Goal: Task Accomplishment & Management: Manage account settings

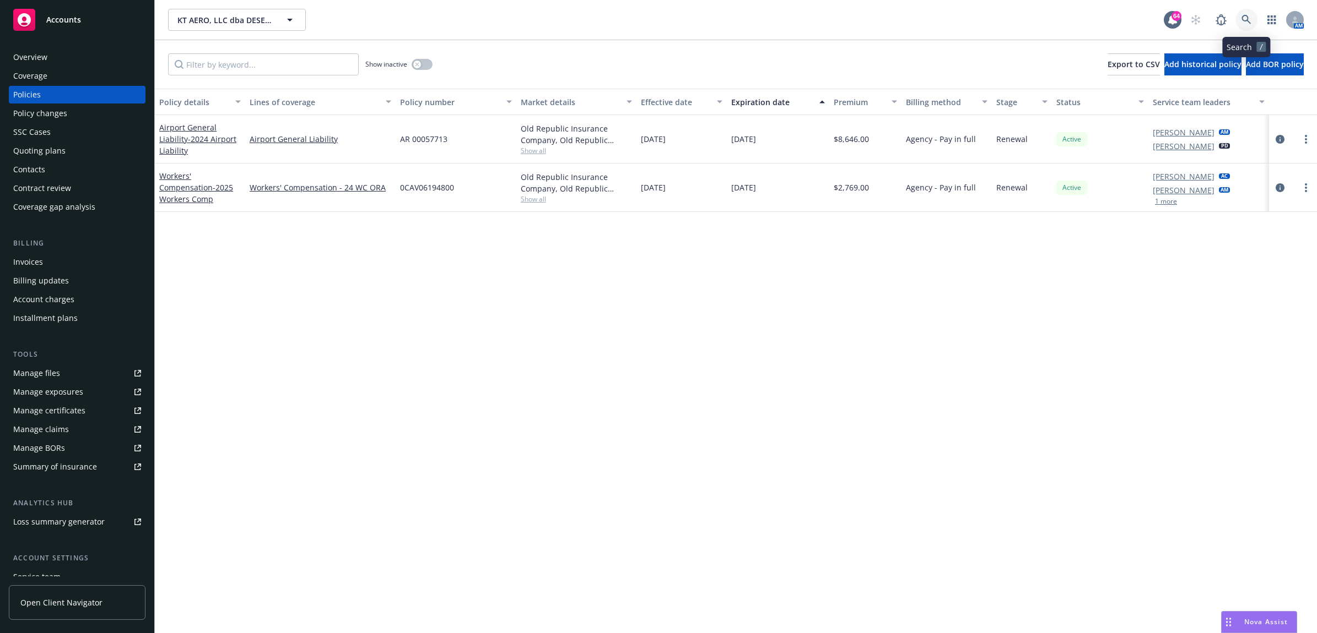
click at [1247, 23] on icon at bounding box center [1246, 20] width 10 height 10
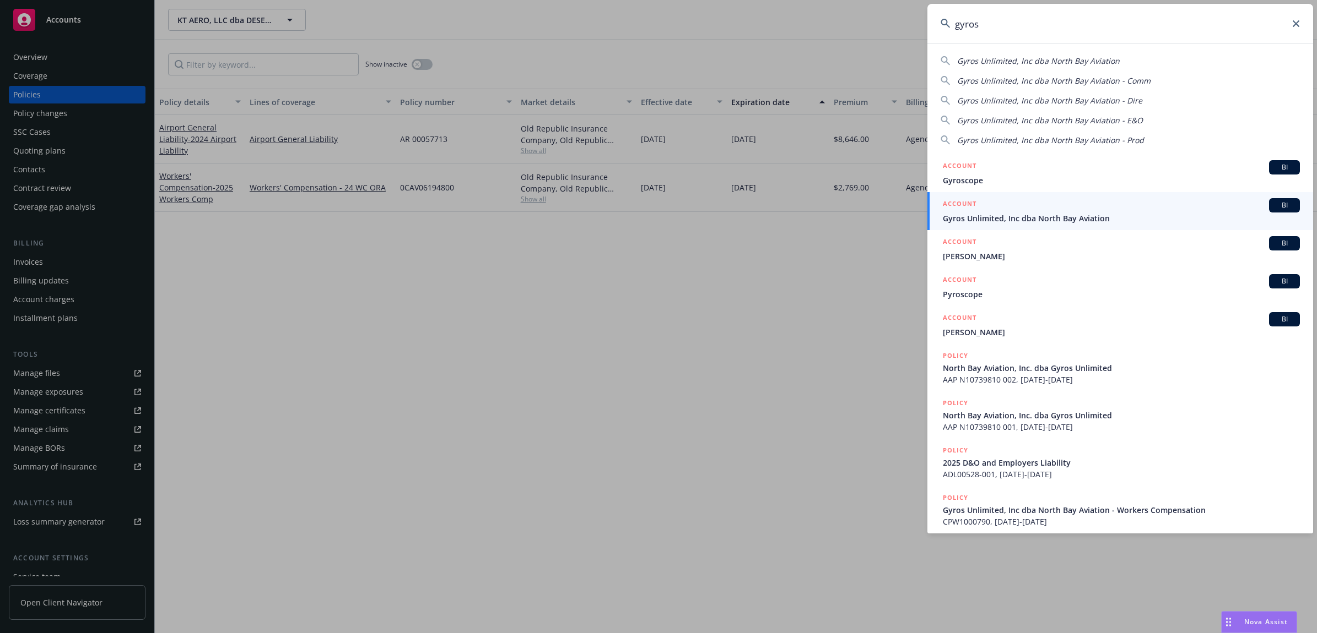
type input "gyros"
click at [990, 215] on span "Gyros Unlimited, Inc dba North Bay Aviation" at bounding box center [1121, 219] width 357 height 12
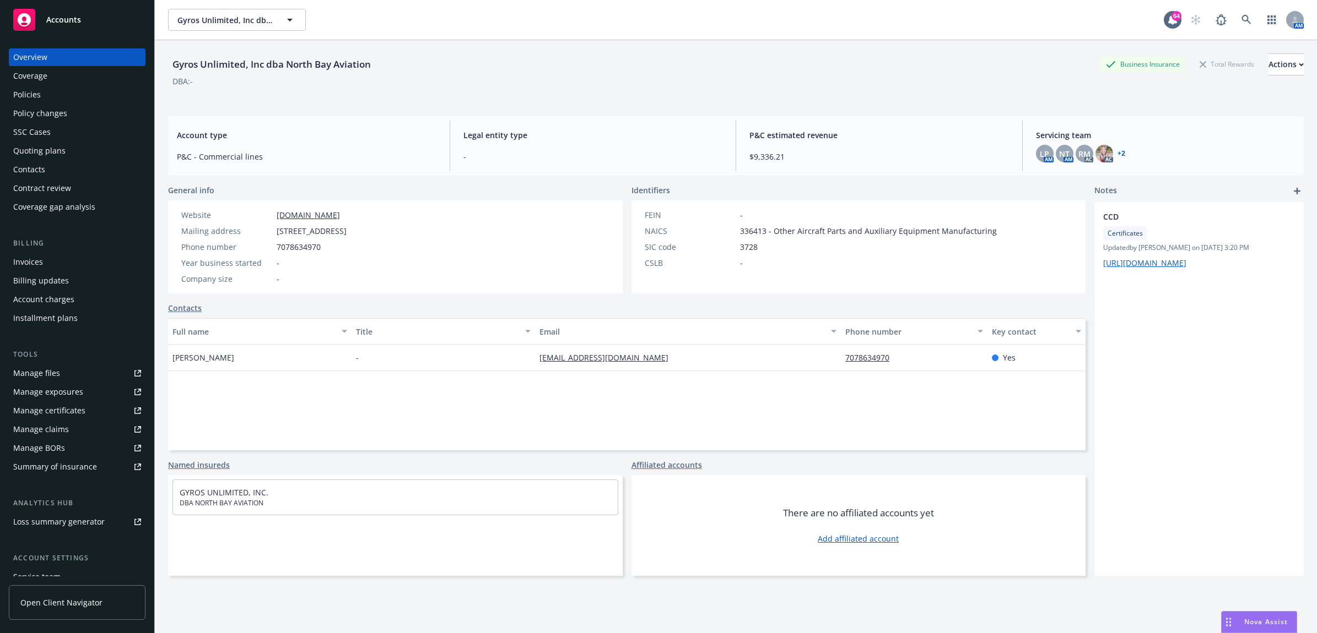
click at [86, 94] on div "Policies" at bounding box center [77, 95] width 128 height 18
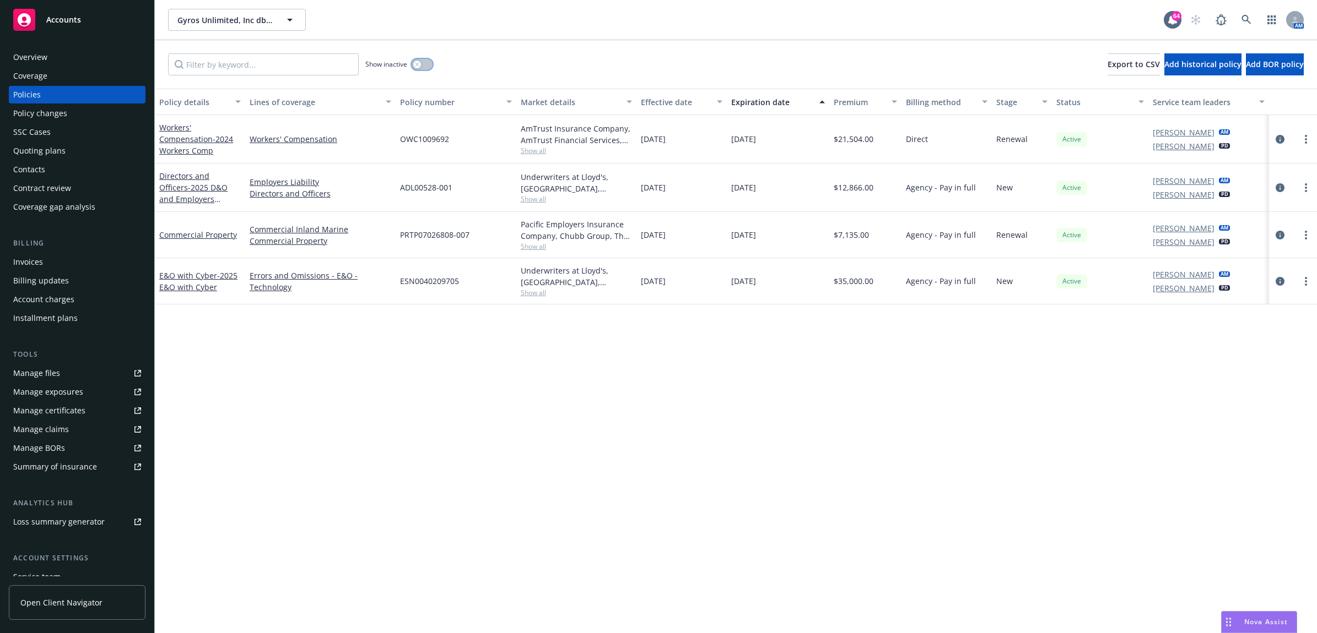
click at [416, 65] on icon "button" at bounding box center [417, 64] width 4 height 4
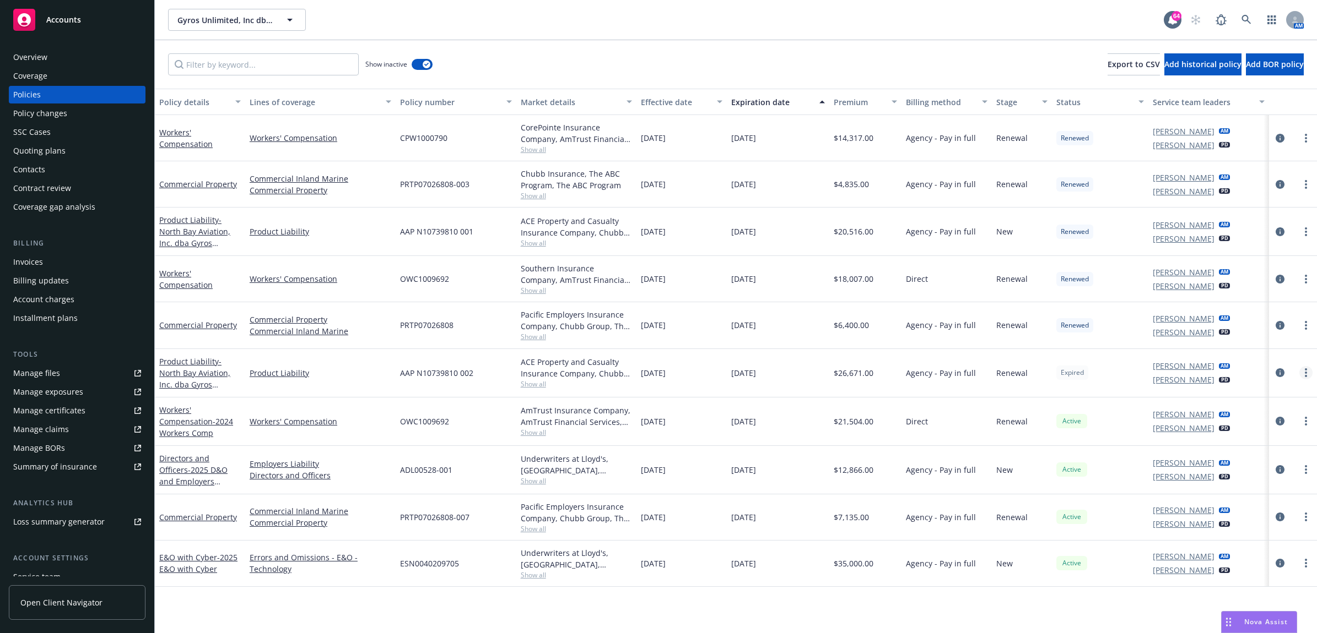
click at [1301, 371] on link "more" at bounding box center [1305, 372] width 13 height 13
click at [1263, 419] on link "Renew with incumbent" at bounding box center [1247, 419] width 129 height 22
select select "12"
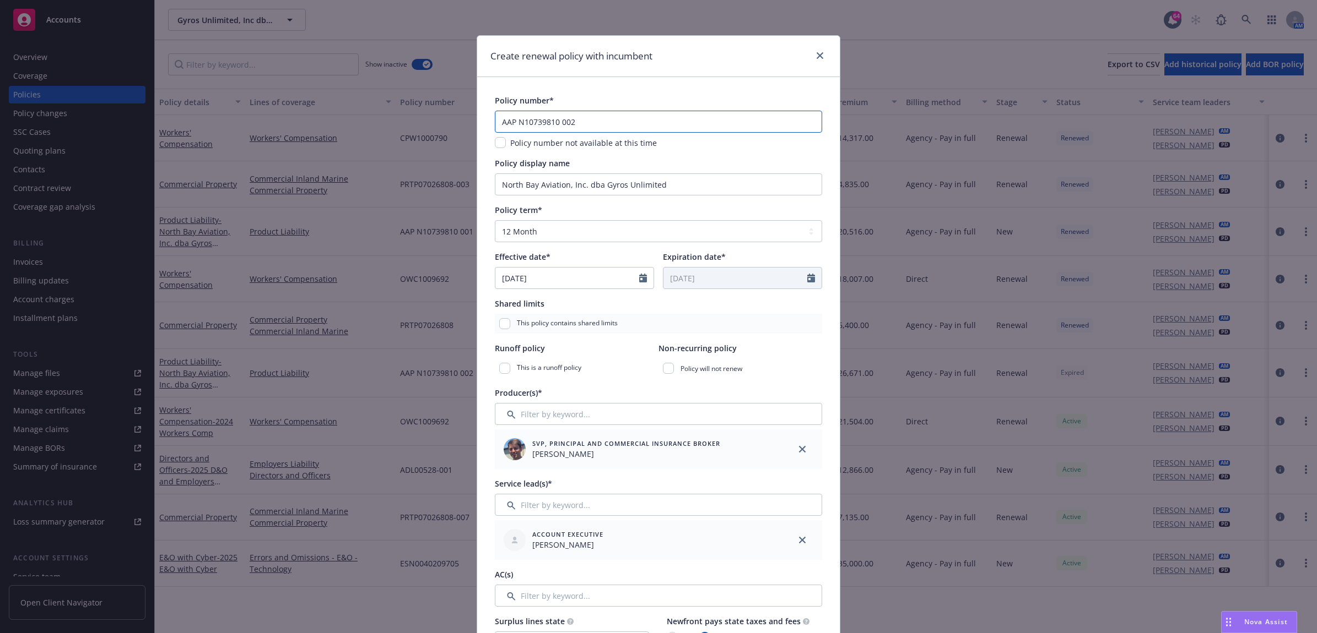
click at [582, 116] on input "AAP N10739810 002" at bounding box center [658, 122] width 327 height 22
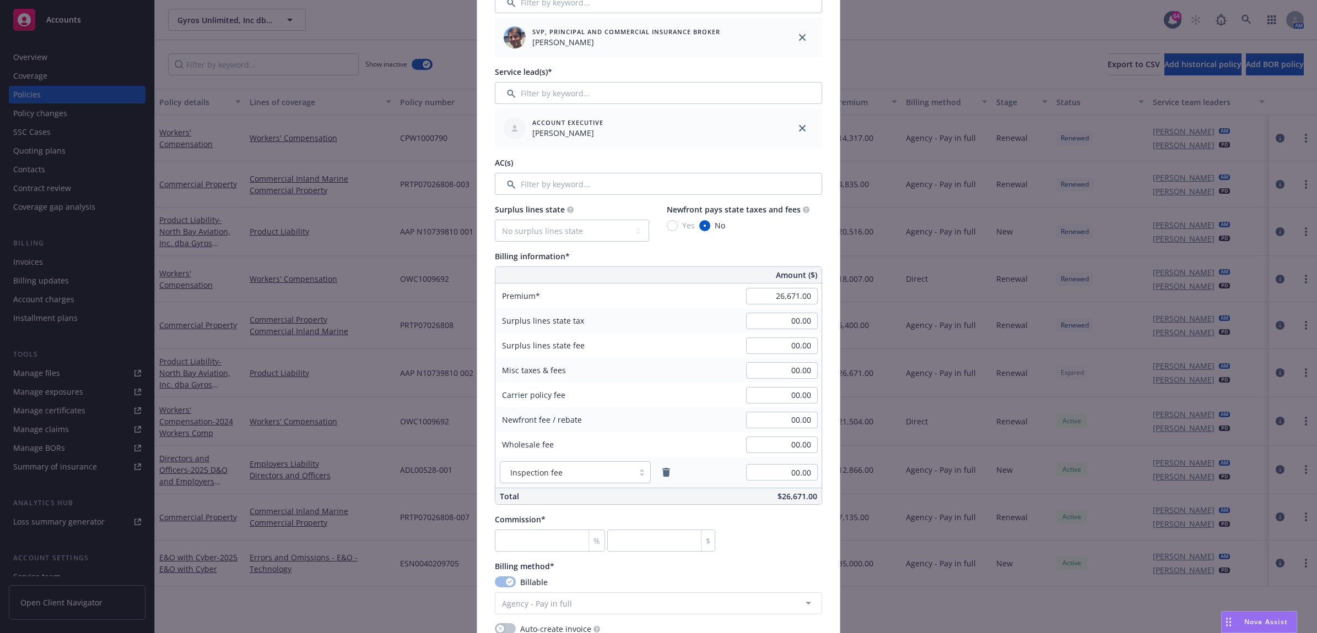
scroll to position [413, 0]
type input "AAP N10739810 003"
click at [661, 541] on input "number" at bounding box center [661, 540] width 108 height 22
type input "0.004"
type input "1"
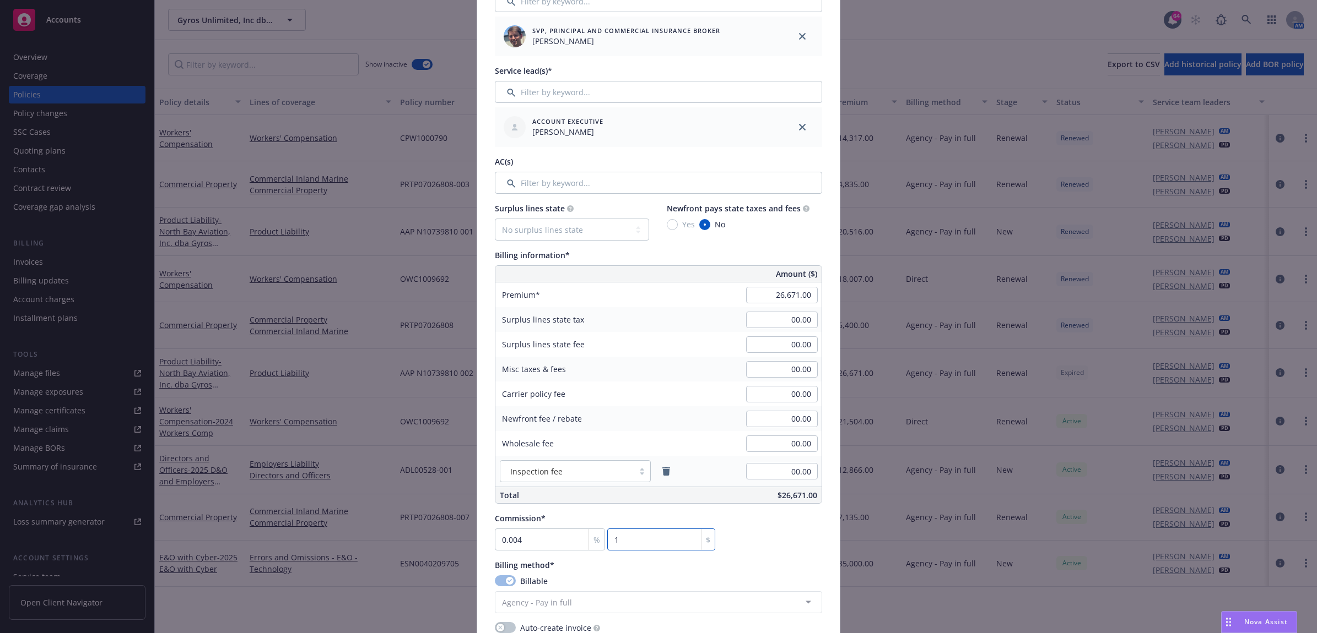
type input "0.056"
type input "14.94"
type input "1"
type input "266.71"
type input "15"
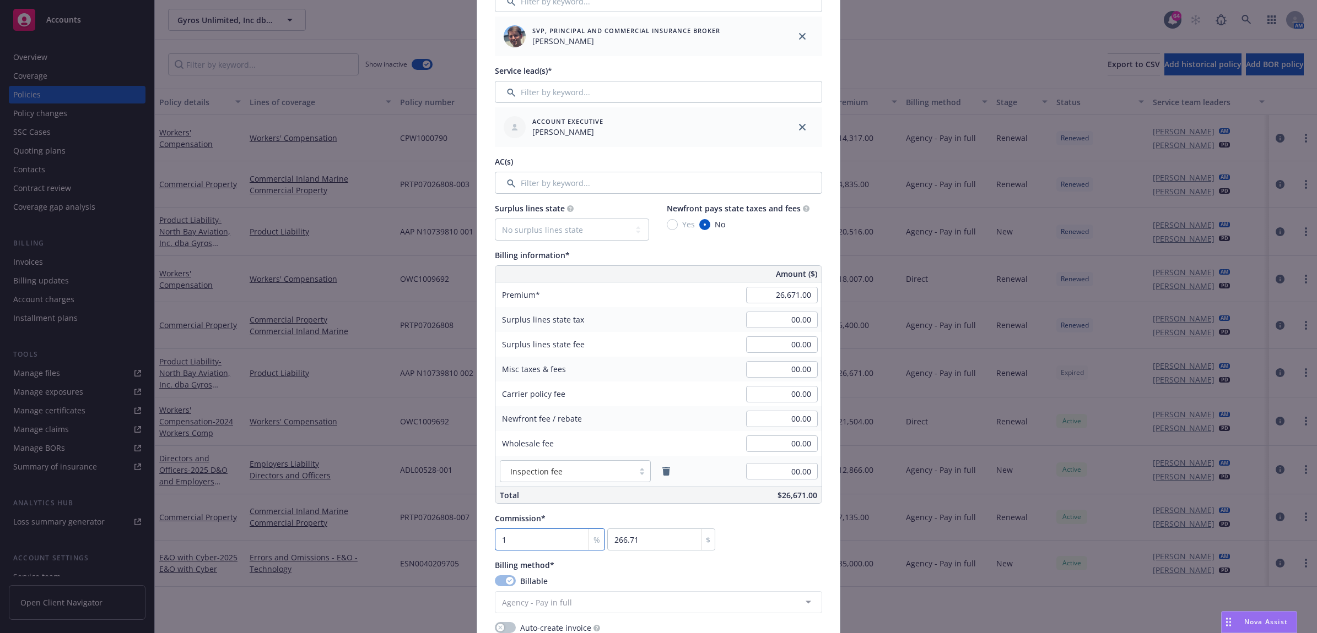
type input "4000.65"
type input "15"
click at [767, 532] on div "Commission* 15 % 4000.65 $" at bounding box center [658, 532] width 327 height 38
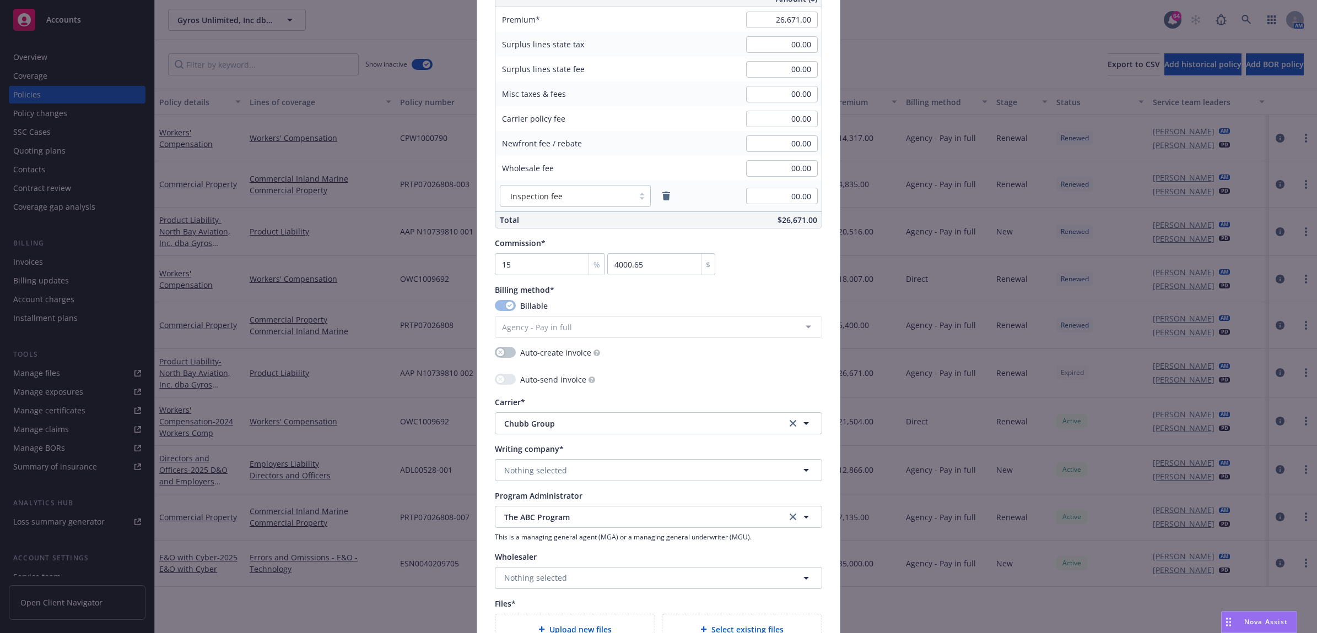
scroll to position [757, 0]
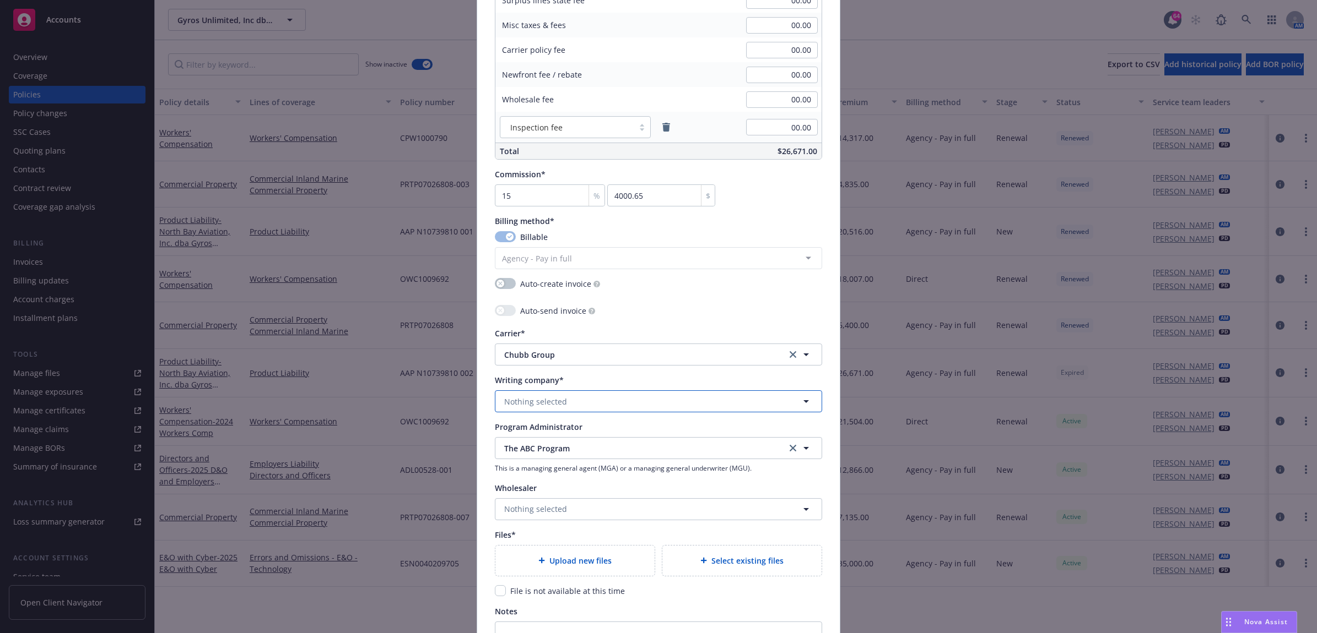
click at [544, 405] on span "Nothing selected" at bounding box center [535, 402] width 63 height 12
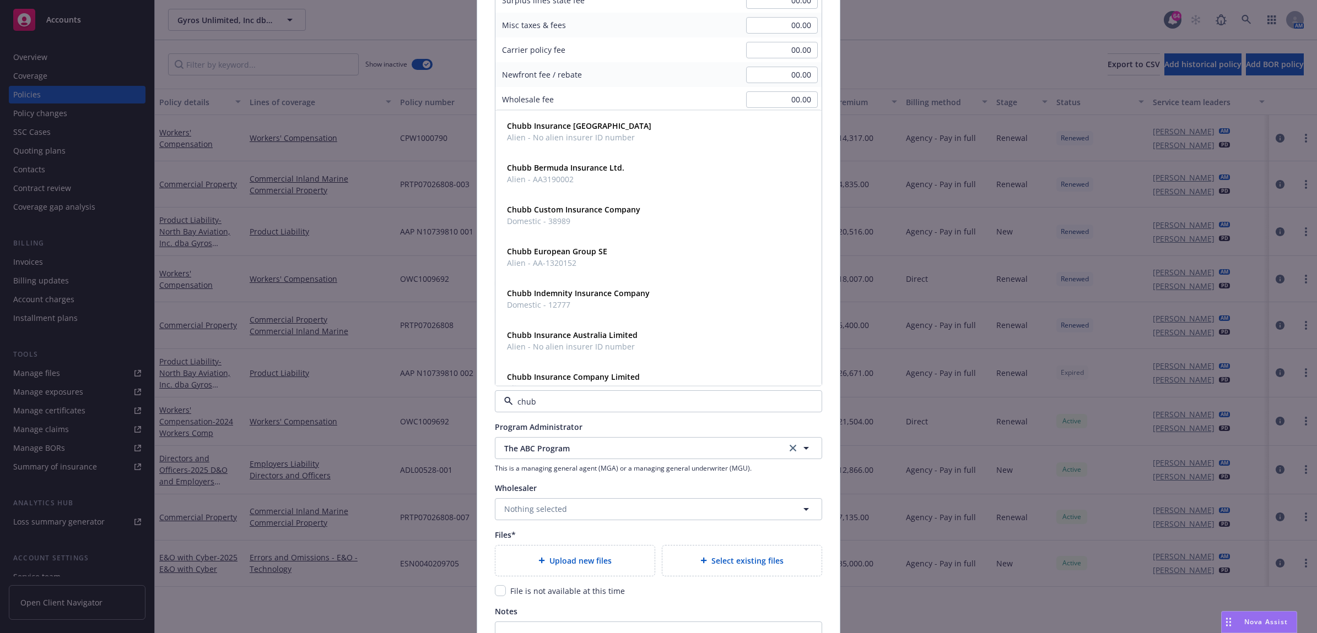
type input "chubb"
click at [650, 297] on div "Chubb Indemnity Insurance Company Domestic - 12777" at bounding box center [658, 299] width 312 height 28
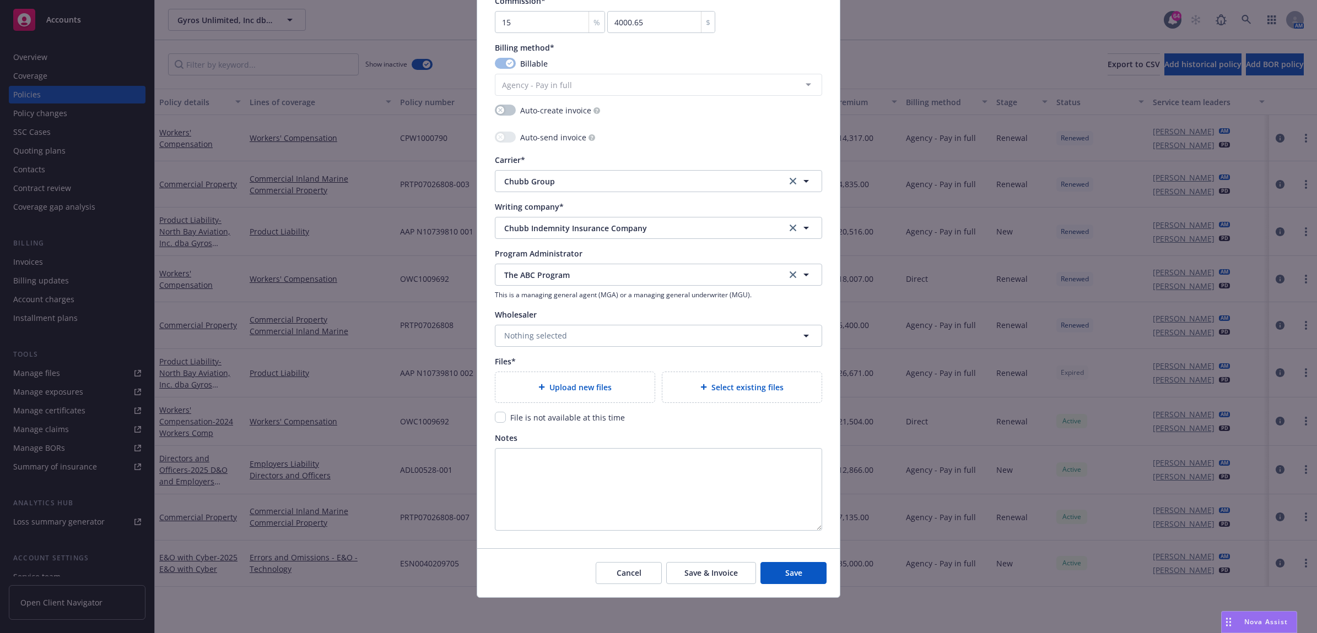
scroll to position [932, 0]
click at [541, 387] on div at bounding box center [543, 387] width 11 height 7
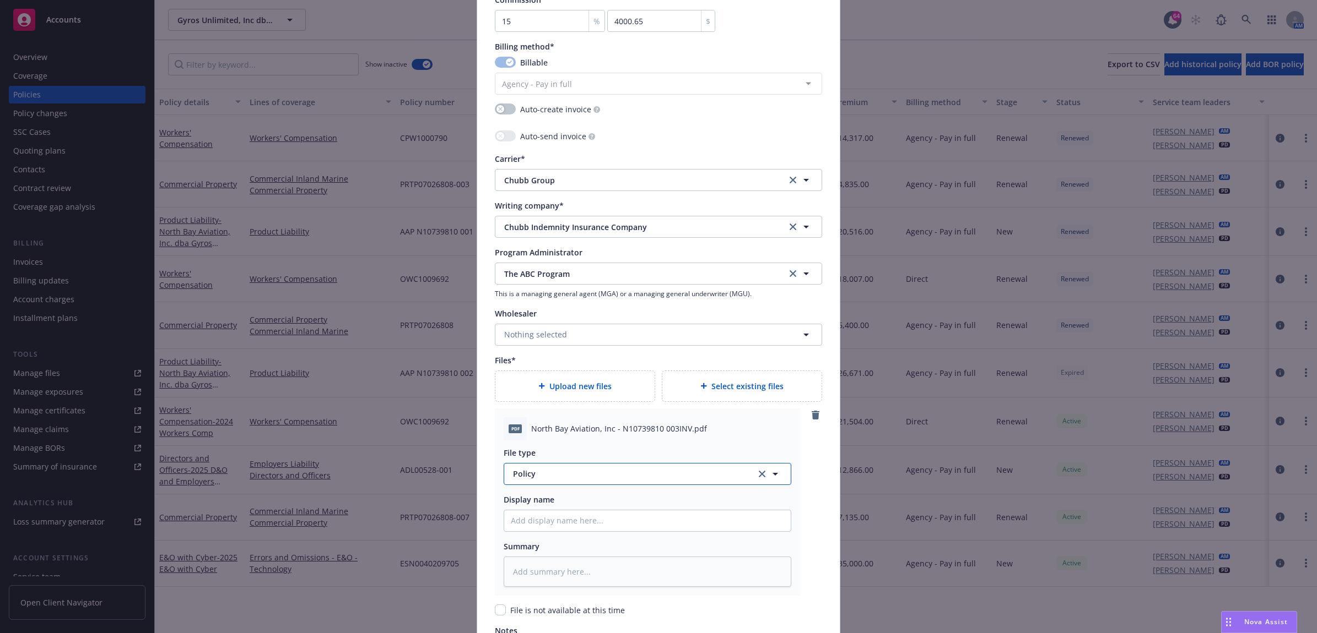
click at [580, 478] on span "Policy" at bounding box center [628, 474] width 230 height 12
type input "inv"
click at [569, 424] on div "Invoice - Newfront" at bounding box center [647, 414] width 286 height 29
click at [543, 526] on input "Policy display name" at bounding box center [647, 521] width 286 height 21
type textarea "x"
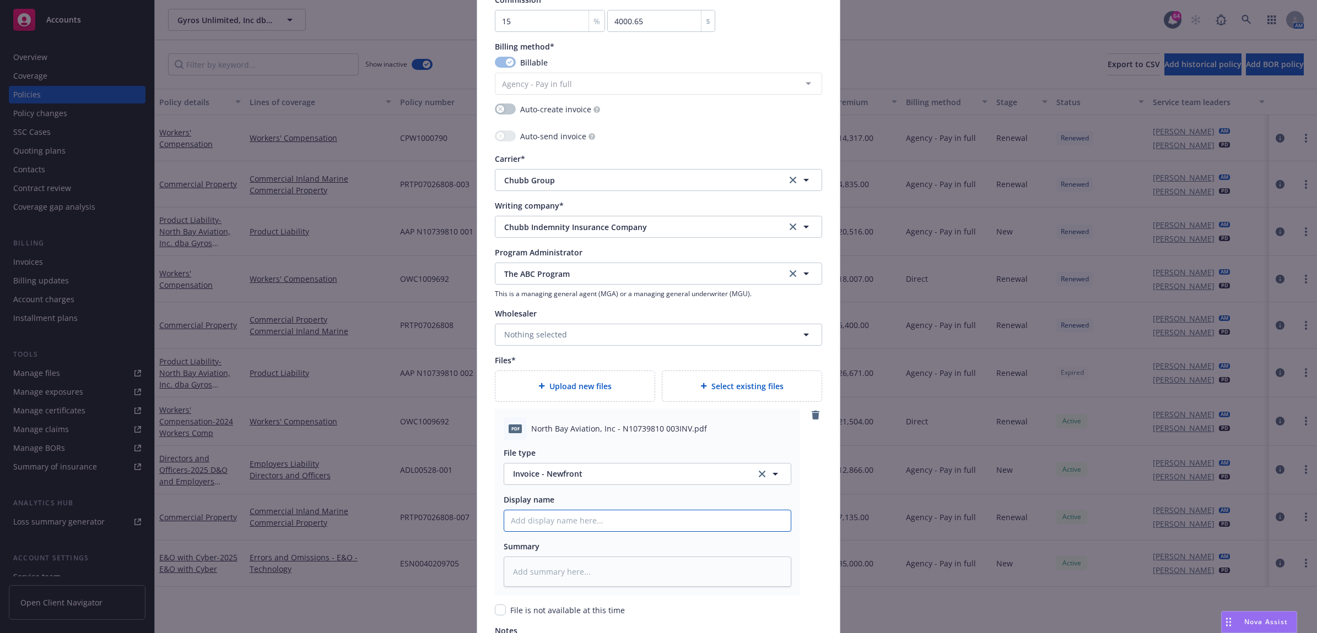
type input "2"
type textarea "x"
type input "25"
type textarea "x"
type input "25"
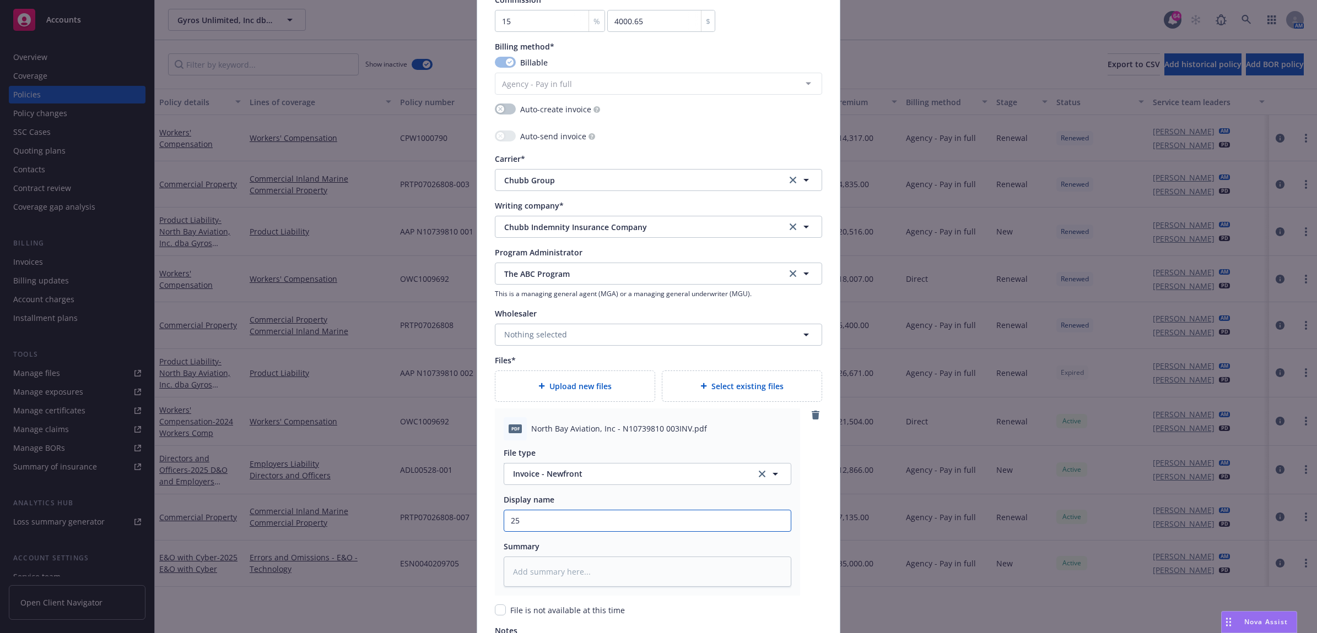
type textarea "x"
type input "25 P"
type textarea "x"
type input "25 PL"
type textarea "x"
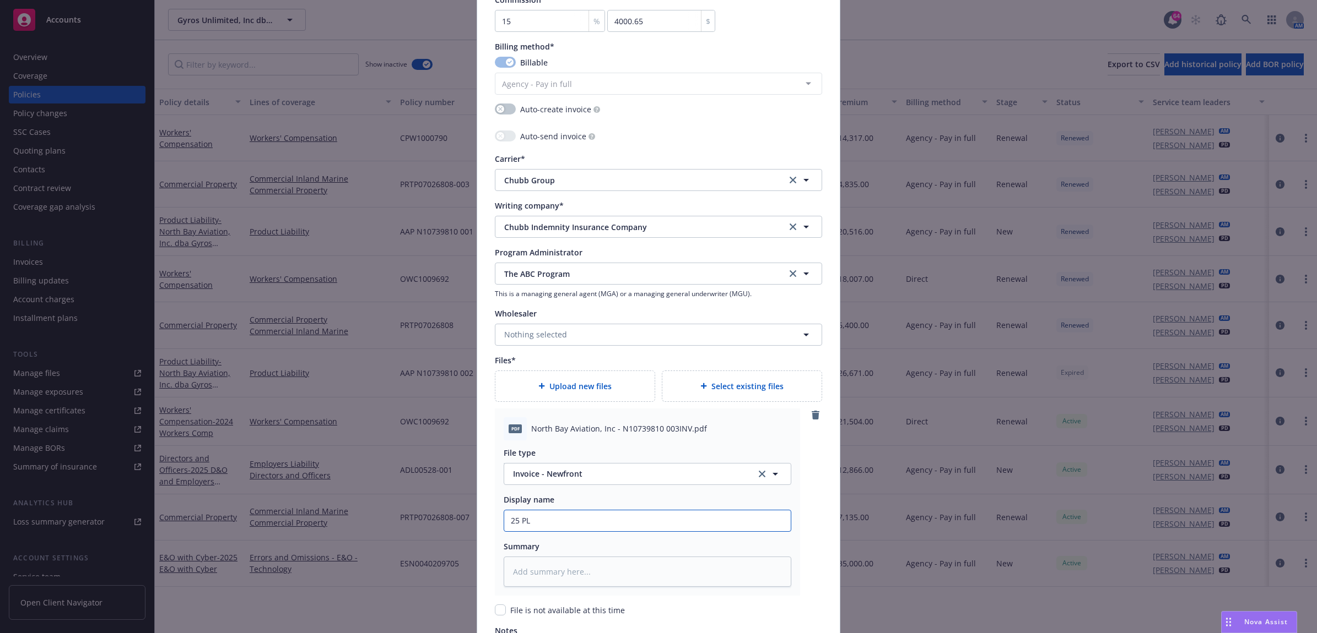
type input "25 PL"
type textarea "x"
type input "25 PL C"
type textarea "x"
type input "25 PL Ch"
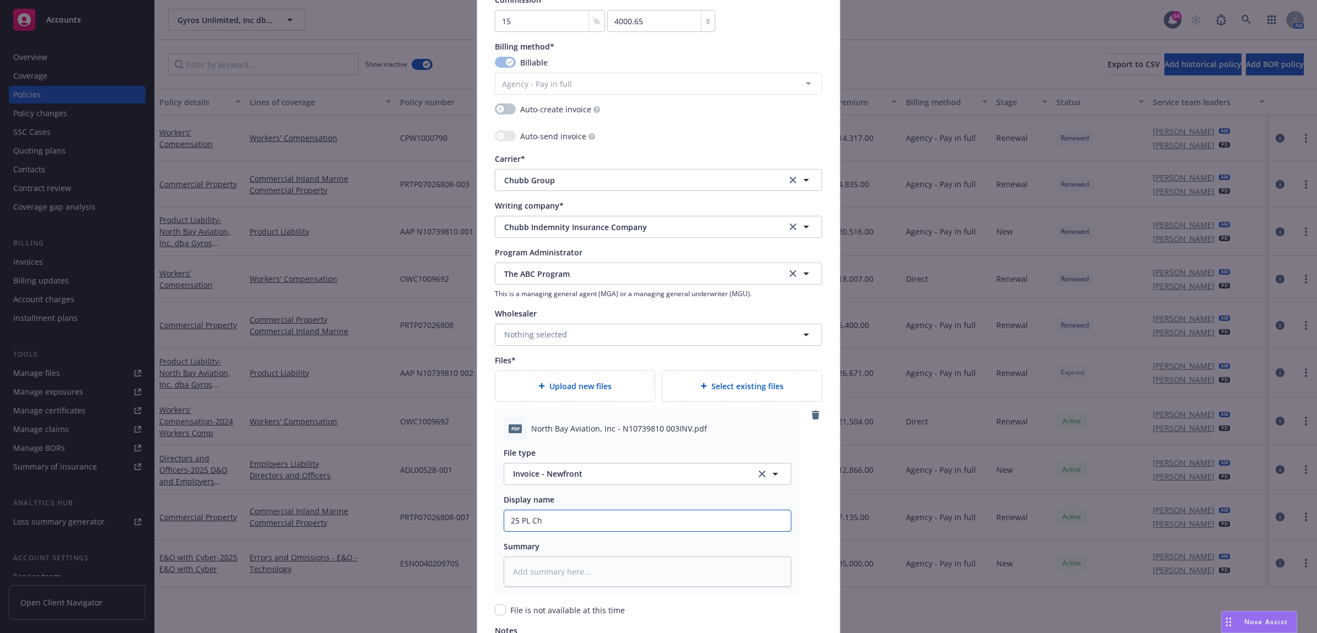
type textarea "x"
type input "25 PL Chu"
type textarea "x"
type input "25 PL Chub"
type textarea "x"
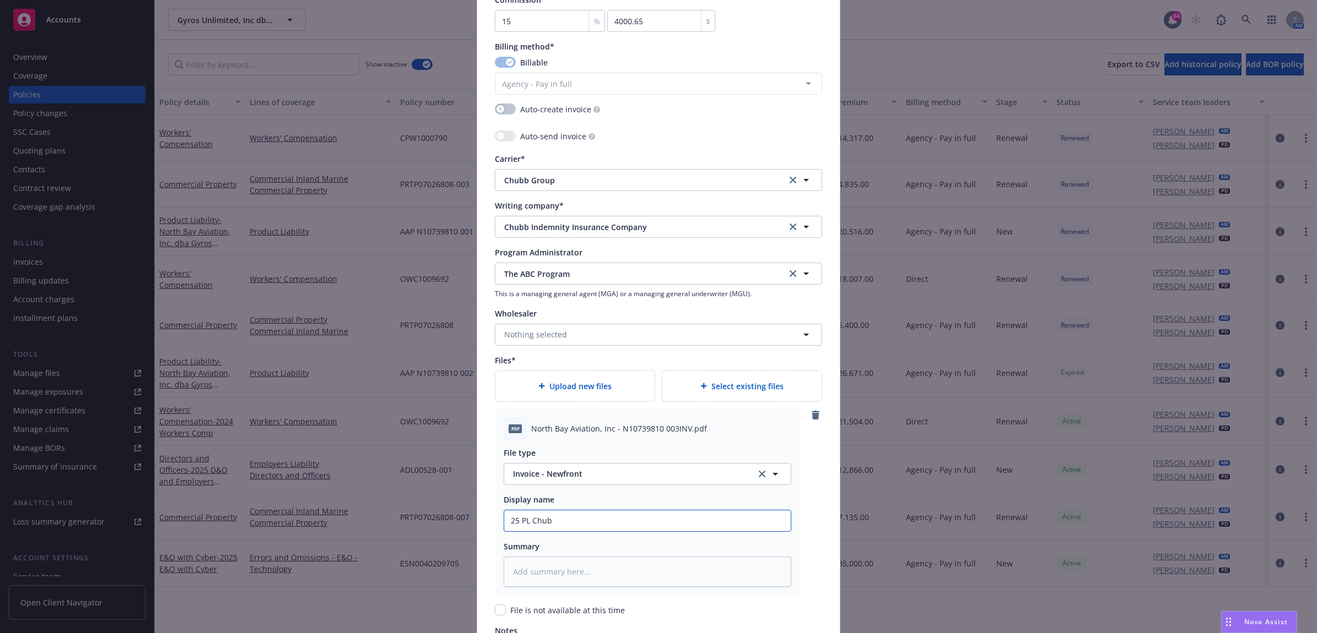
type input "25 PL Chubb"
type textarea "x"
type input "25 PL Chubb"
type textarea "x"
type input "25 PL Chubb -"
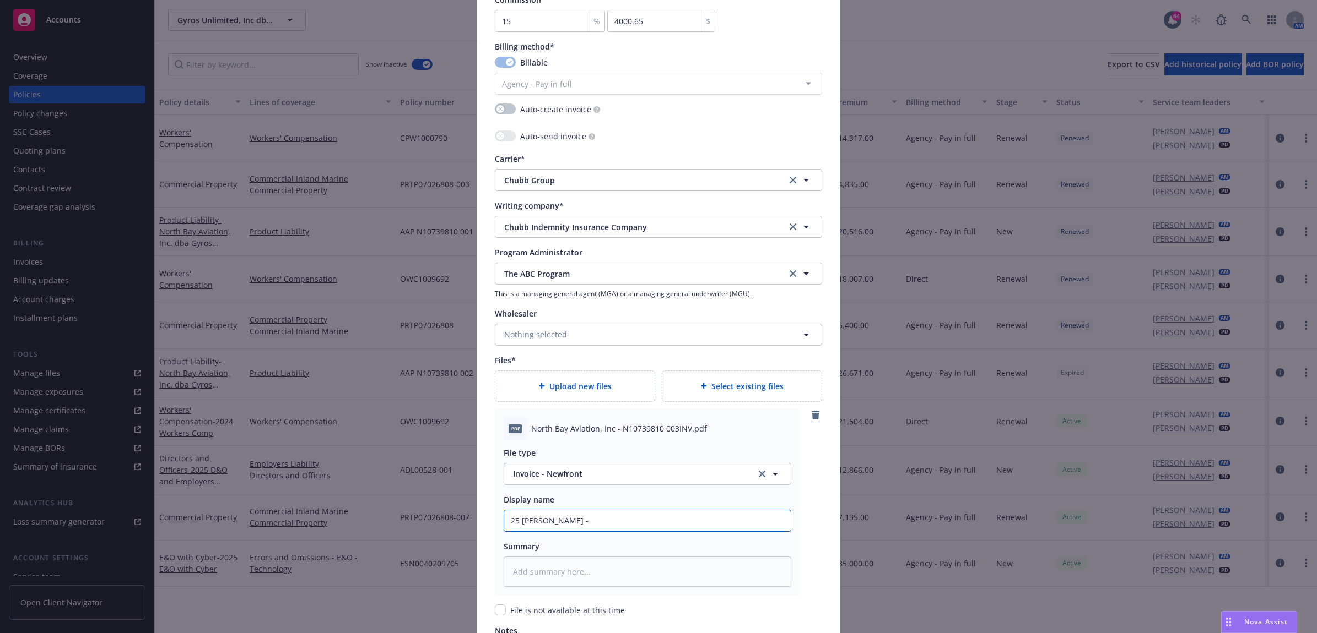
type textarea "x"
type input "25 PL Chubb -"
type textarea "x"
type input "25 PL Chubb - R"
type textarea "x"
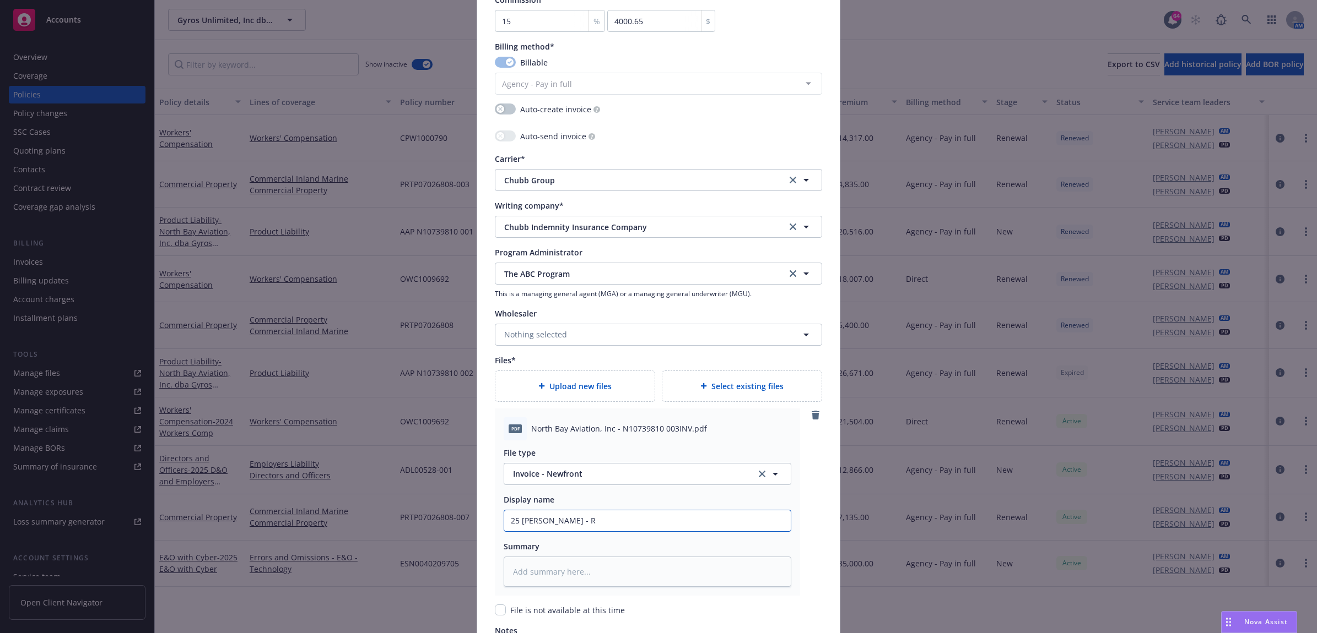
type input "25 PL Chubb - Re"
type textarea "x"
type input "25 PL Chubb - Ren"
type textarea "x"
type input "25 PL Chubb - Rene"
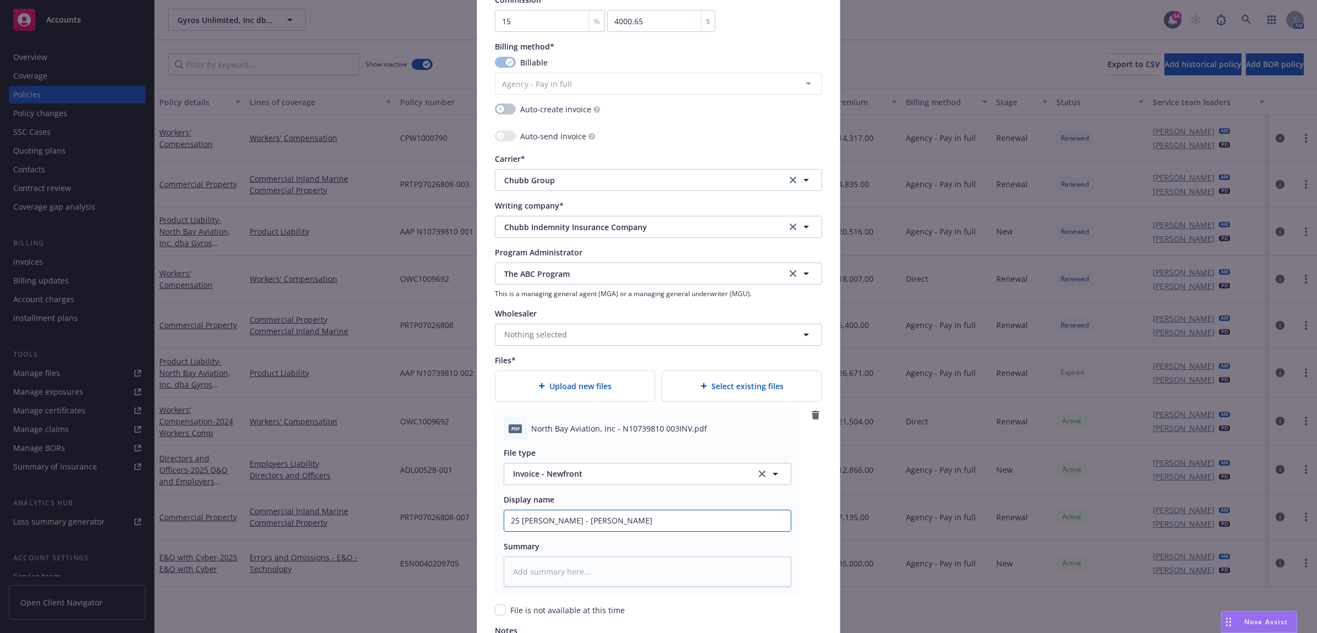
type textarea "x"
type input "25 PL Chubb - Renew"
type textarea "x"
type input "25 PL Chubb - Renewa"
type textarea "x"
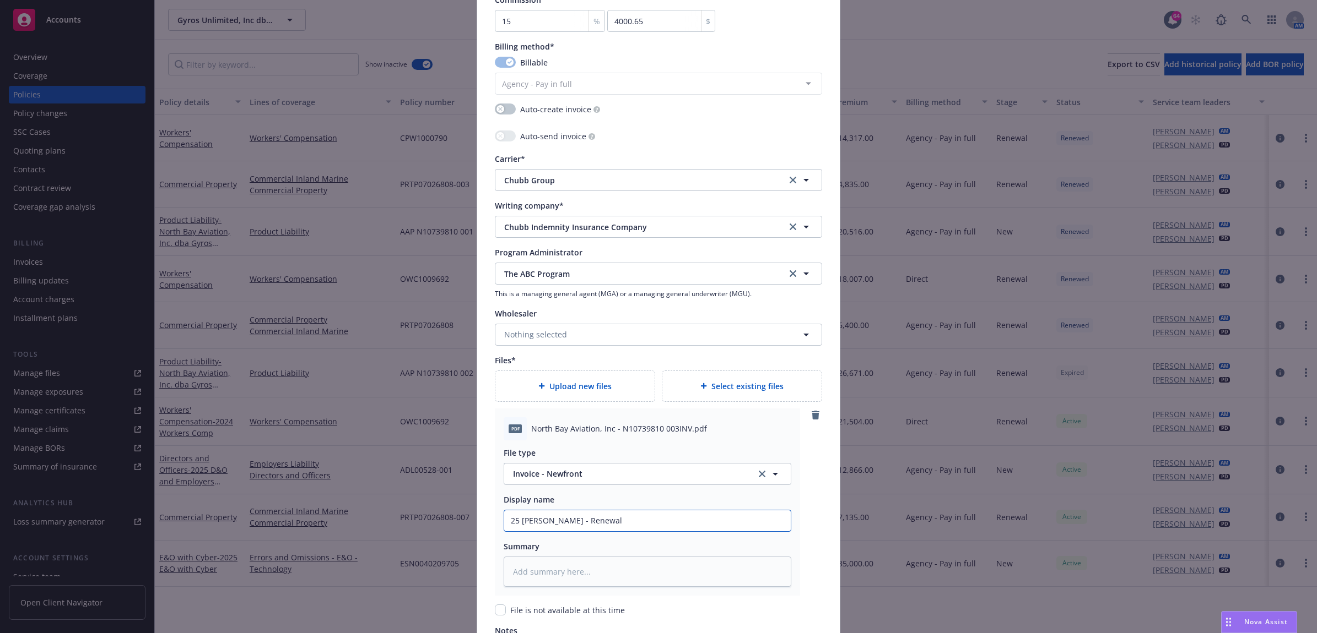
type input "25 PL Chubb - Renewal"
type textarea "x"
type input "25 PL Chubb - Renewal C"
type textarea "x"
type input "25 PL Chubb - Renewal Ca"
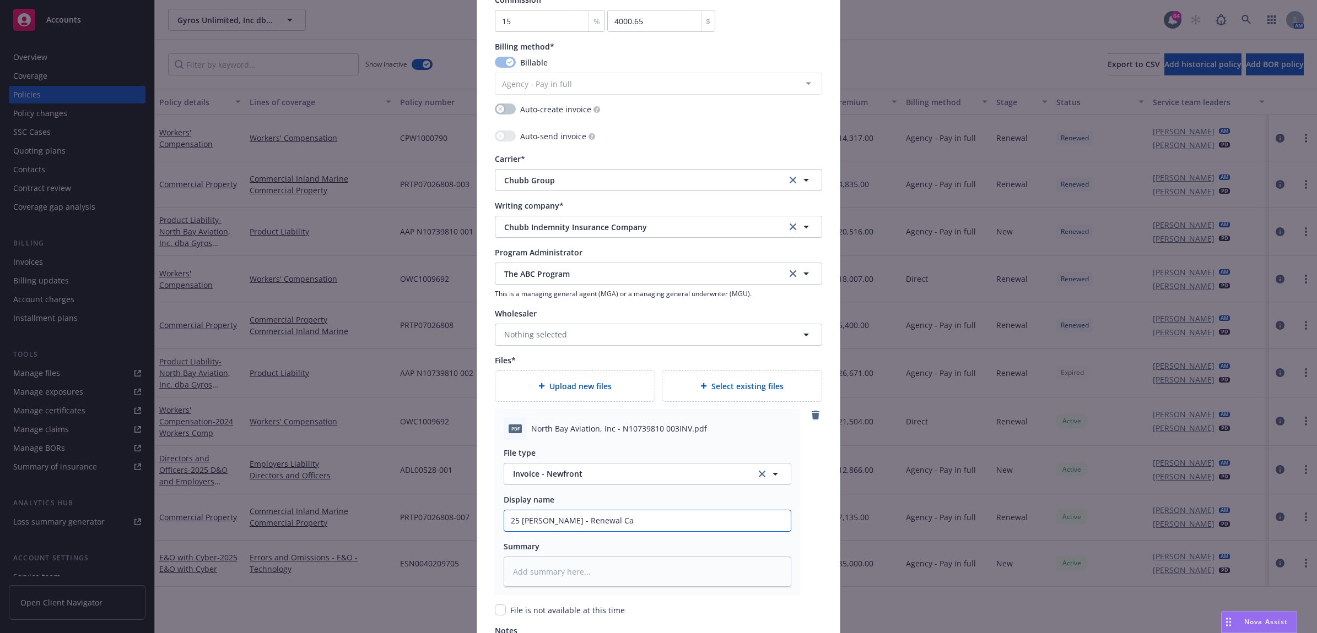
type textarea "x"
type input "25 PL Chubb - Renewal Car"
type textarea "x"
type input "25 PL Chubb - Renewal Carri"
type textarea "x"
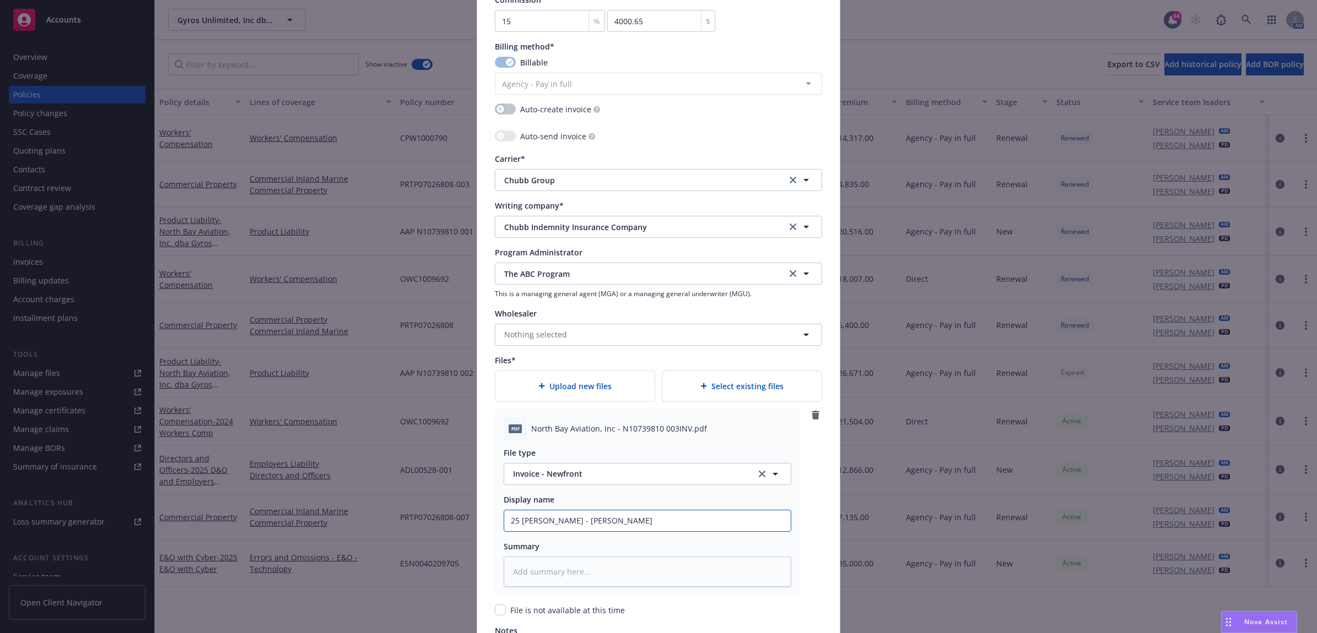
type input "25 PL Chubb - Renewal Carrie"
type textarea "x"
type input "25 PL Chubb - Renewal Carrier"
type textarea "x"
type input "25 PL Chubb - Renewal Carrier"
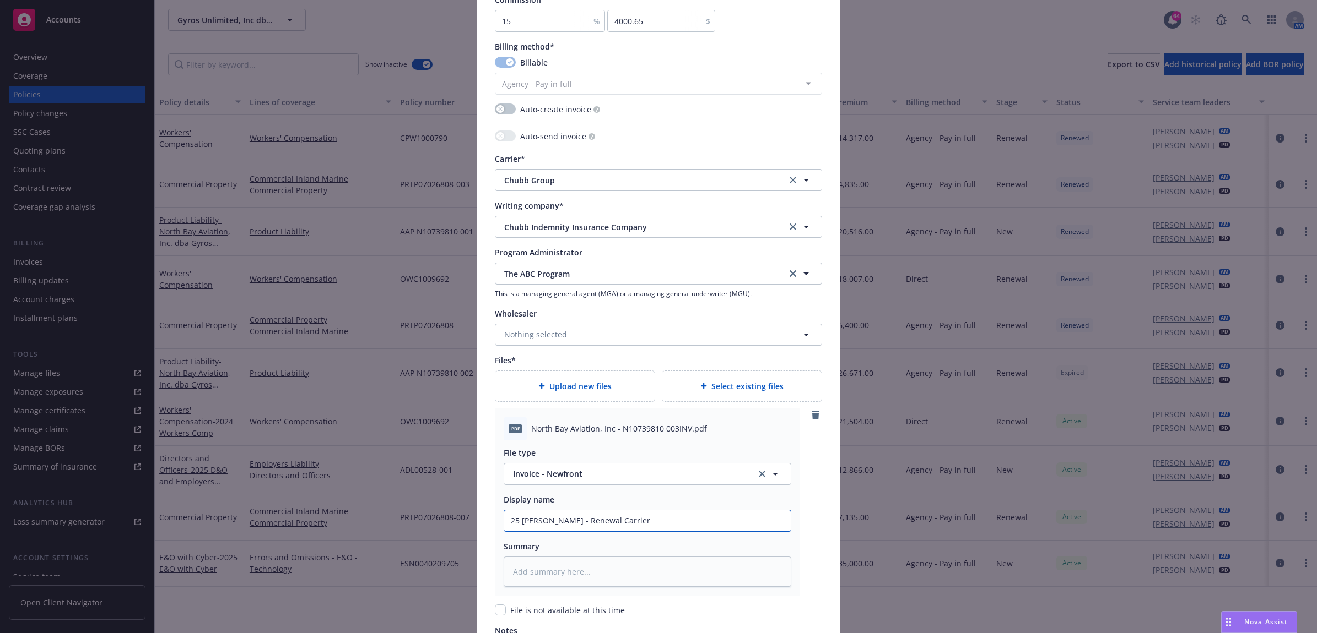
type textarea "x"
type input "25 PL Chubb - Renewal Carrier I"
type textarea "x"
type input "25 PL Chubb - Renewal Carrier In"
type textarea "x"
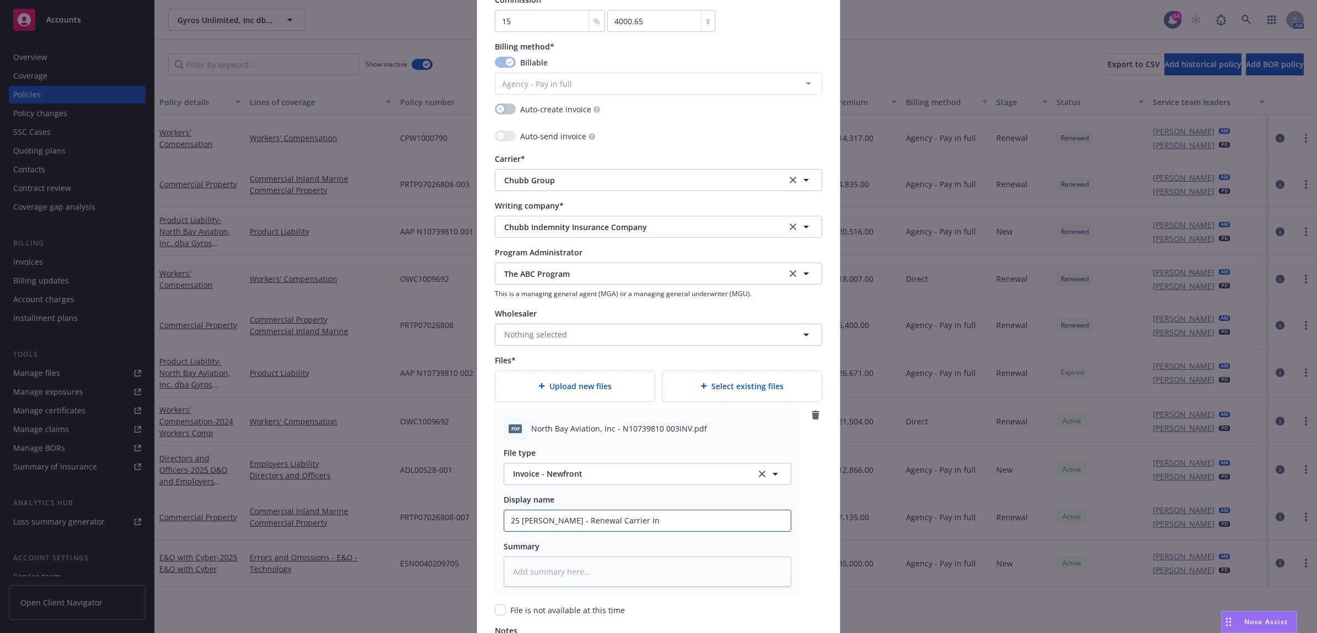
type input "25 PL Chubb - Renewal Carrier Inv"
type textarea "x"
type input "25 PL Chubb - Renewal Carrier Invo"
type textarea "x"
type input "25 PL Chubb - Renewal Carrier Invoi"
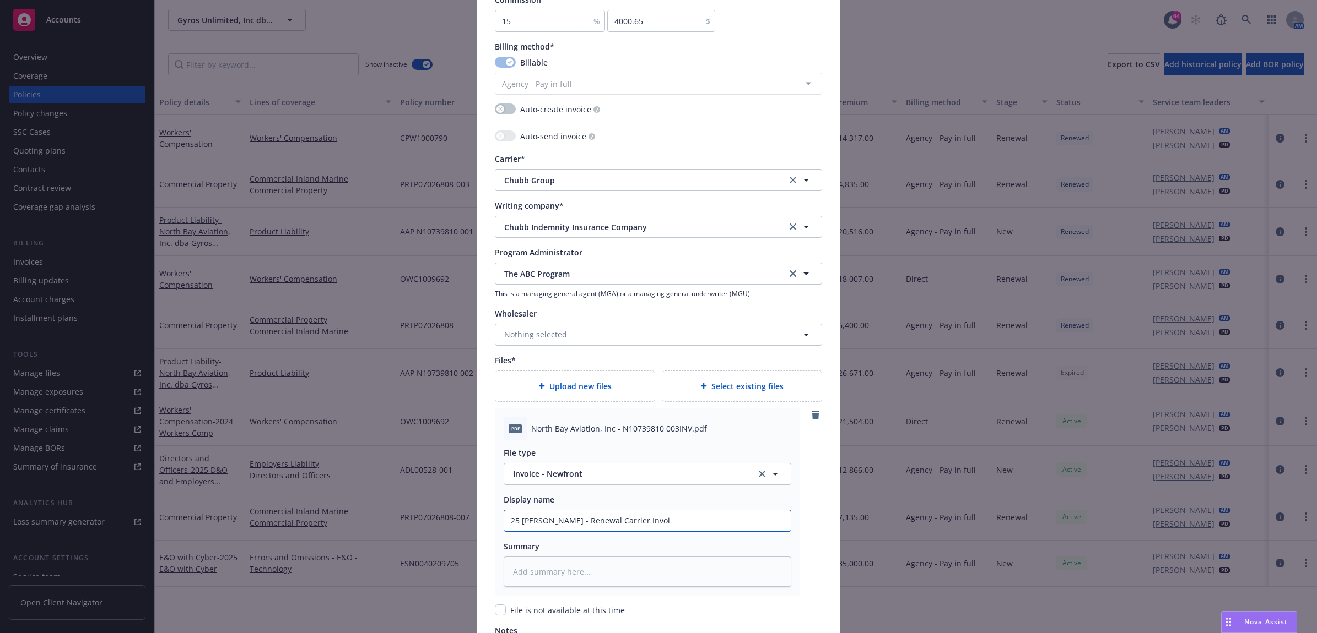
type textarea "x"
type input "25 PL Chubb - Renewal Carrier Invoic"
type textarea "x"
type input "25 PL Chubb - Renewal Carrier Invoice"
type textarea "x"
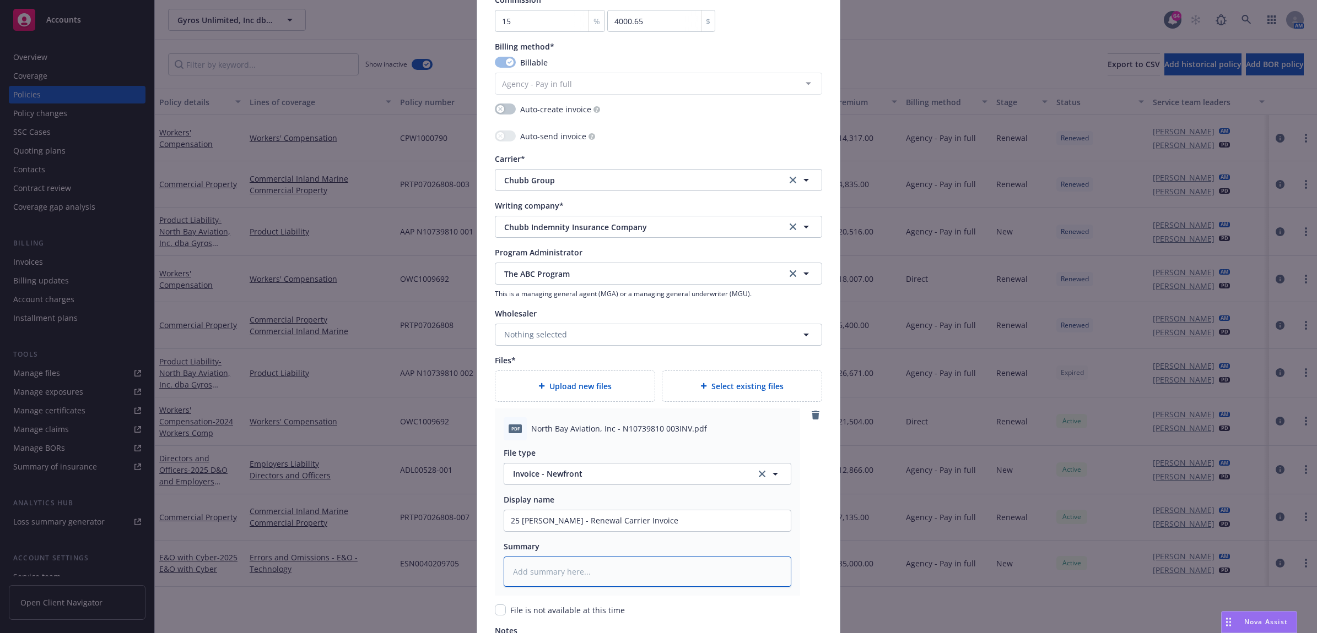
type textarea "C"
type textarea "x"
type textarea "Ca"
type textarea "x"
type textarea "Car"
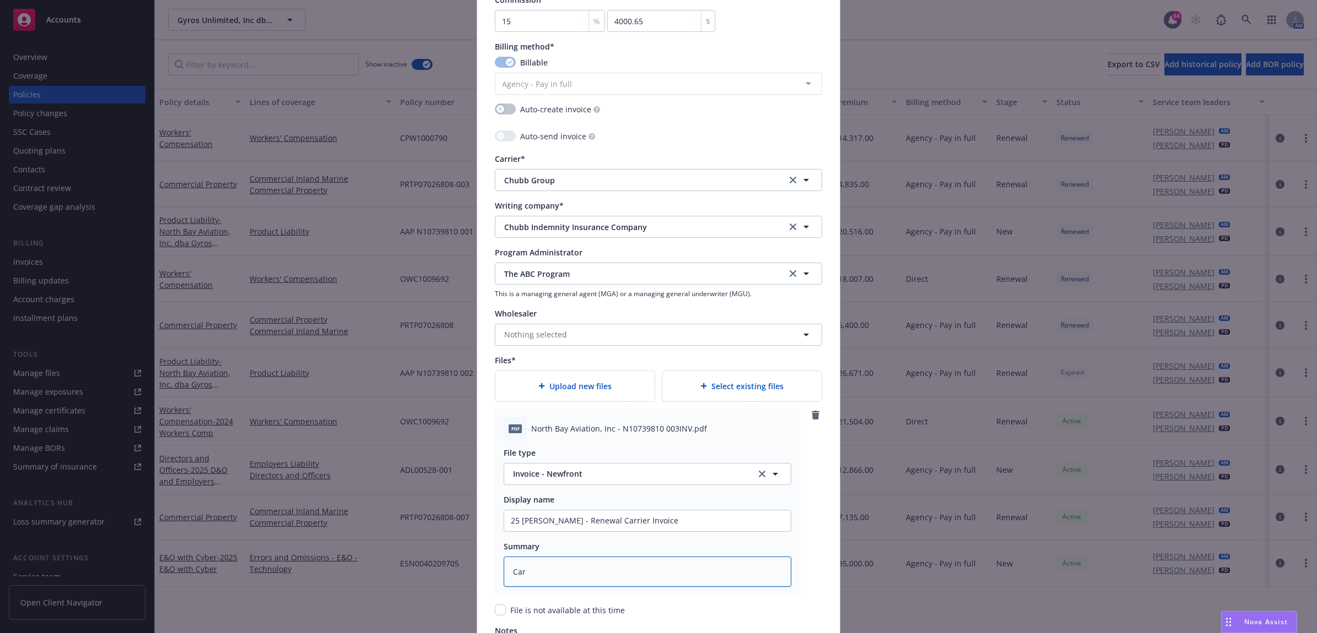
type textarea "x"
type textarea "Carr"
type textarea "x"
type textarea "Carrie"
type textarea "x"
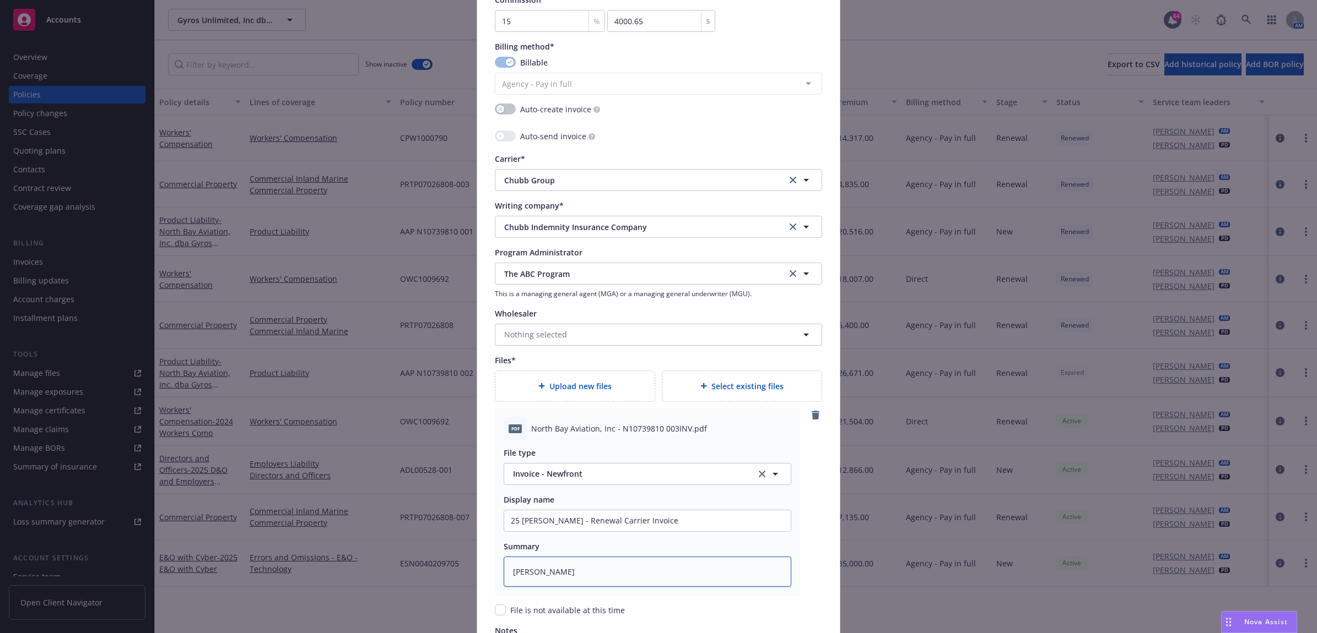
type textarea "Carrier"
type textarea "x"
type textarea "Carrier"
type textarea "x"
type textarea "Carrier I"
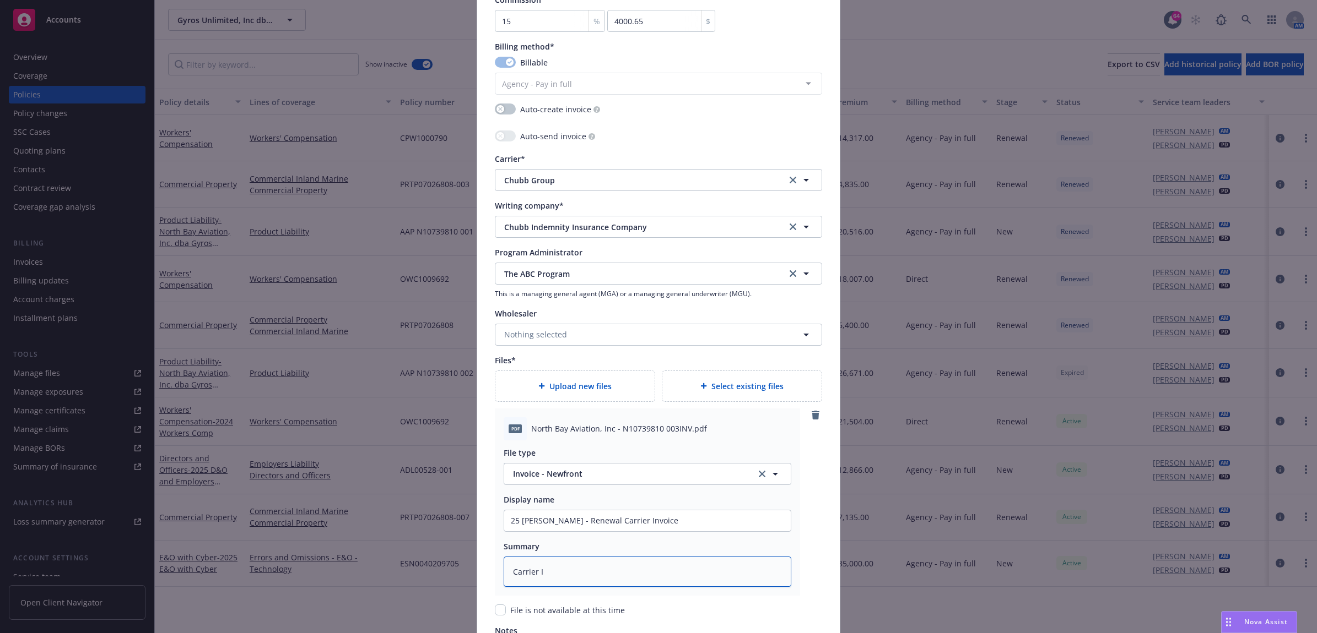
type textarea "x"
type textarea "Carrier In"
type textarea "x"
type textarea "Carrier Inv"
type textarea "x"
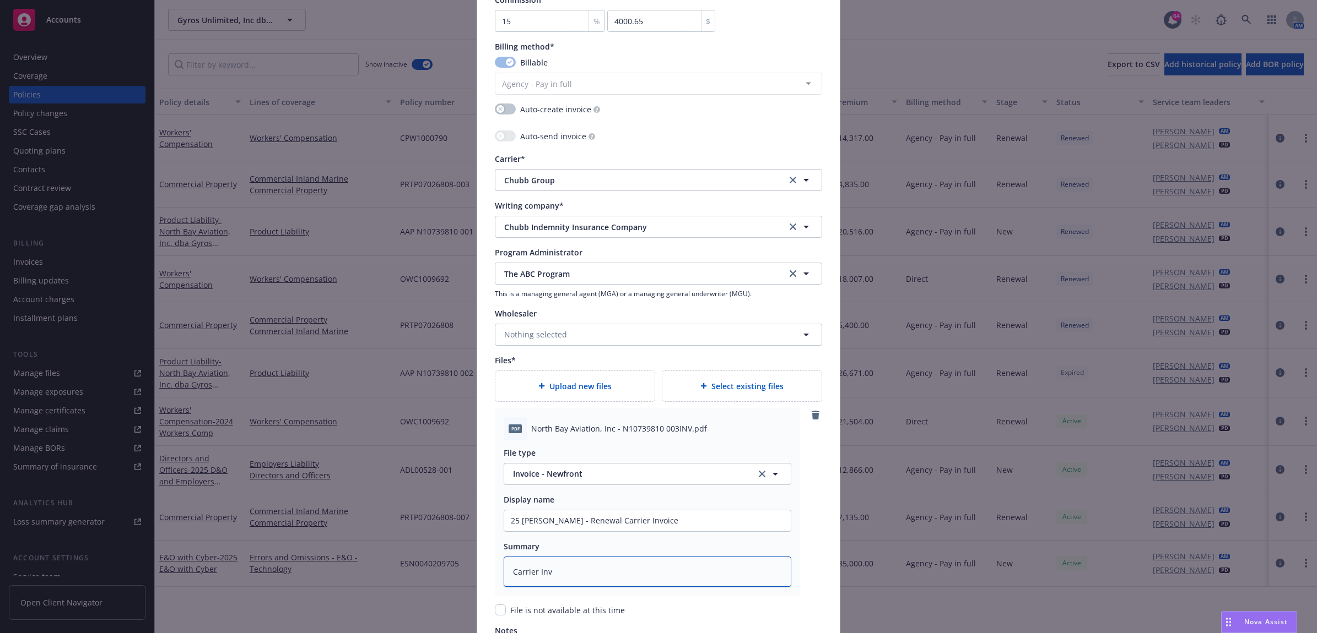
type textarea "Carrier Invo"
type textarea "x"
type textarea "Carrier Invoi"
type textarea "x"
type textarea "Carrier Invoic"
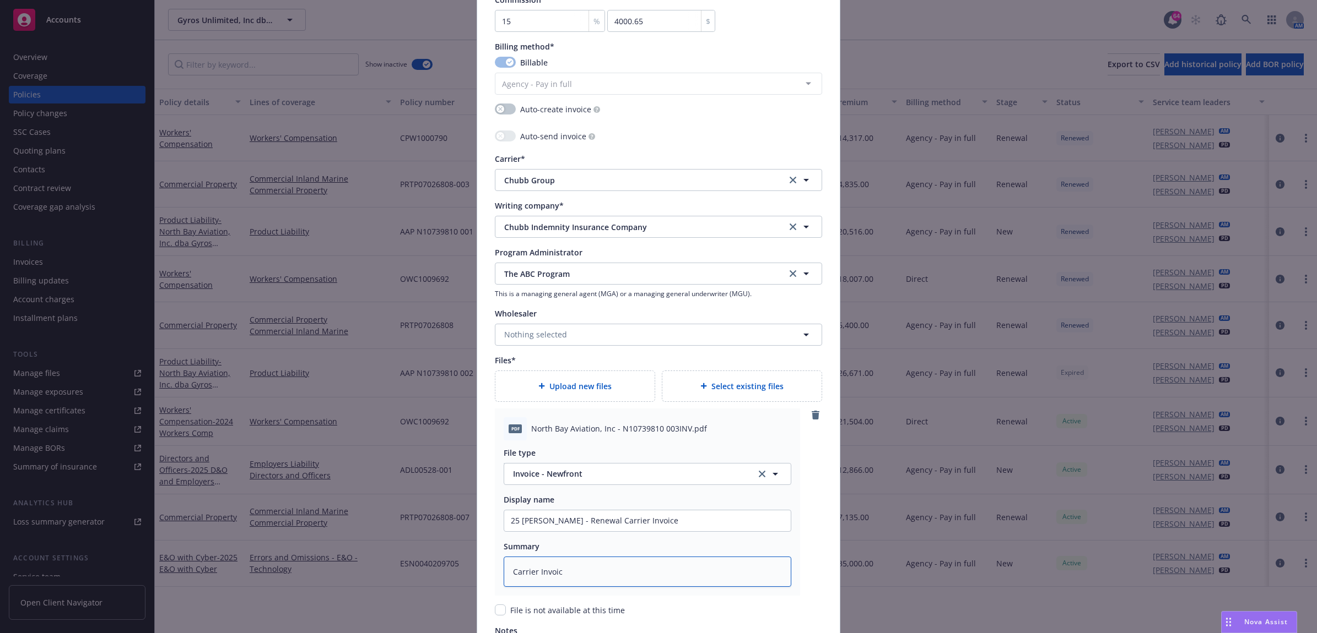
type textarea "x"
type textarea "Carrier Invoice"
type textarea "x"
type textarea "Carrier Invoice"
type textarea "x"
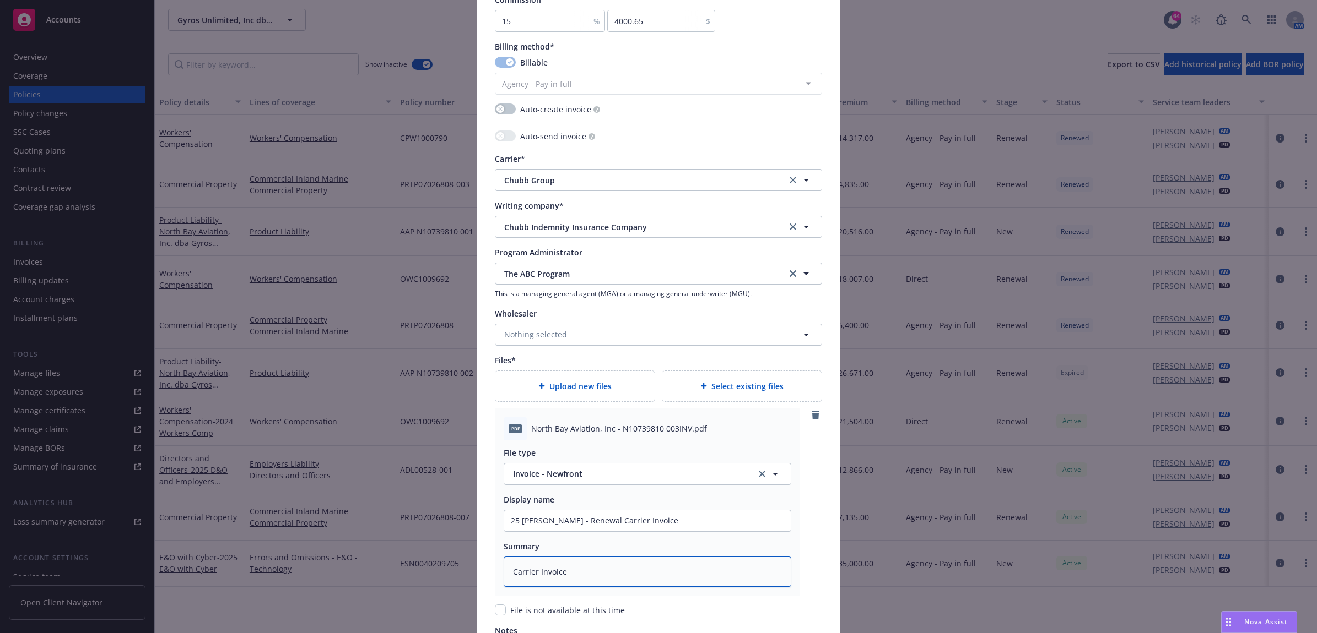
type textarea "Carrier Invoice $"
type textarea "x"
type textarea "Carrier Invoice $2"
type textarea "x"
type textarea "Carrier Invoice $26"
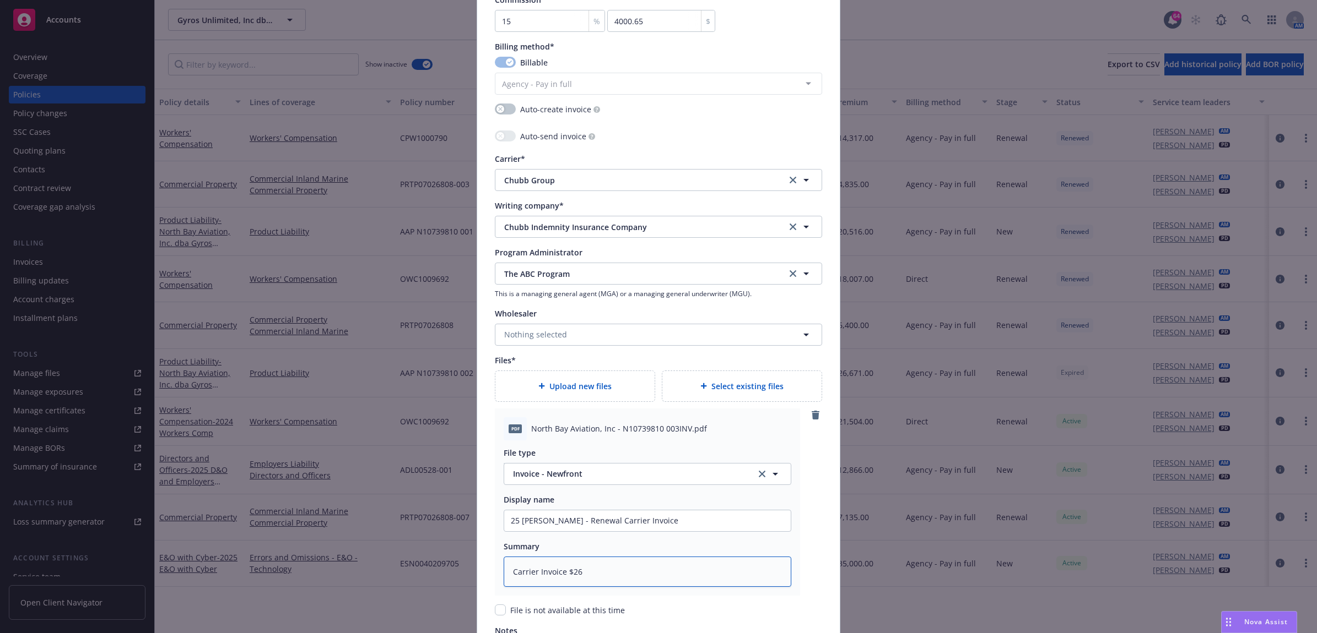
type textarea "x"
type textarea "Carrier Invoice $26,"
type textarea "x"
type textarea "Carrier Invoice $26,62"
type textarea "x"
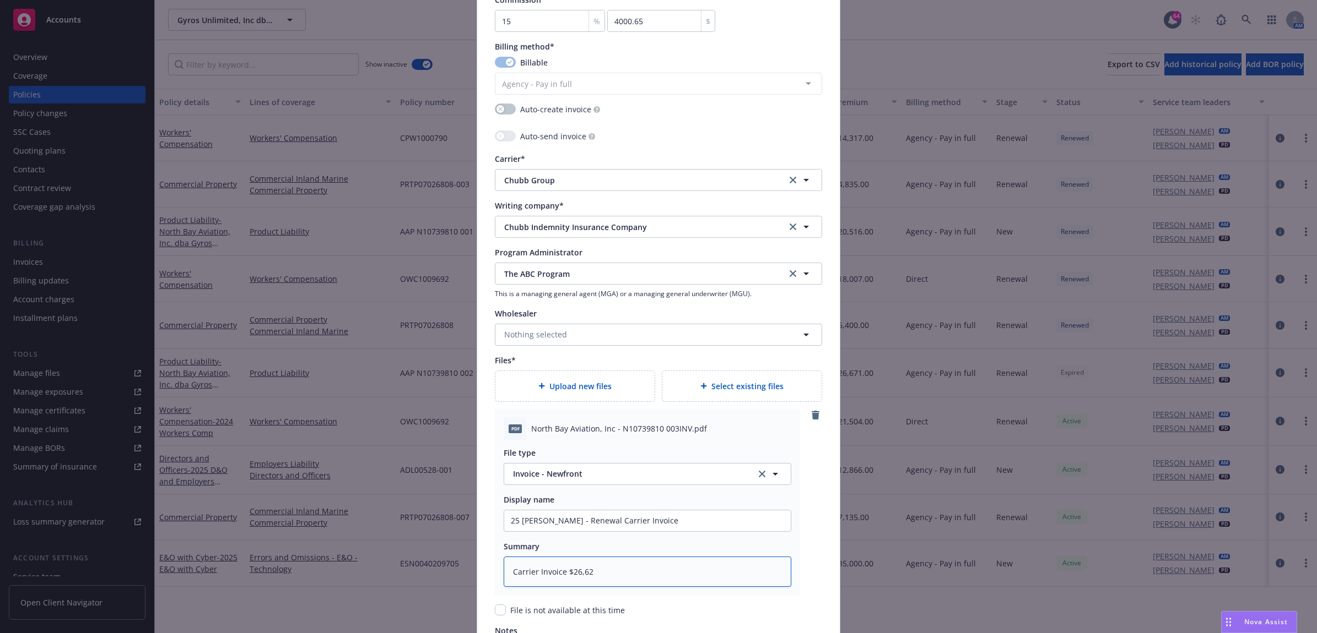
type textarea "Carrier Invoice $26,6"
type textarea "x"
type textarea "Carrier Invoice $26,67"
type textarea "x"
type textarea "Carrier Invoice $26,671"
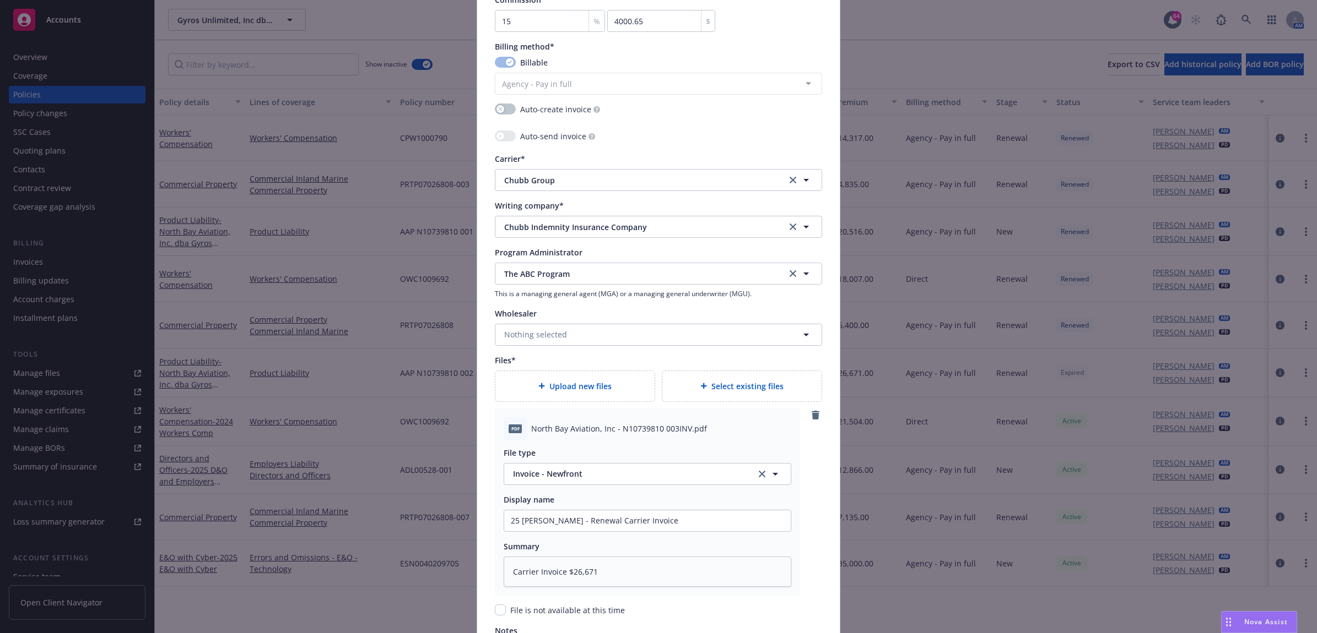
scroll to position [1126, 0]
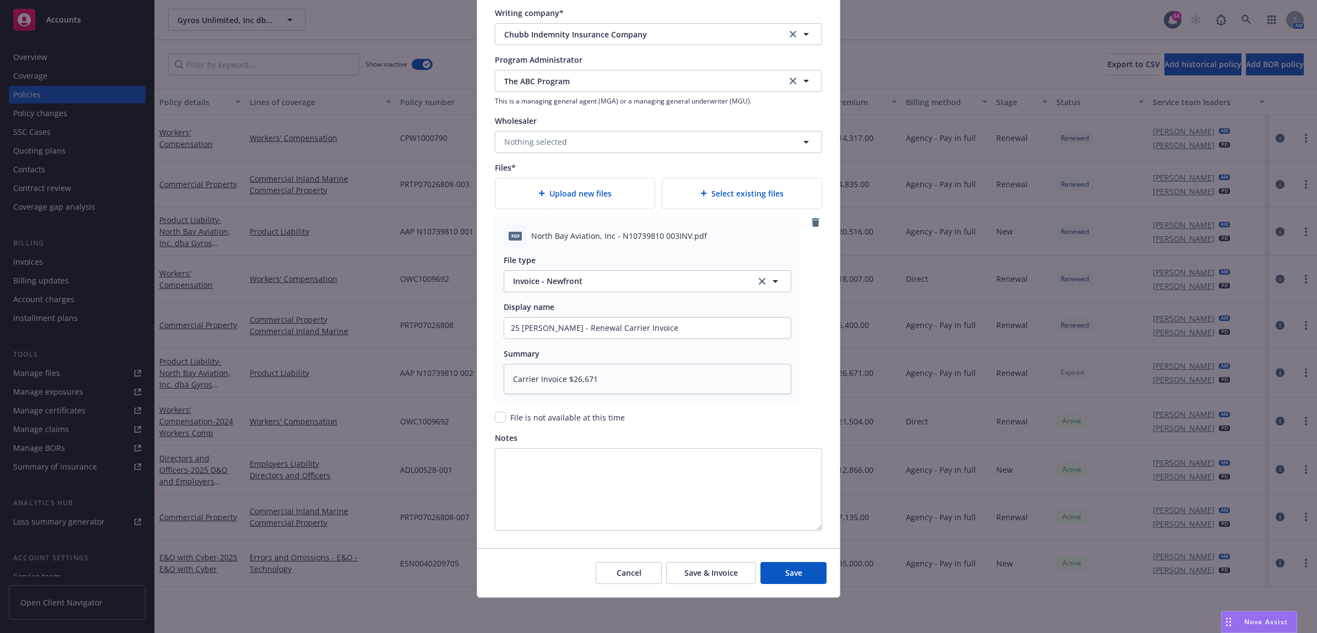
click at [590, 187] on div "Upload new files" at bounding box center [575, 193] width 142 height 13
type textarea "x"
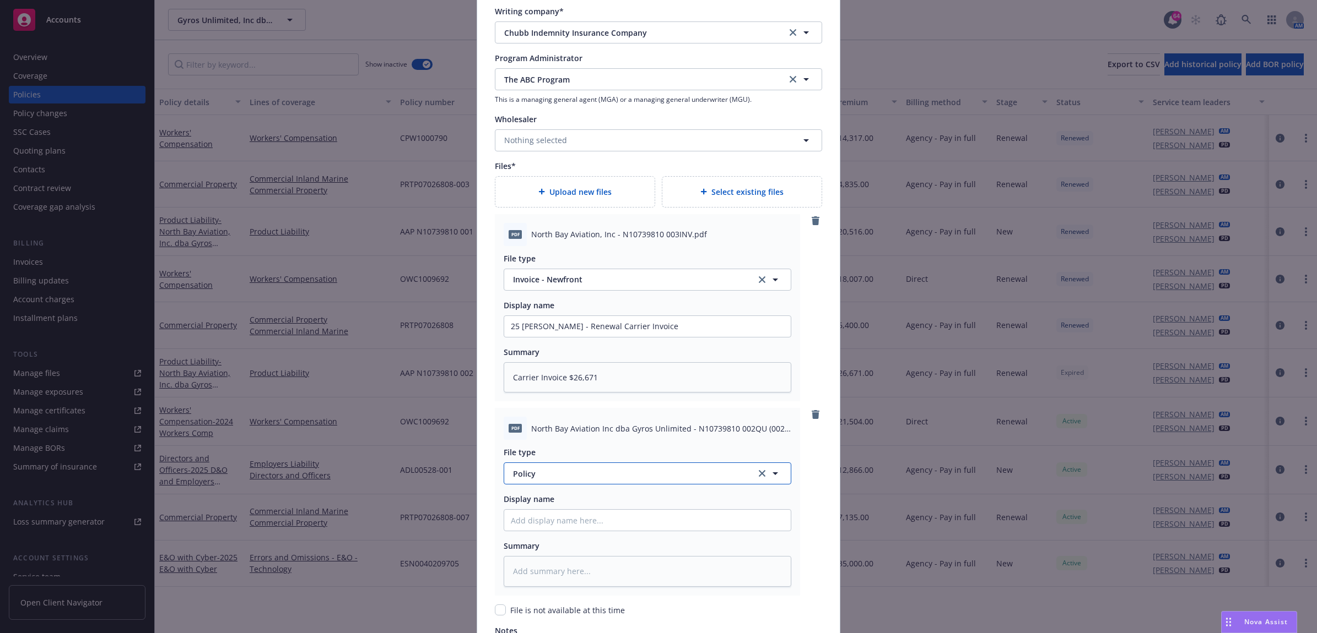
click at [550, 478] on span "Policy" at bounding box center [628, 474] width 230 height 12
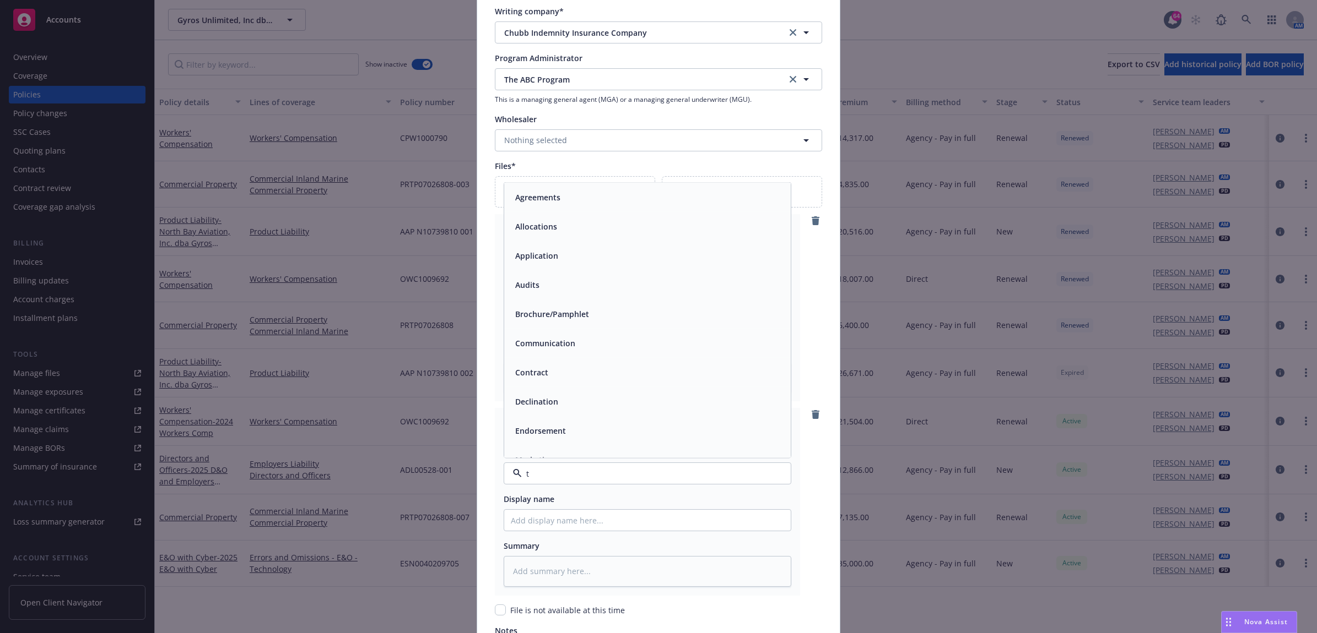
type input "tr"
click at [564, 433] on div "TRIA - signed" at bounding box center [647, 431] width 273 height 16
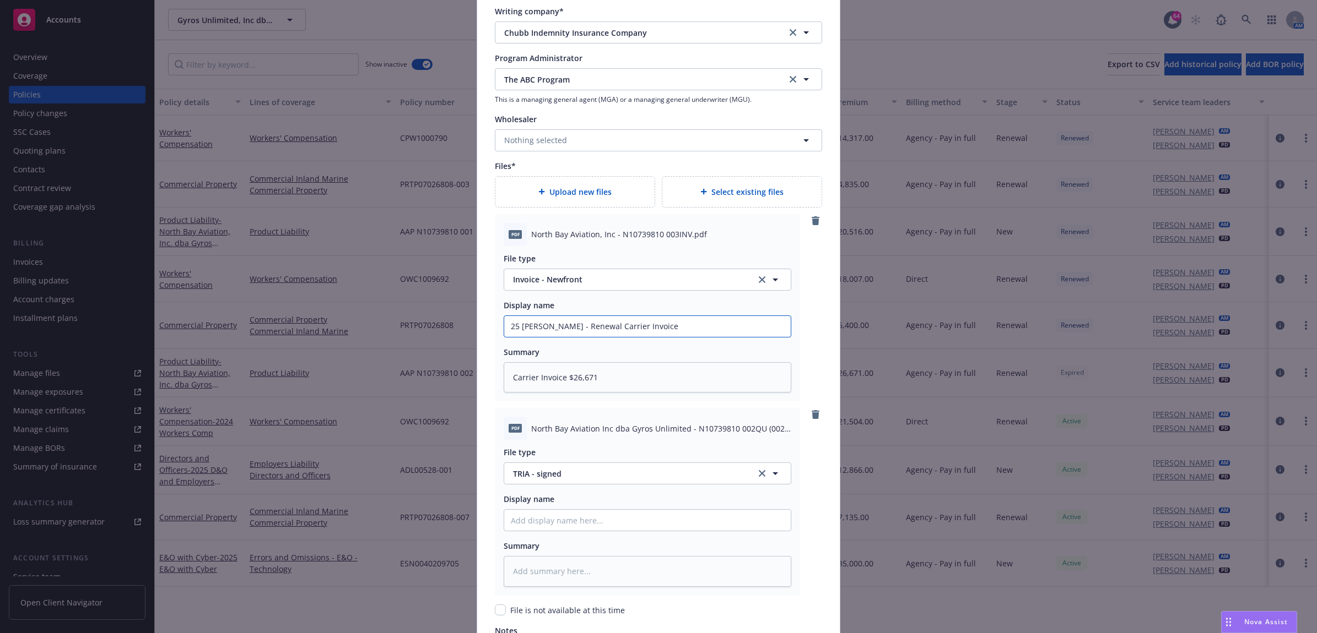
drag, startPoint x: 502, startPoint y: 328, endPoint x: 493, endPoint y: 328, distance: 8.8
click at [495, 328] on div "pdf North Bay Aviation, Inc - N10739810 003INV.pdf File type Invoice - Newfront…" at bounding box center [647, 308] width 305 height 188
paste input "25 PL Chubb - Renewal Carrier Invoice"
type textarea "x"
type input "25 PL Chubb - Renewal Carrier Invoice"
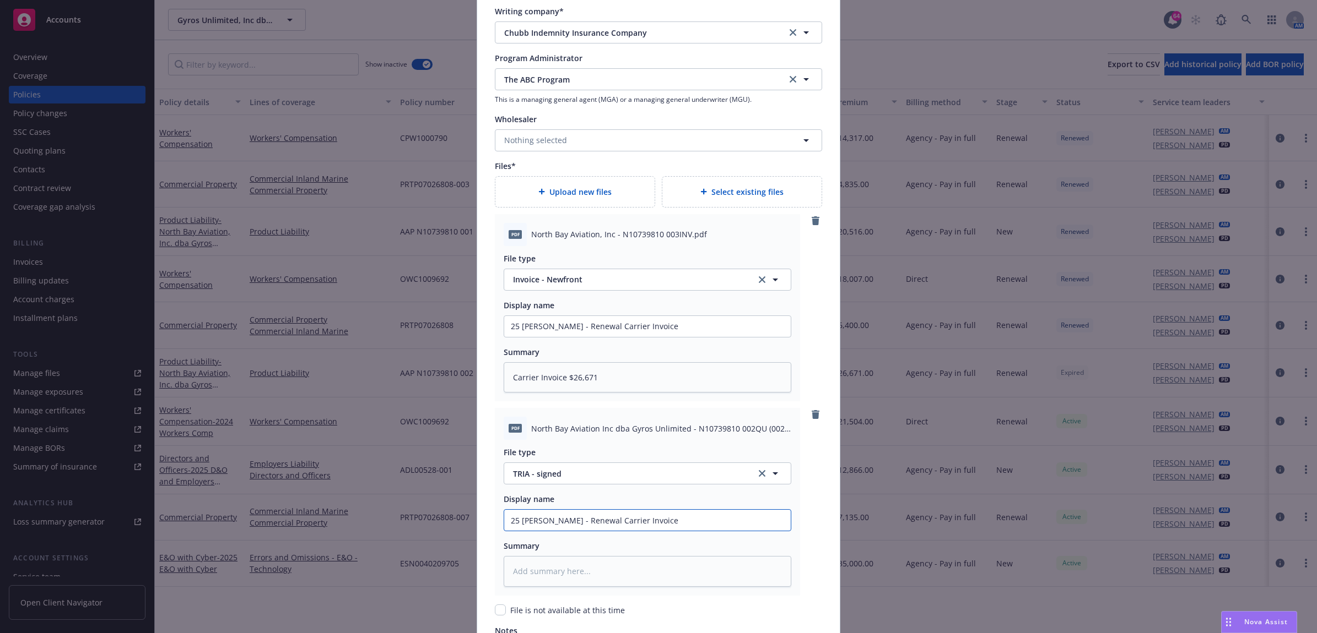
drag, startPoint x: 645, startPoint y: 512, endPoint x: 562, endPoint y: 518, distance: 83.4
click at [562, 337] on input "25 PL Chubb - Renewal Carrier Invoice" at bounding box center [647, 326] width 286 height 21
type textarea "x"
type input "25 PL Chubb - R"
type textarea "x"
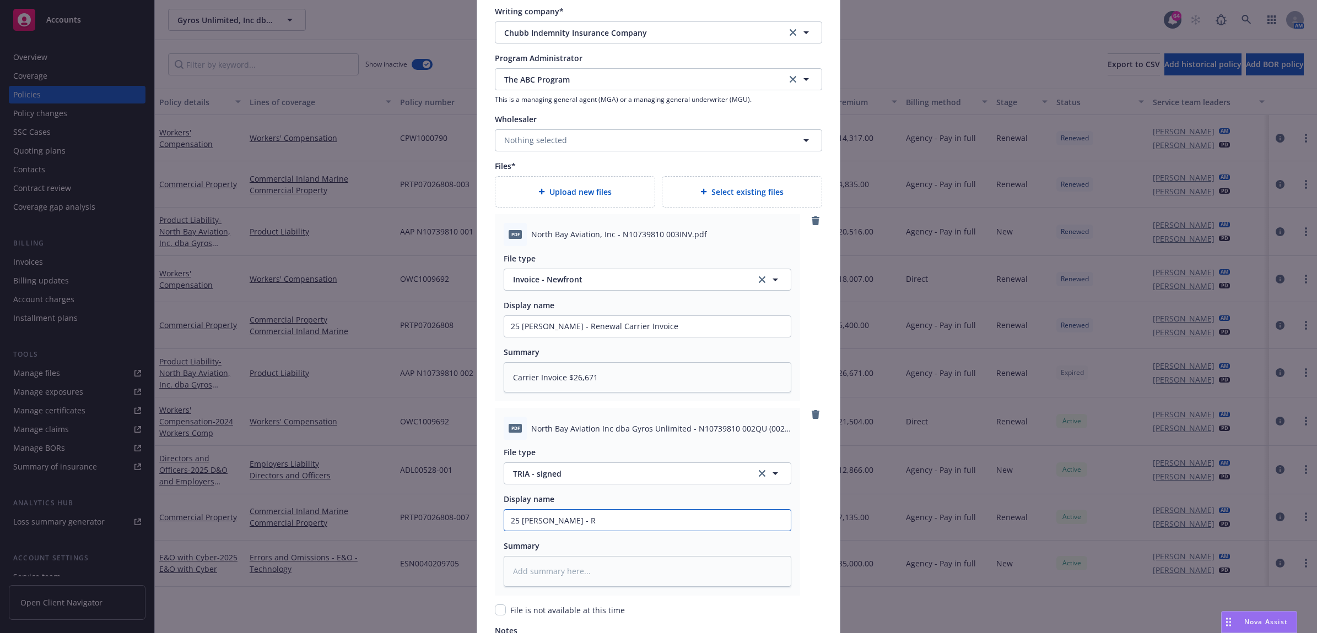
type input "25 PL Chubb -"
type textarea "x"
type input "25 PL Chubb - S"
type textarea "x"
type input "25 PL Chubb - Si"
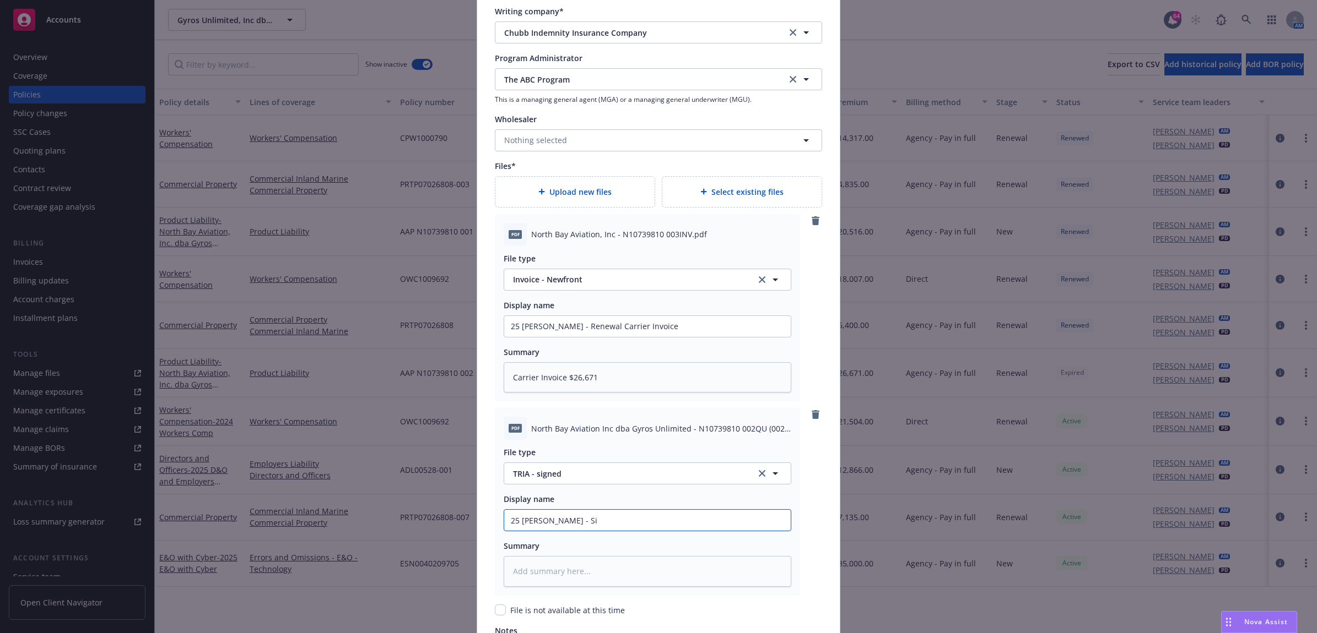
type textarea "x"
type input "25 PL Chubb - Sig"
type textarea "x"
type input "25 PL Chubb - Sign"
type textarea "x"
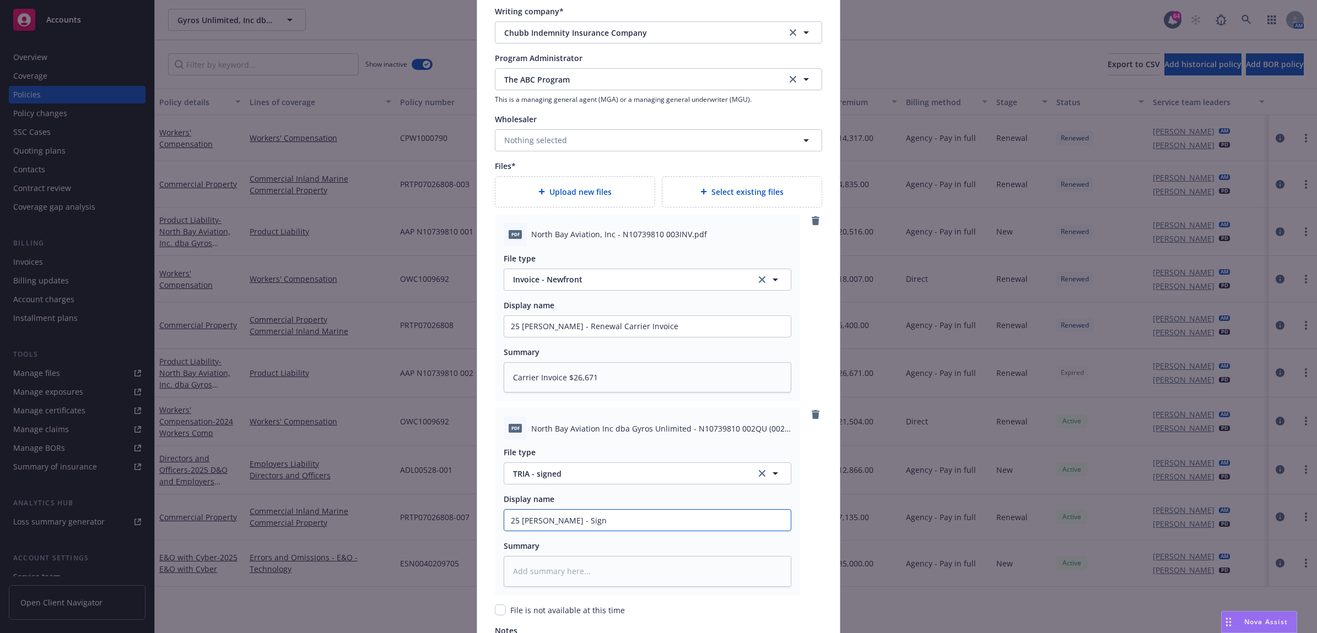
type input "25 PL Chubb - Signe"
type textarea "x"
type input "25 PL Chubb - Signe"
type textarea "x"
type input "25 PL Chubb - Signe"
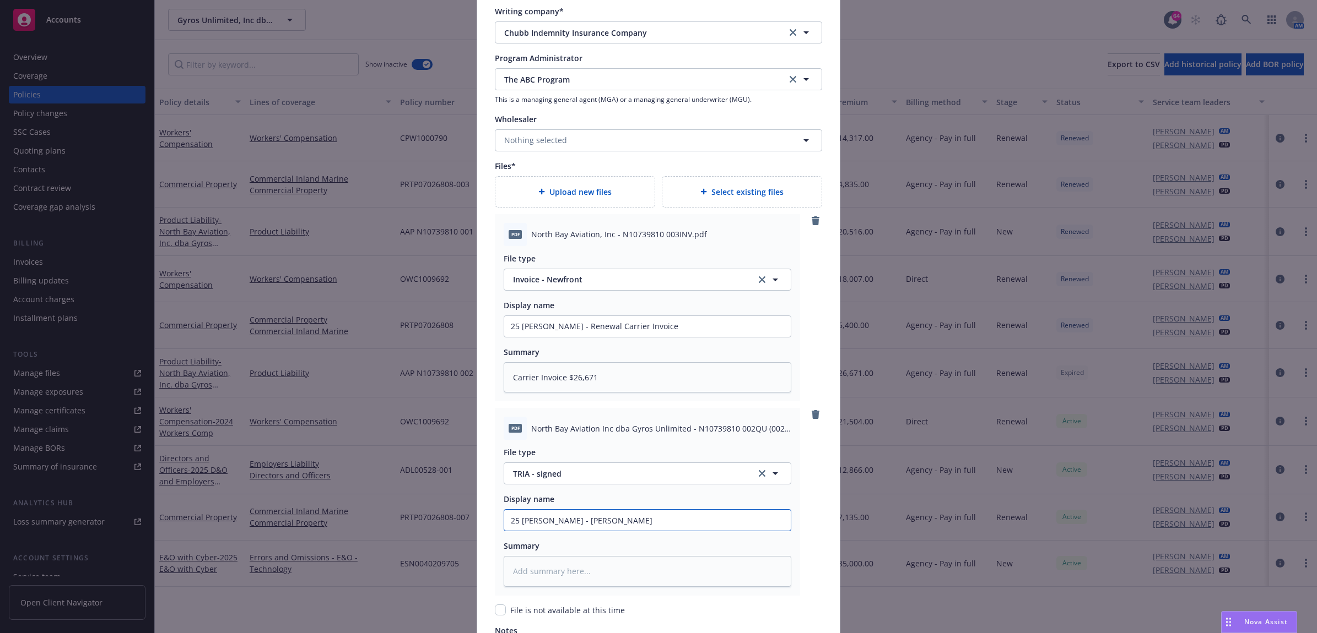
type textarea "x"
type input "25 PL Chubb - Signed"
type textarea "x"
type input "25 PL Chubb - Signed"
type textarea "x"
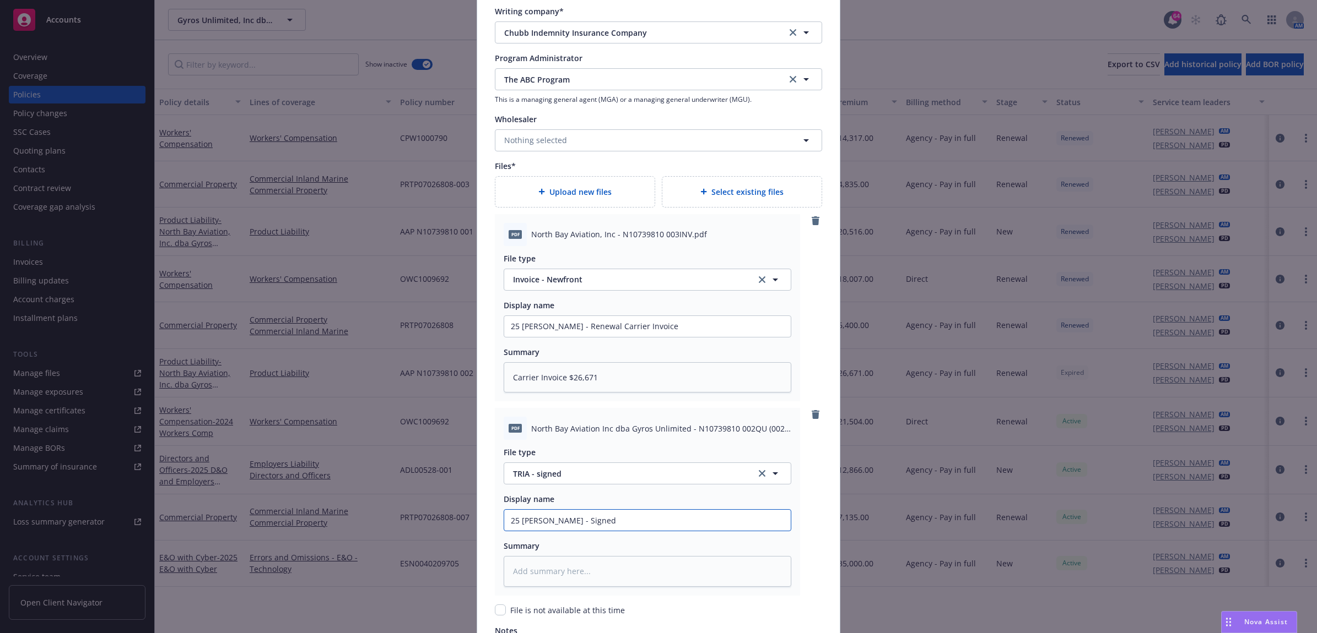
type input "25 PL Chubb - Signed T"
type textarea "x"
type input "25 PL Chubb - Signed TR"
type textarea "x"
type input "25 PL Chubb - Signed TRI"
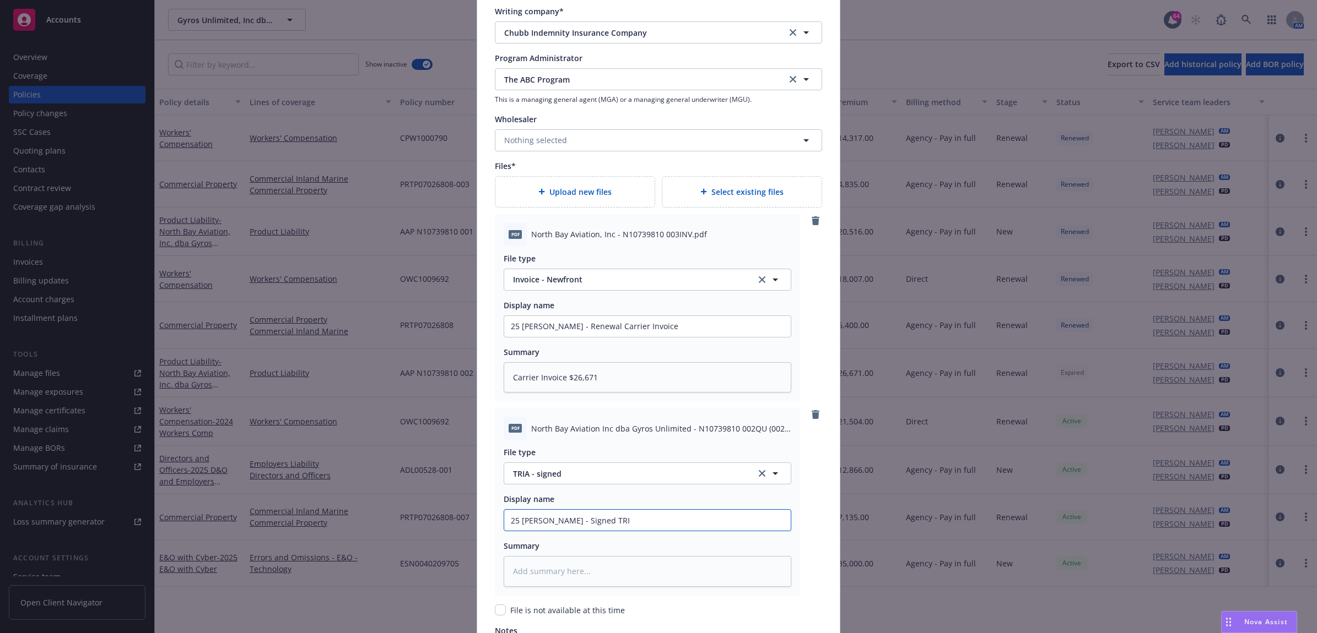
type textarea "x"
drag, startPoint x: 438, startPoint y: 522, endPoint x: 446, endPoint y: 521, distance: 7.8
click at [438, 522] on div "Create renewal policy with incumbent Policy number* AAP N10739810 003 Policy nu…" at bounding box center [658, 316] width 1317 height 633
type input "25 PL Chubb - Signed TRIA"
paste textarea "25 PL Chubb - Signed TRIA"
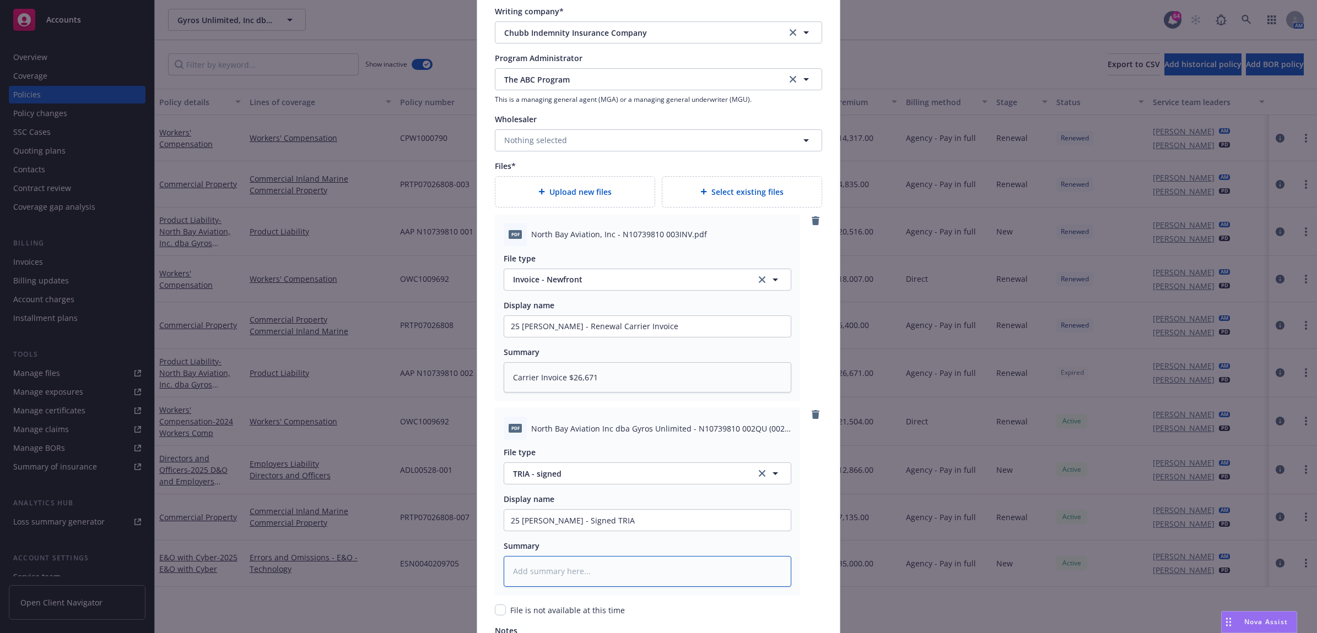
type textarea "x"
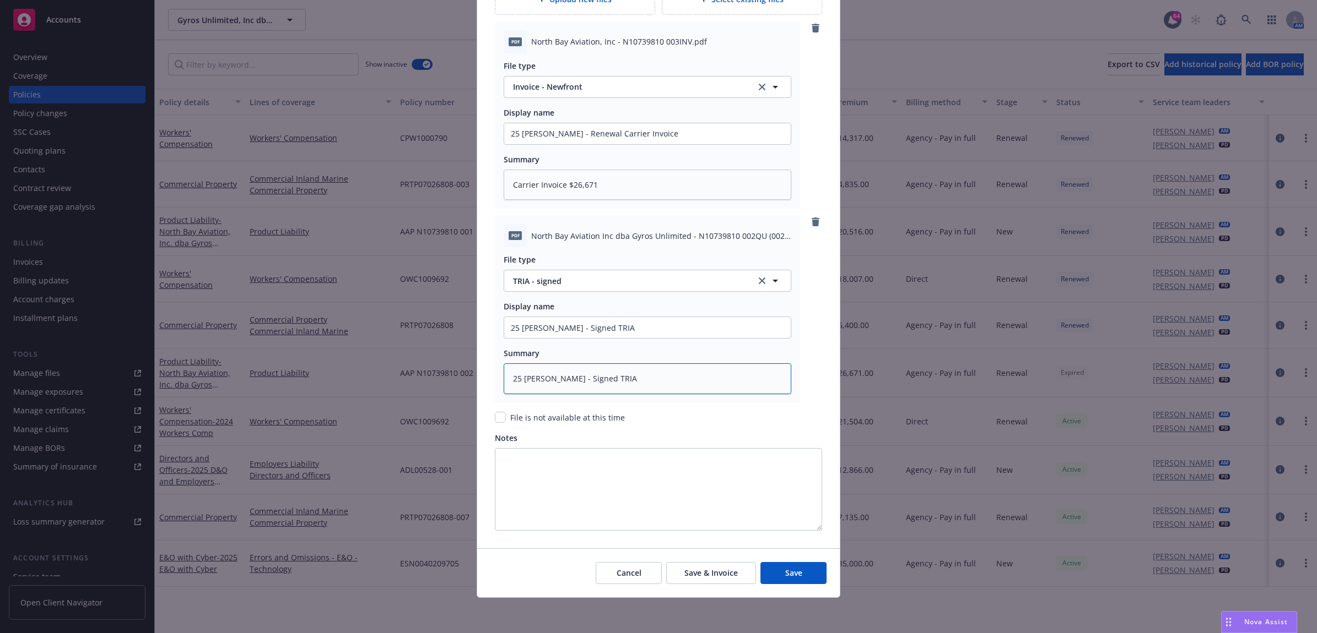
type textarea "25 PL Chubb - Signed TRIA"
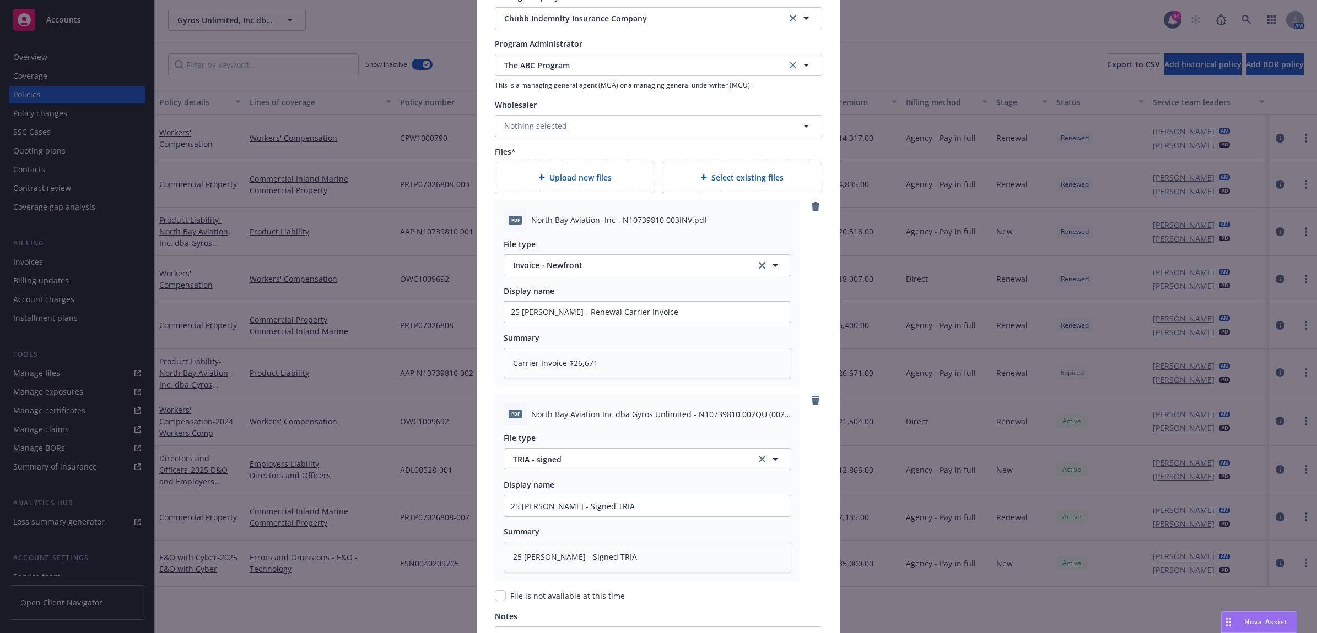
scroll to position [1114, 0]
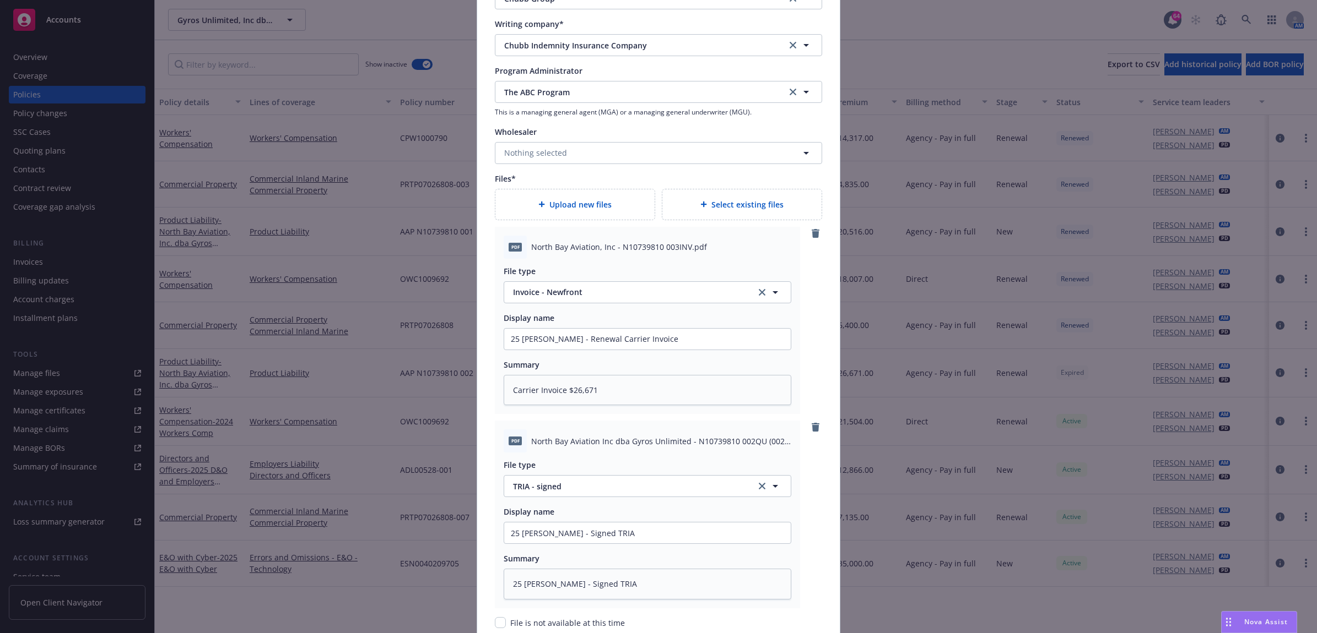
click at [575, 214] on div "Upload new files" at bounding box center [574, 204] width 159 height 30
type textarea "x"
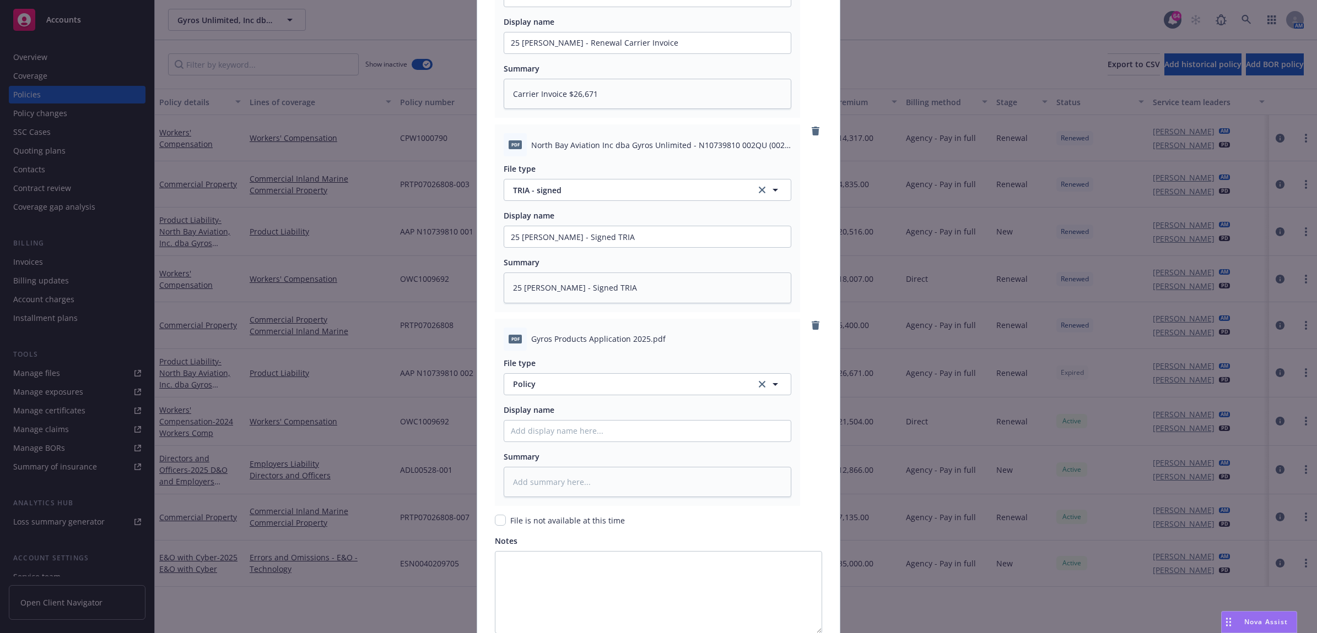
scroll to position [1458, 0]
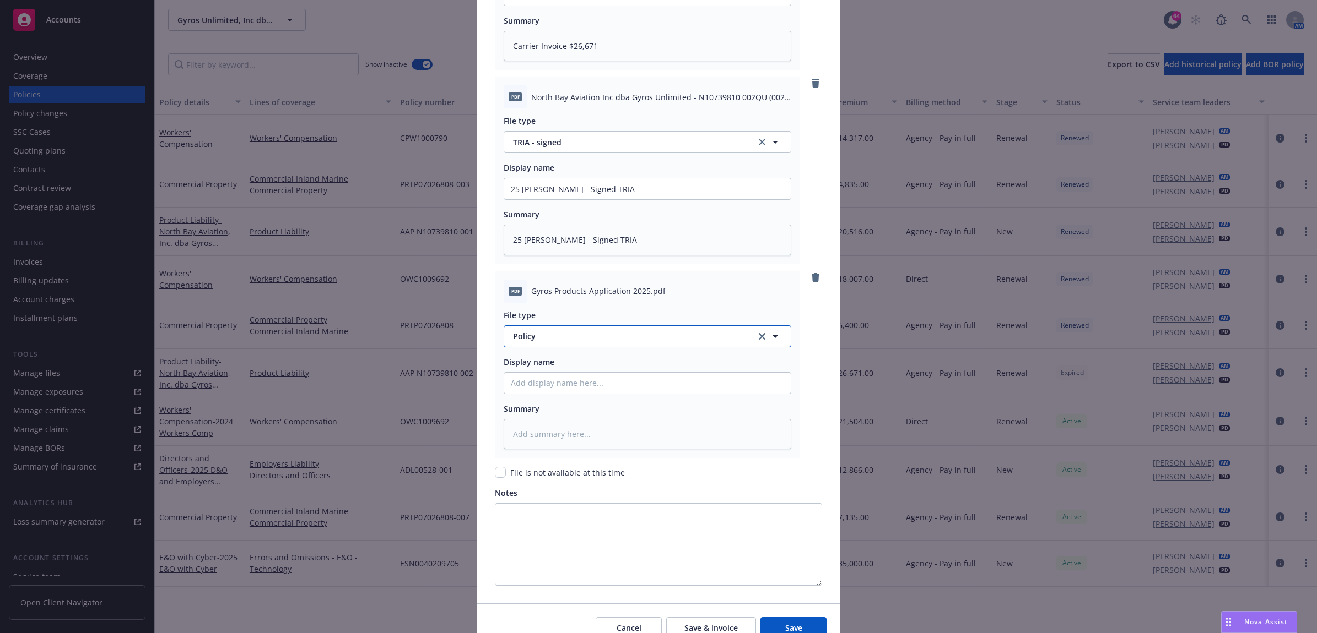
click at [565, 337] on span "Policy" at bounding box center [628, 337] width 230 height 12
type input "app"
click at [592, 400] on div "Application - signed" at bounding box center [647, 396] width 273 height 16
paste input "25 PL Chubb - Signed TRIA"
type textarea "x"
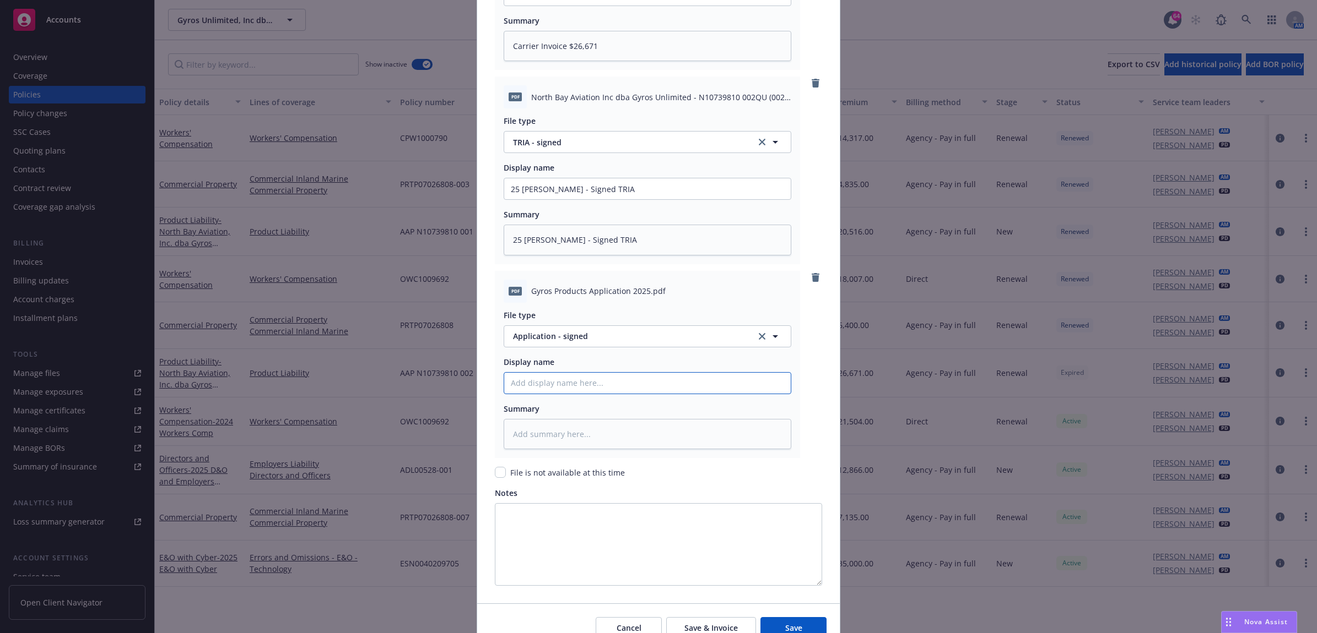
type input "25 PL Chubb - Signed TRIA"
type textarea "x"
type input "25 PL Chubb - Signed A"
type textarea "x"
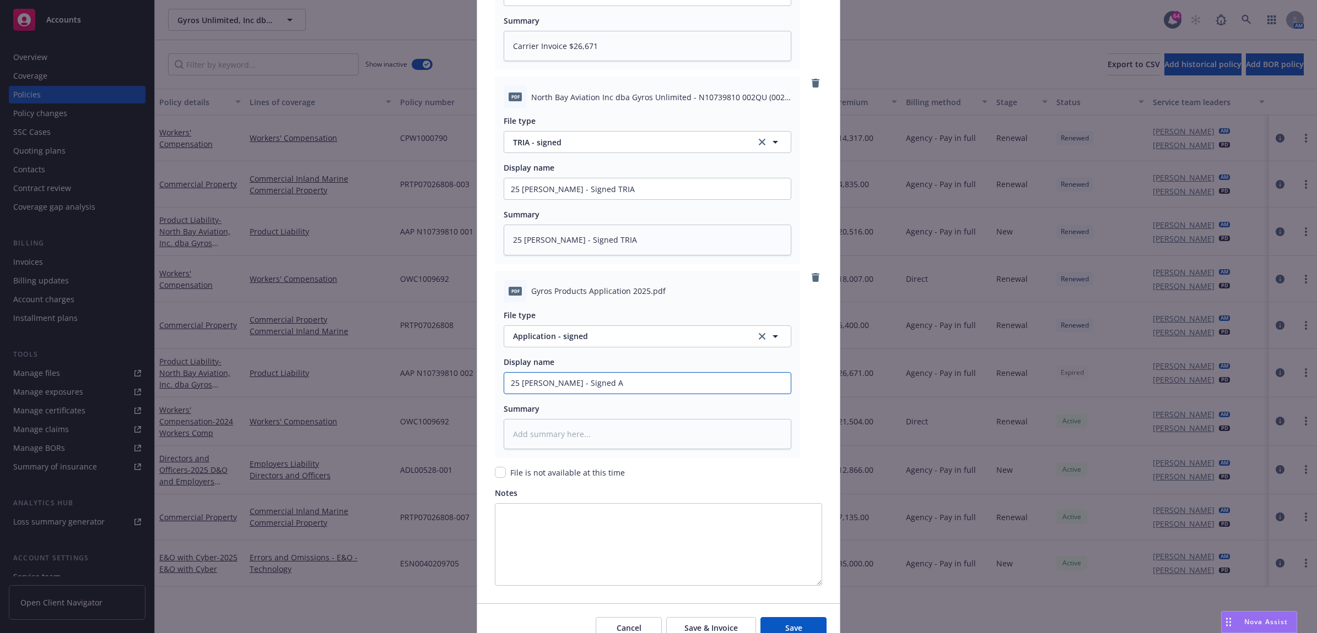
type input "25 PL Chubb - Signed Ap"
type textarea "x"
drag, startPoint x: 581, startPoint y: 389, endPoint x: 464, endPoint y: 389, distance: 117.3
click at [464, 389] on div "Create renewal policy with incumbent Policy number* AAP N10739810 003 Policy nu…" at bounding box center [658, 316] width 1317 height 633
type input "25 PL Chubb - Signed App"
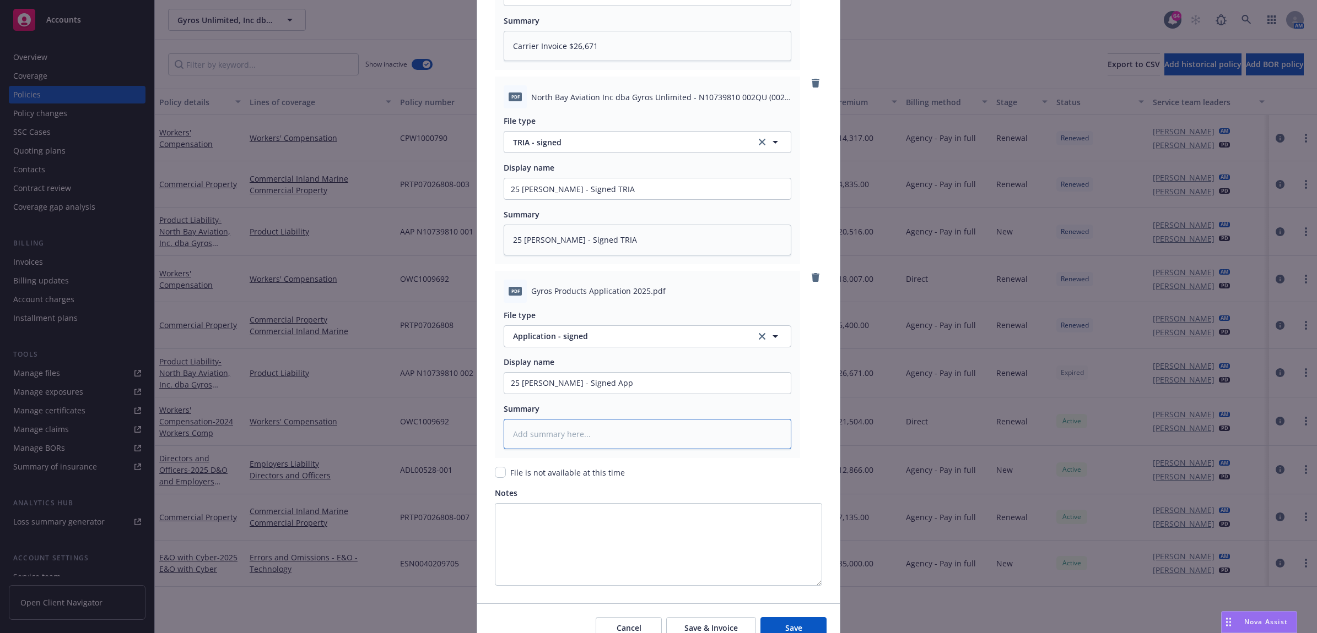
paste textarea "25 PL Chubb - Signed App"
type textarea "x"
type textarea "25 PL Chubb - Signed App"
type textarea "x"
type textarea "25 PL Chubb - Signed App"
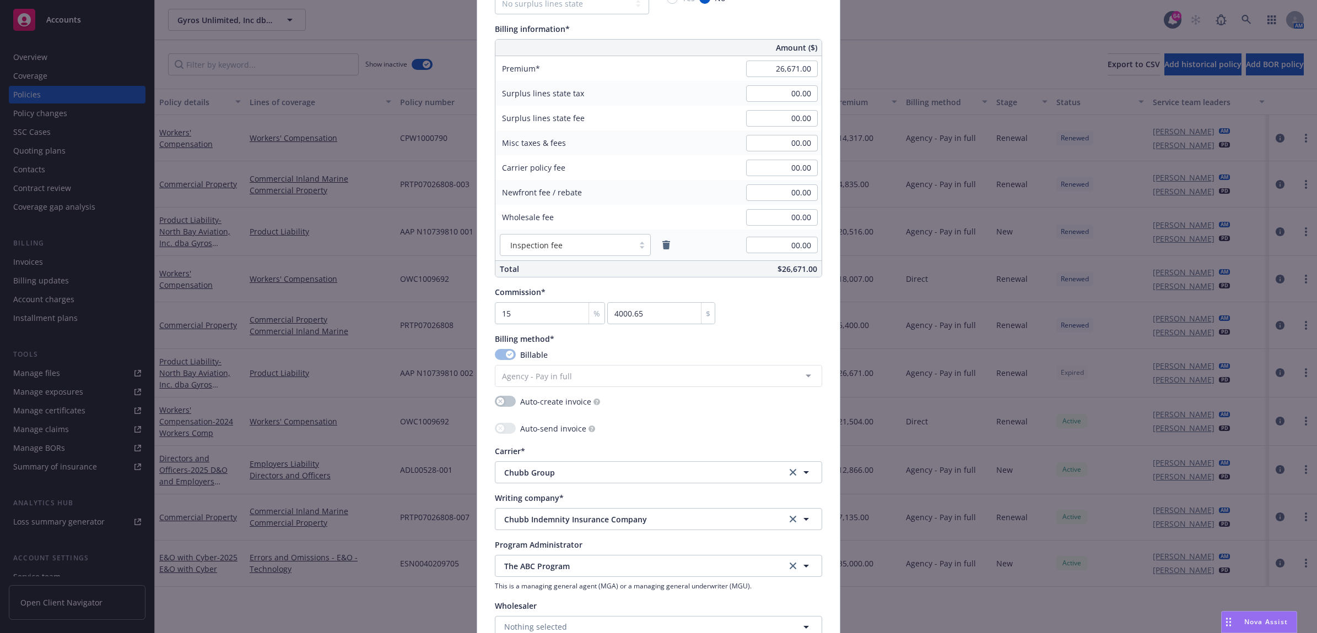
scroll to position [826, 0]
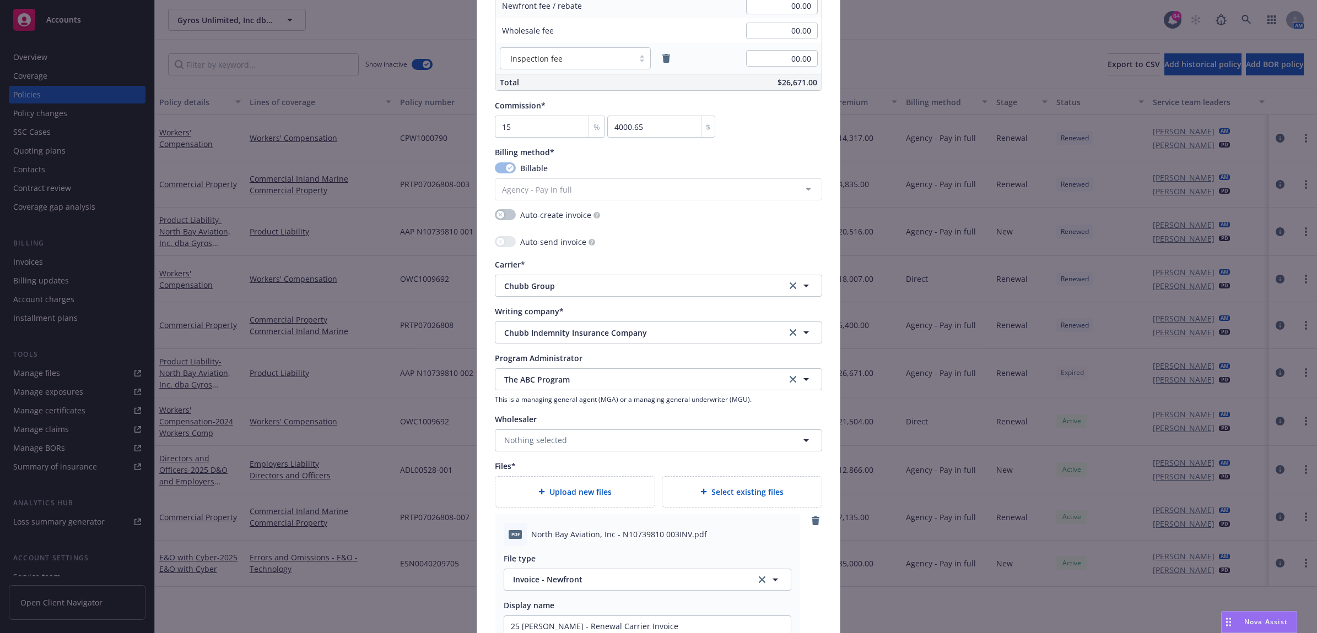
click at [573, 494] on span "Upload new files" at bounding box center [580, 492] width 62 height 12
type textarea "x"
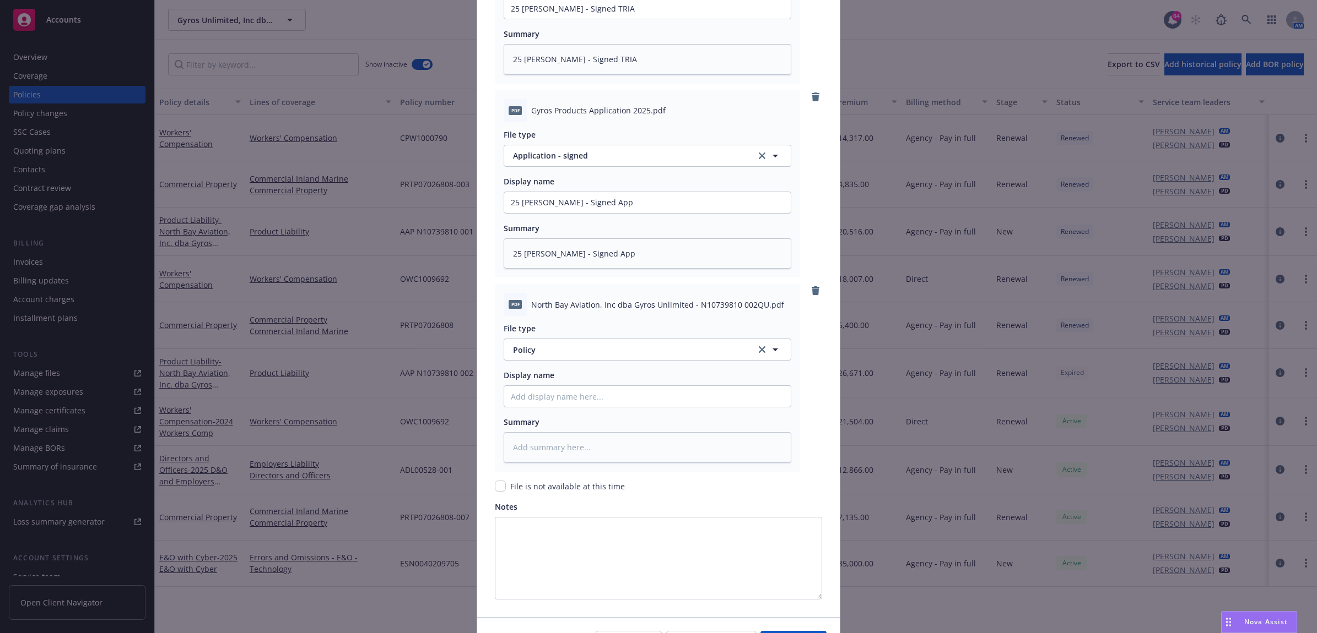
scroll to position [1709, 0]
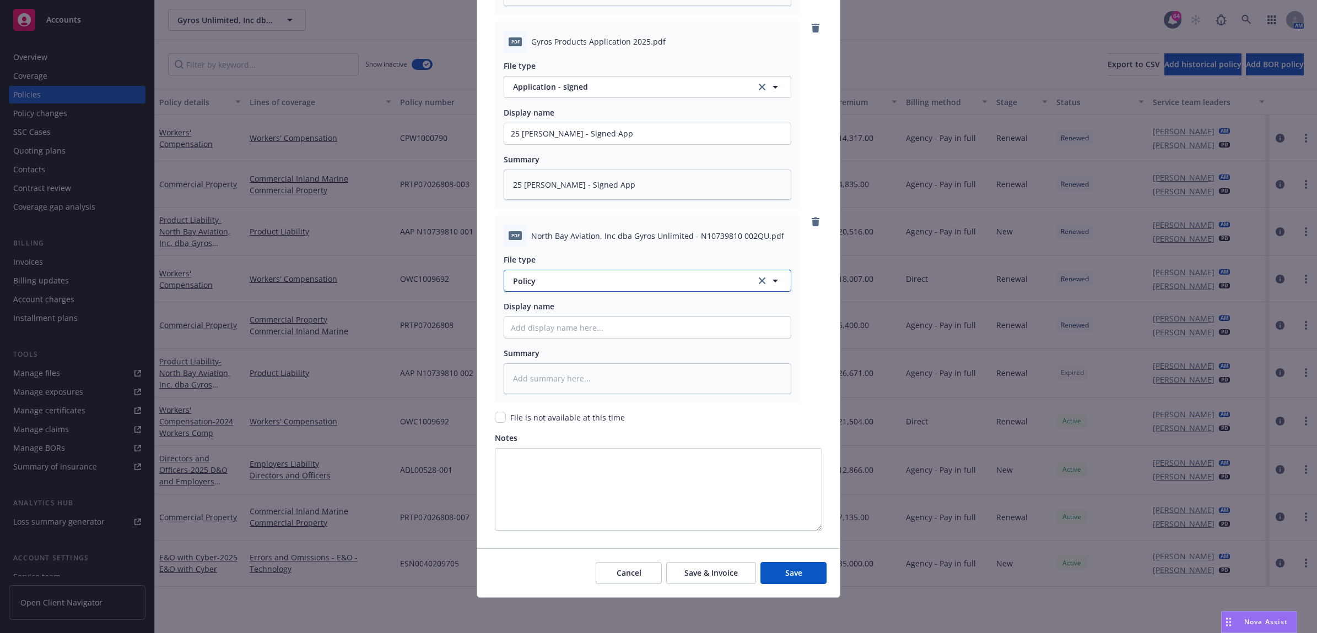
click at [566, 282] on span "Policy" at bounding box center [628, 281] width 230 height 12
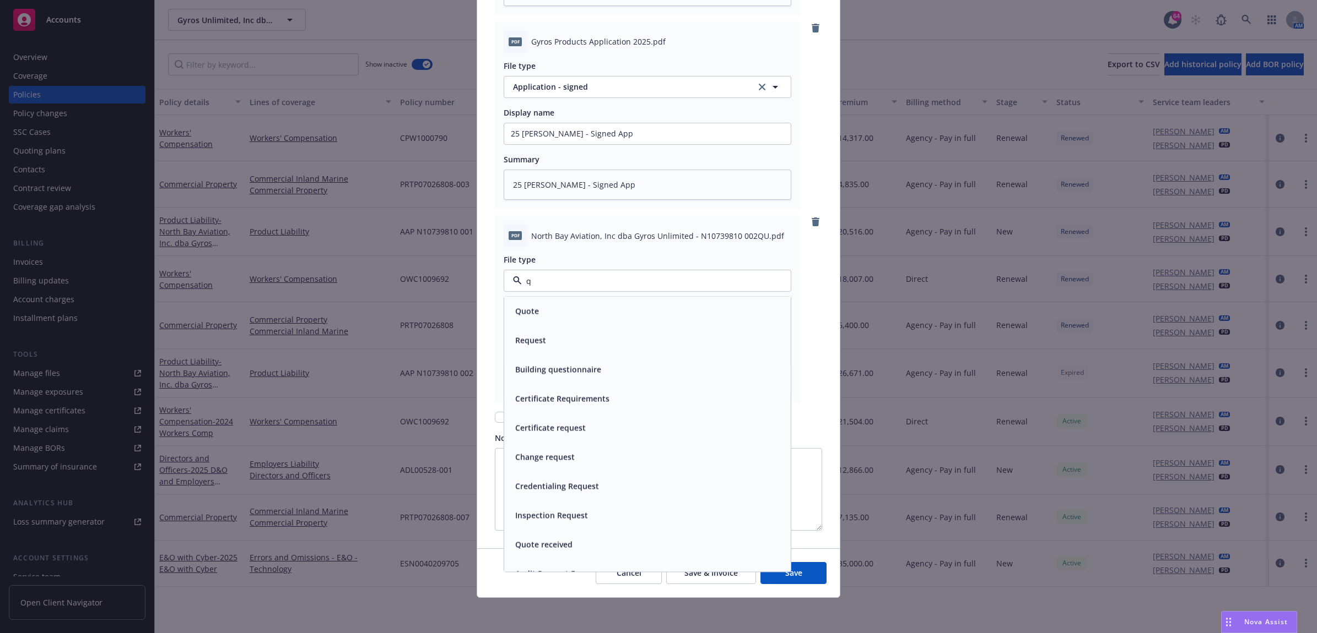
type input "qu"
click at [576, 312] on div "Quote" at bounding box center [647, 312] width 273 height 16
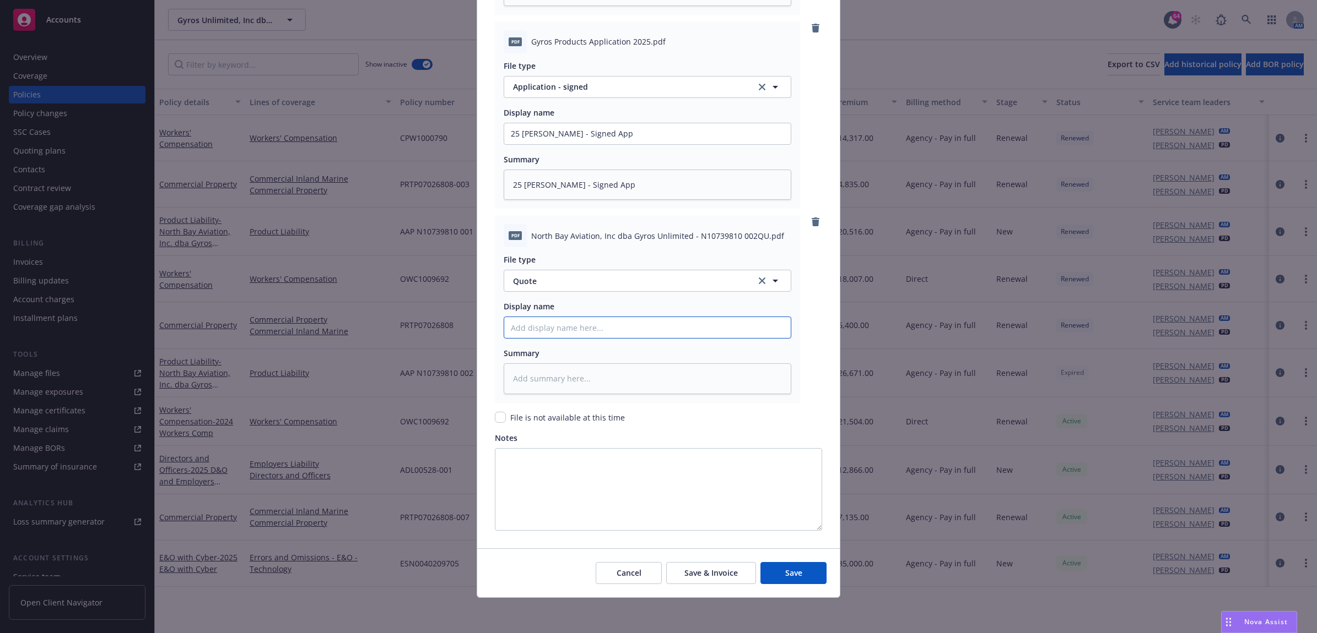
paste input "25 PL Chubb - Signed App"
type textarea "x"
type input "25 PL Chubb - Signed App"
drag, startPoint x: 615, startPoint y: 331, endPoint x: 558, endPoint y: 331, distance: 56.7
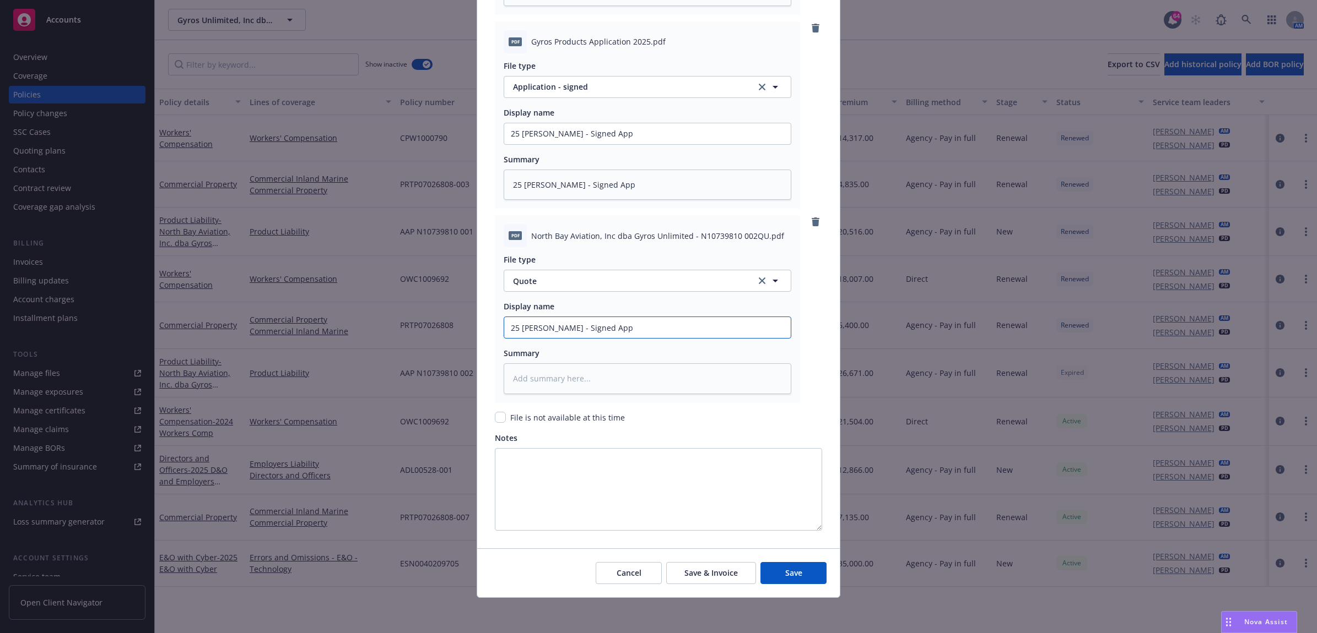
type textarea "x"
type input "25 PL Chubb - Q"
type textarea "x"
type input "25 PL Chubb - Qu"
type textarea "x"
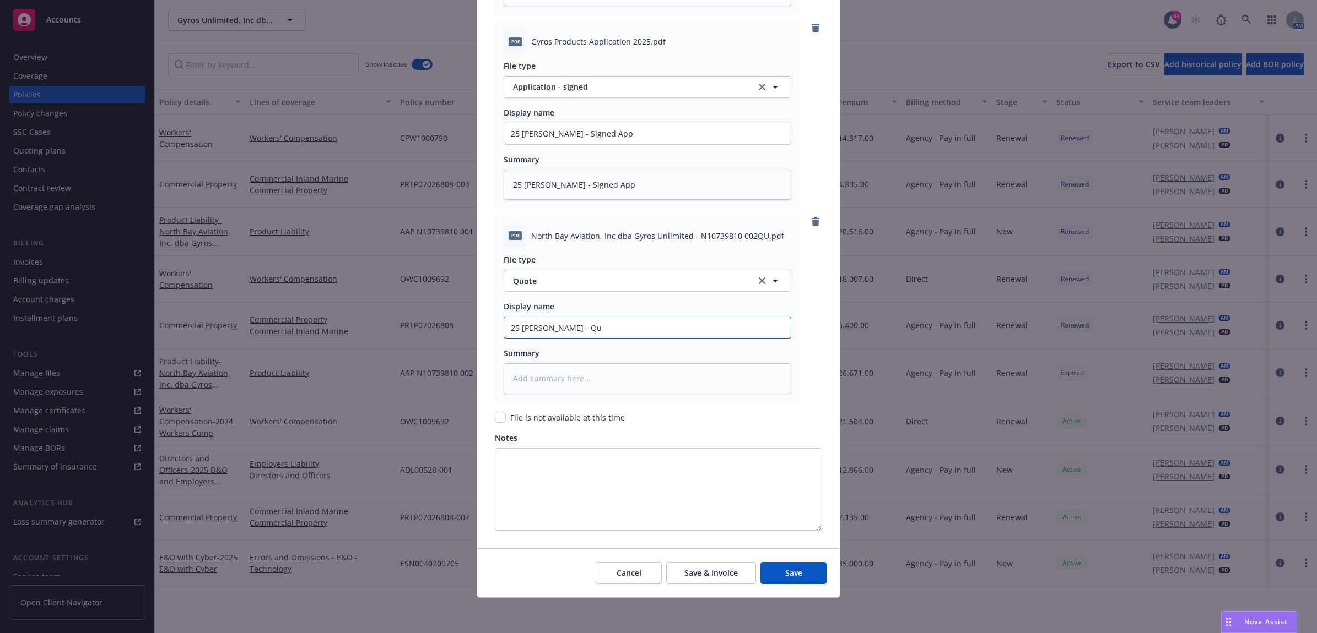
type input "25 PL Chubb - Quo"
type textarea "x"
type input "25 PL Chubb - Quot"
type textarea "x"
drag, startPoint x: 594, startPoint y: 329, endPoint x: 425, endPoint y: 327, distance: 168.6
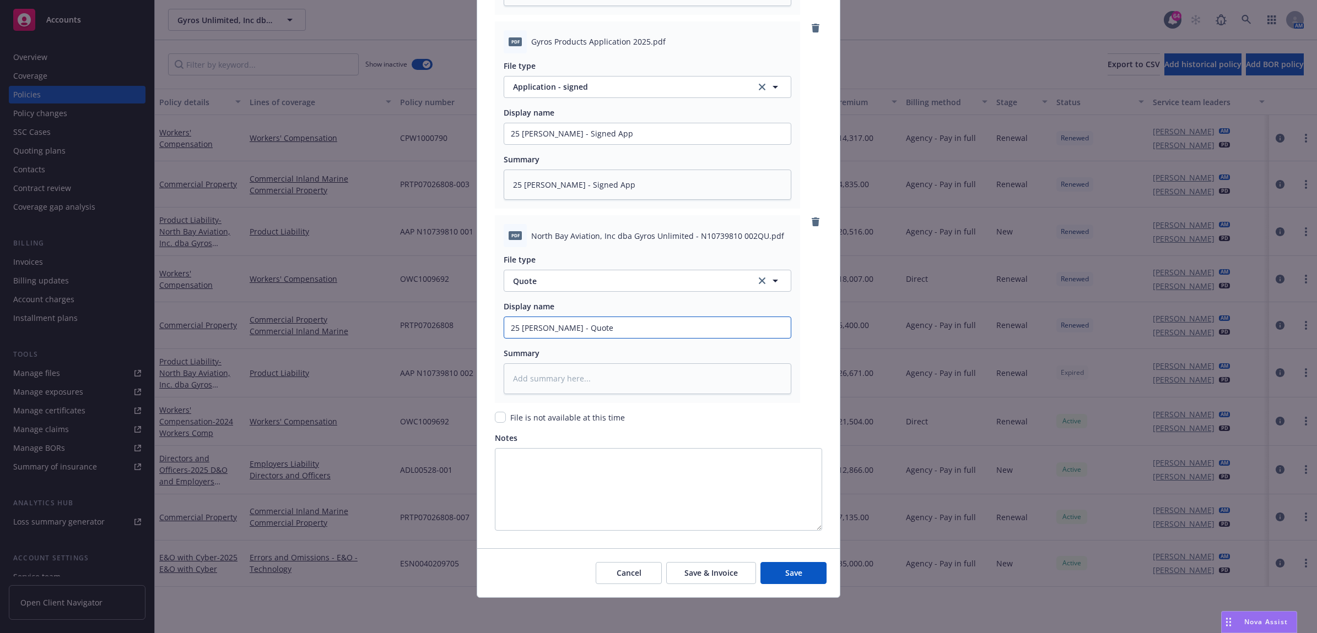
click at [396, 329] on div "Create renewal policy with incumbent Policy number* AAP N10739810 003 Policy nu…" at bounding box center [658, 316] width 1317 height 633
type input "25 PL Chubb - Quote"
paste textarea "25 PL Chubb - Quote"
type textarea "x"
type textarea "25 PL Chubb - Quote"
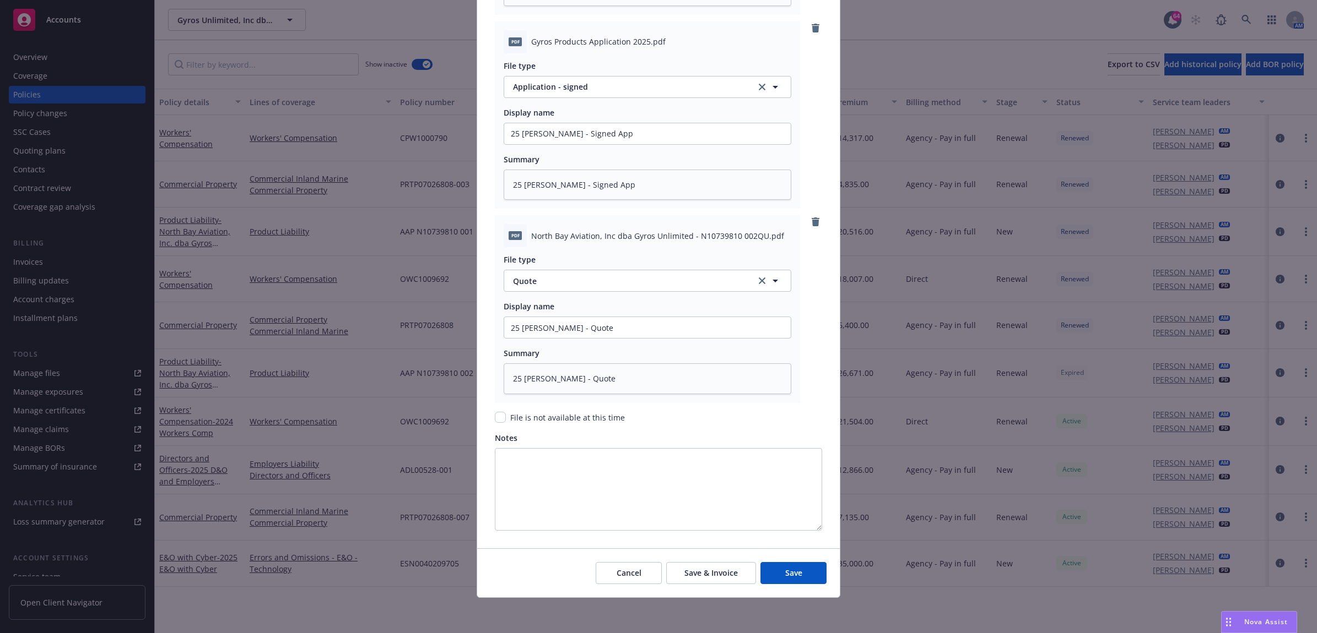
scroll to position [1227, 0]
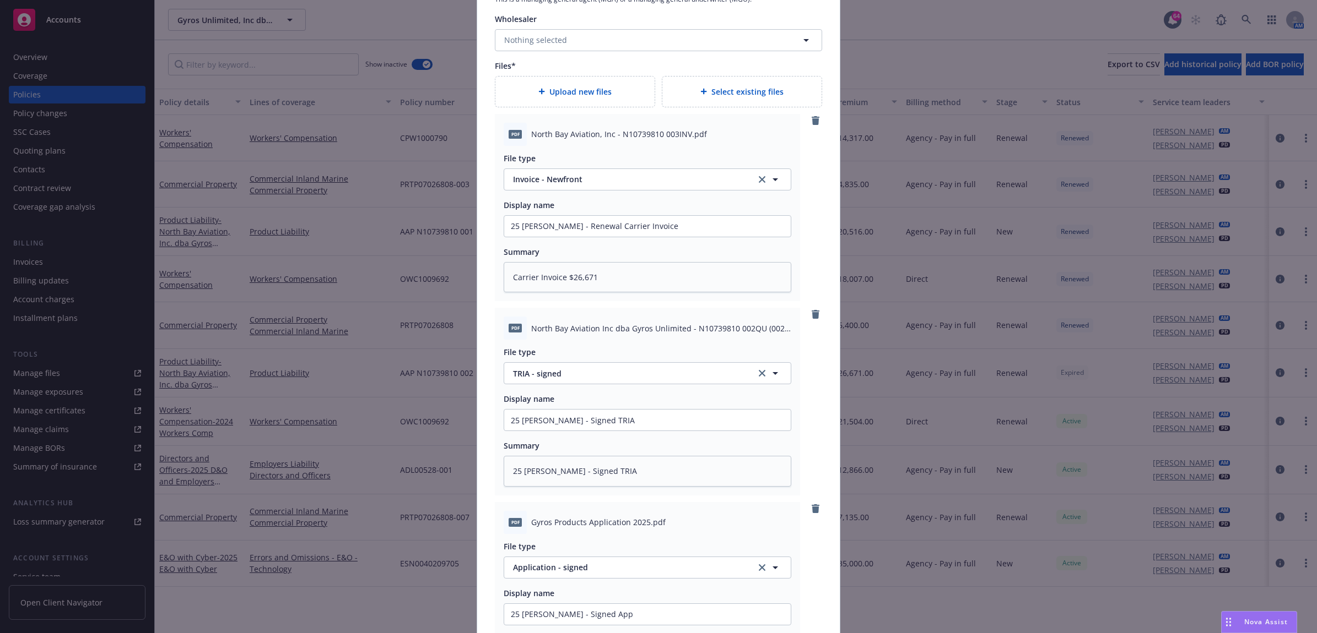
click at [593, 82] on div "Upload new files" at bounding box center [574, 92] width 159 height 30
type textarea "x"
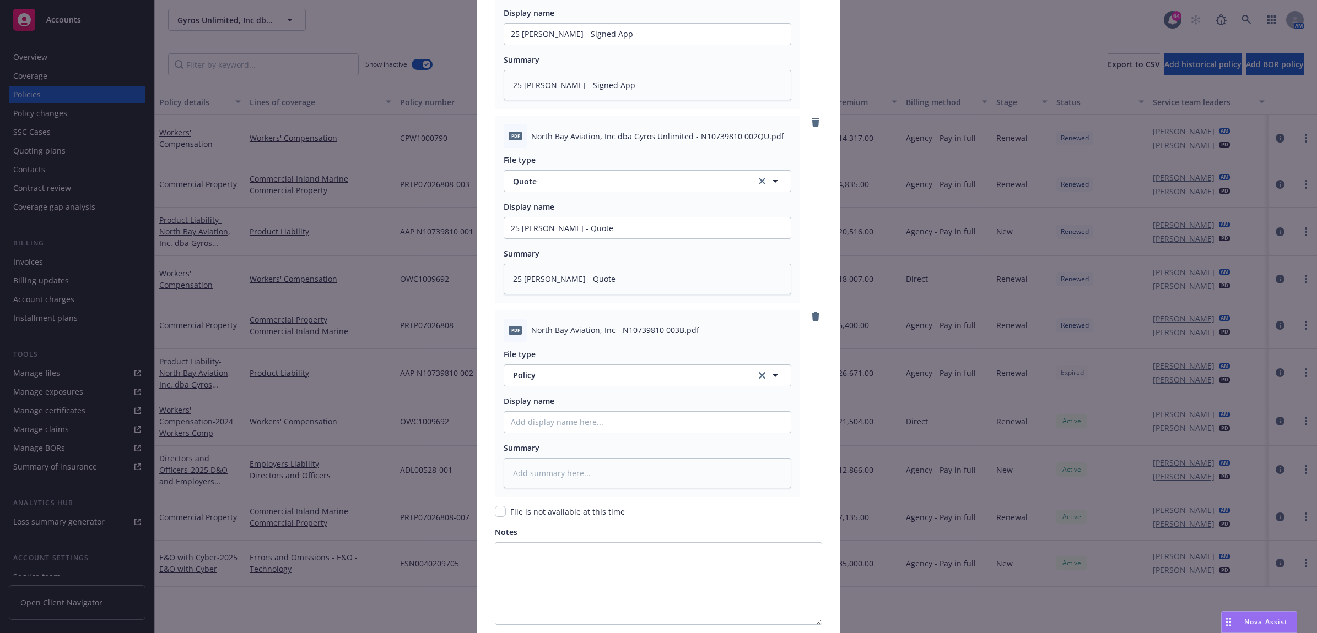
scroll to position [1903, 0]
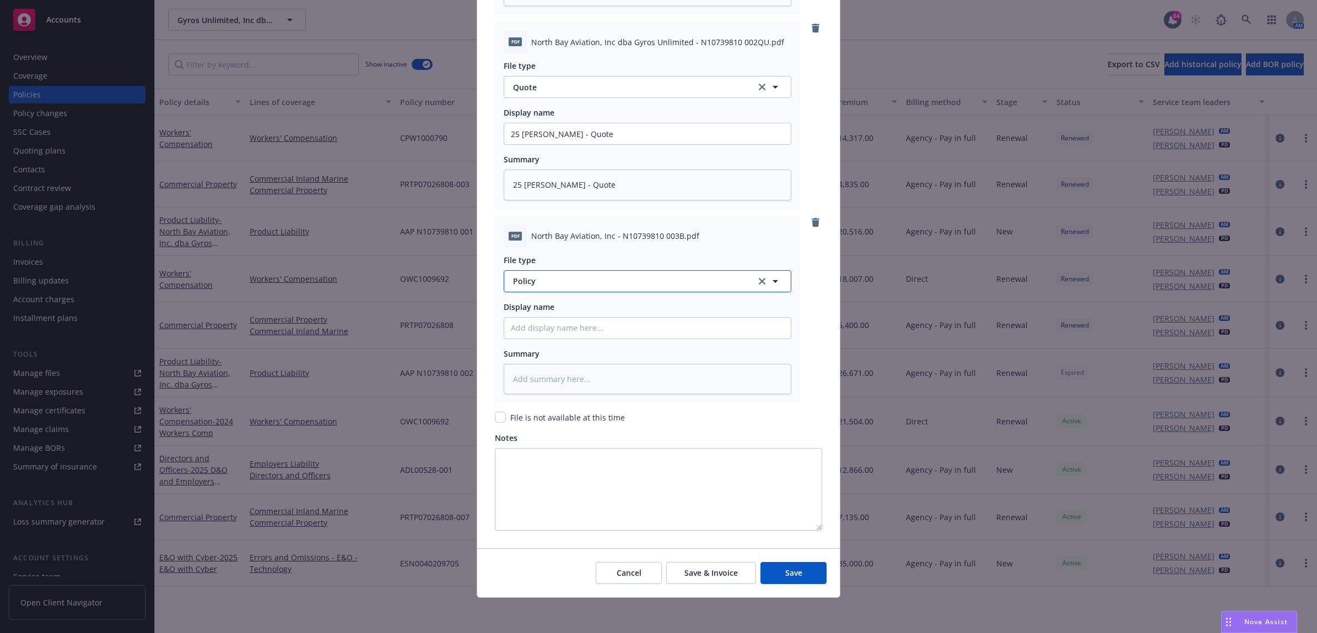
click at [571, 288] on button "Policy" at bounding box center [647, 281] width 288 height 22
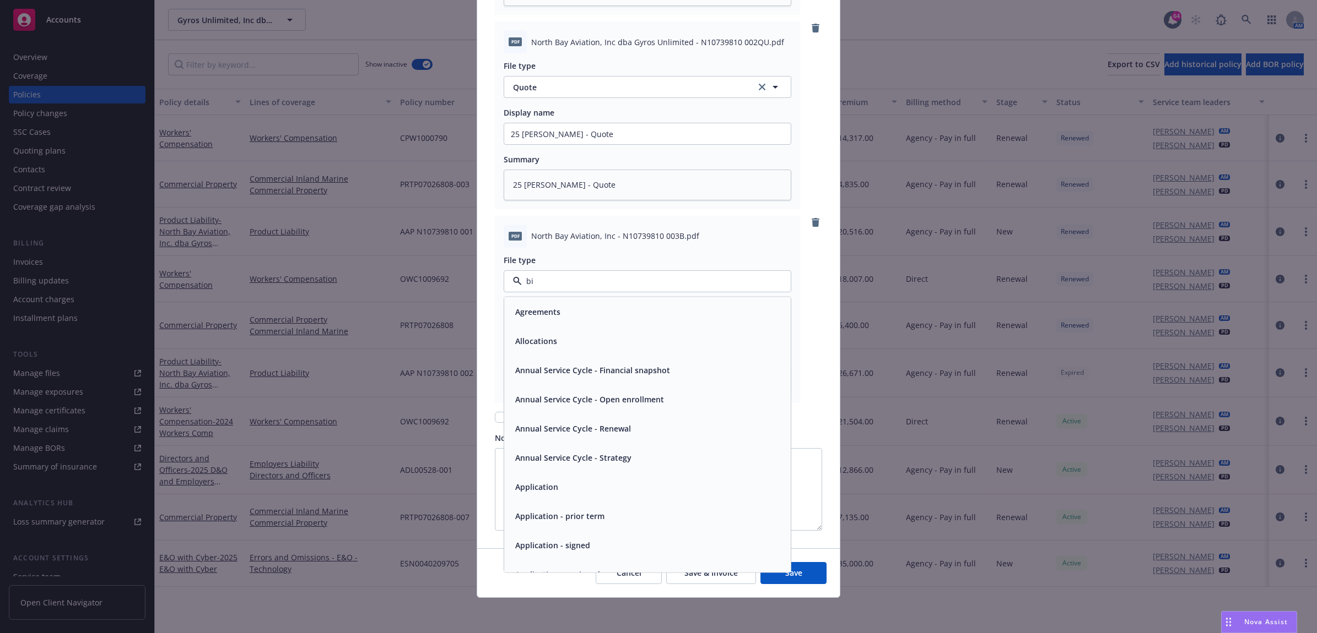
type input "bin"
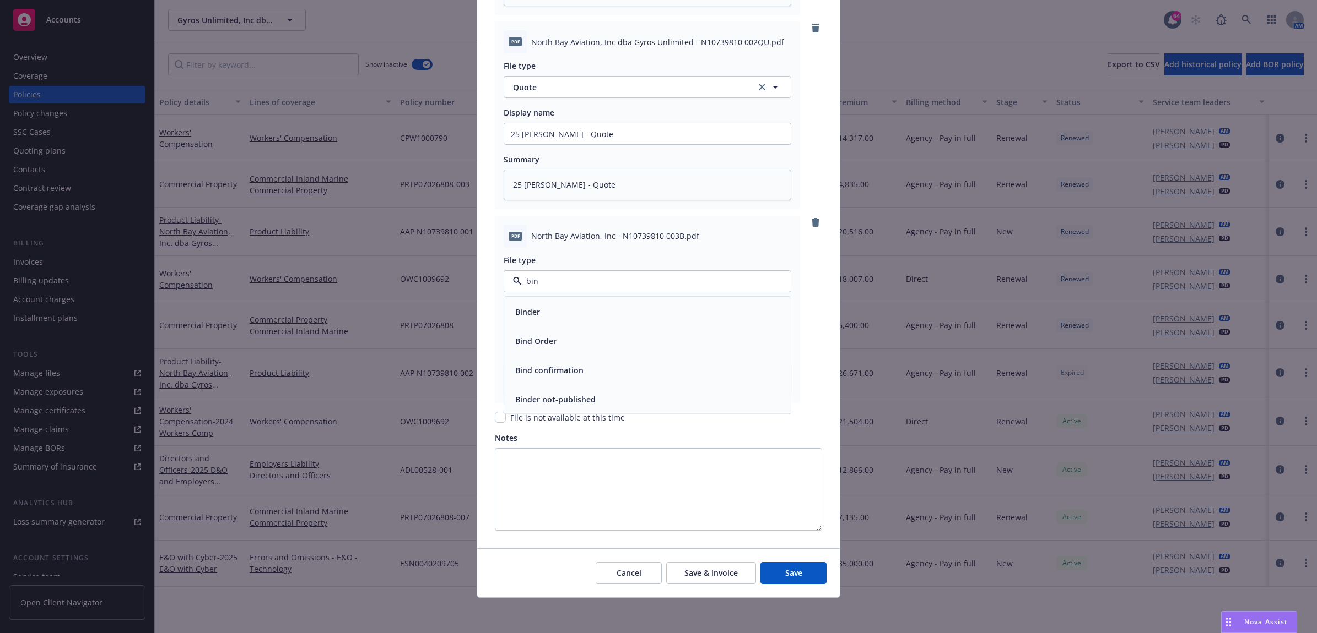
click at [571, 306] on div "Binder" at bounding box center [647, 312] width 273 height 16
paste input "25 PL Chubb - Quote"
type textarea "x"
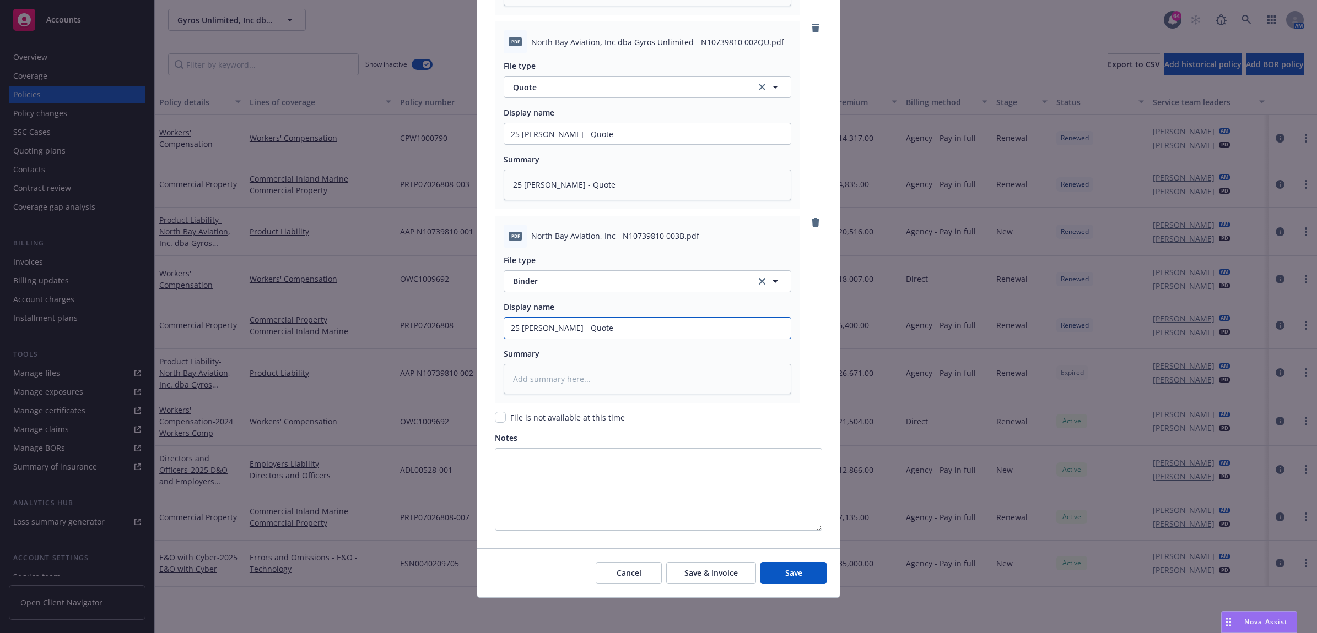
type input "25 PL Chubb - B"
drag, startPoint x: 603, startPoint y: 328, endPoint x: 452, endPoint y: 328, distance: 151.5
click at [452, 328] on div "Create renewal policy with incumbent Policy number* AAP N10739810 003 Policy nu…" at bounding box center [658, 316] width 1317 height 633
paste textarea "25 PL Chubb - Binder"
drag, startPoint x: 774, startPoint y: 576, endPoint x: 373, endPoint y: 571, distance: 400.5
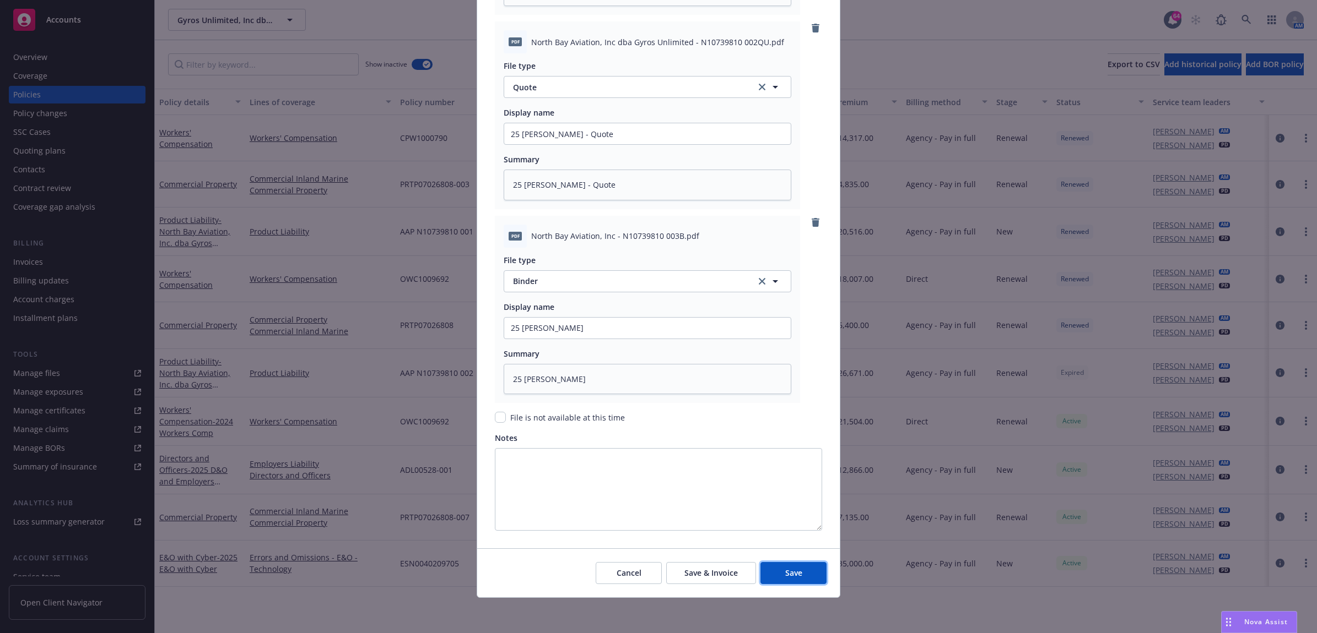
click at [774, 576] on button "Save" at bounding box center [793, 573] width 66 height 22
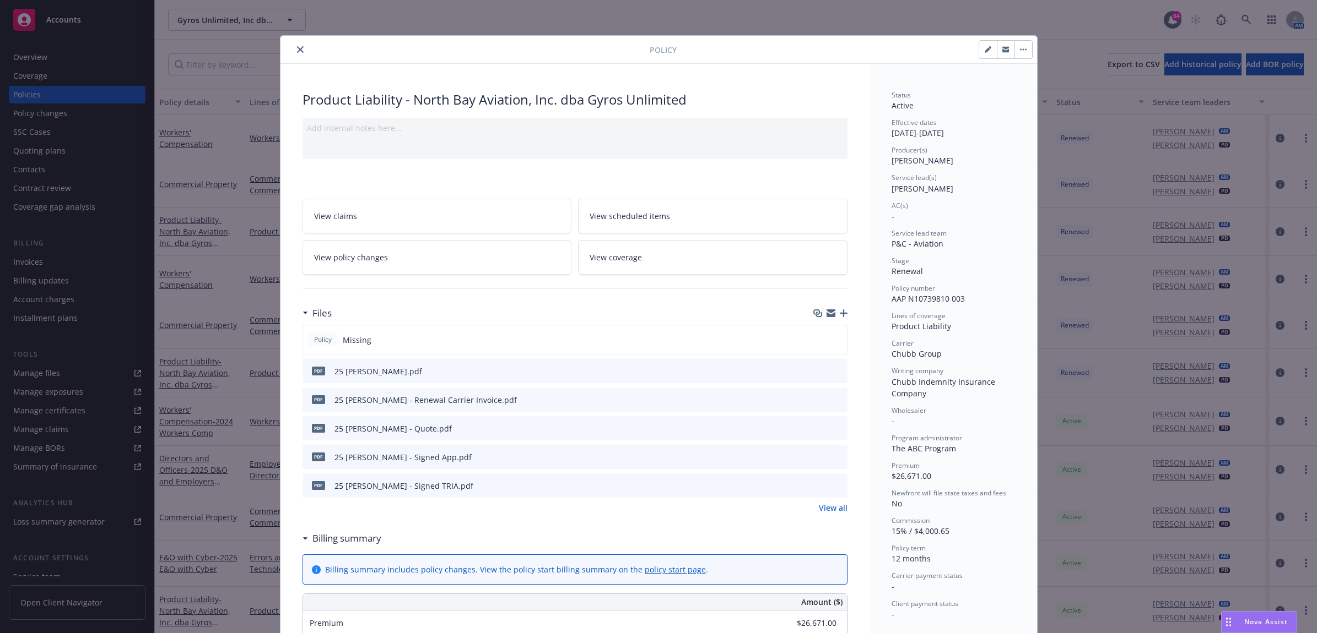
click at [298, 50] on icon "close" at bounding box center [300, 49] width 7 height 7
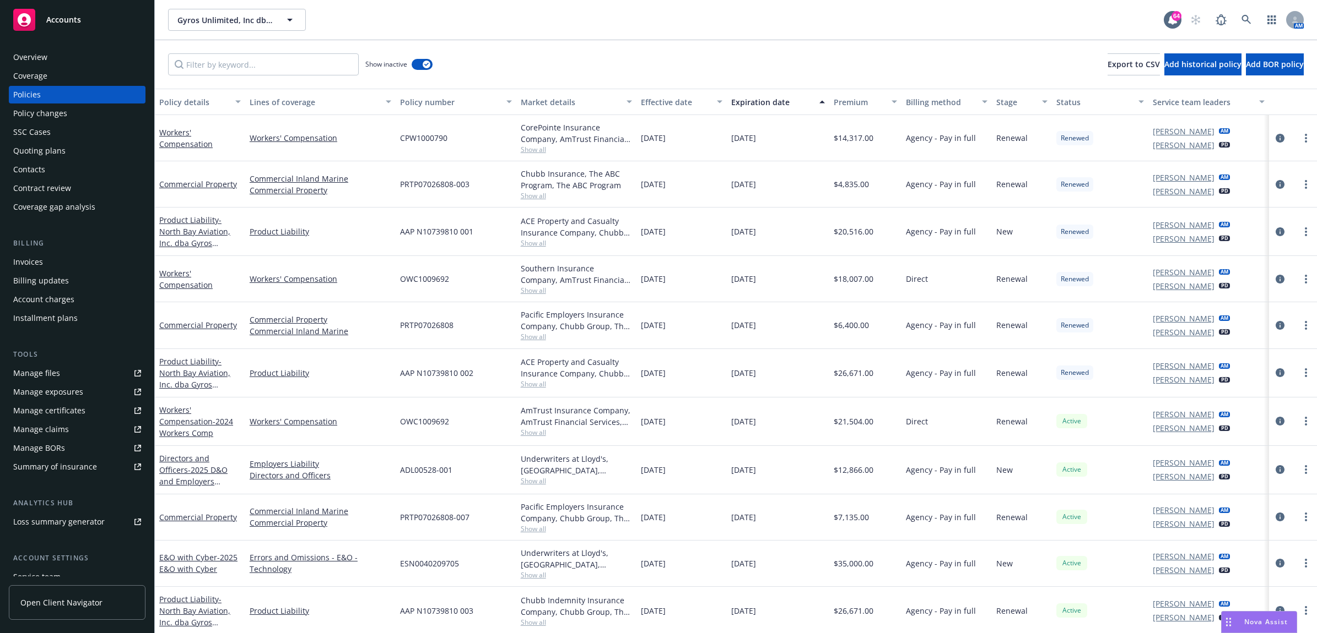
click at [59, 261] on div "Invoices" at bounding box center [77, 262] width 128 height 18
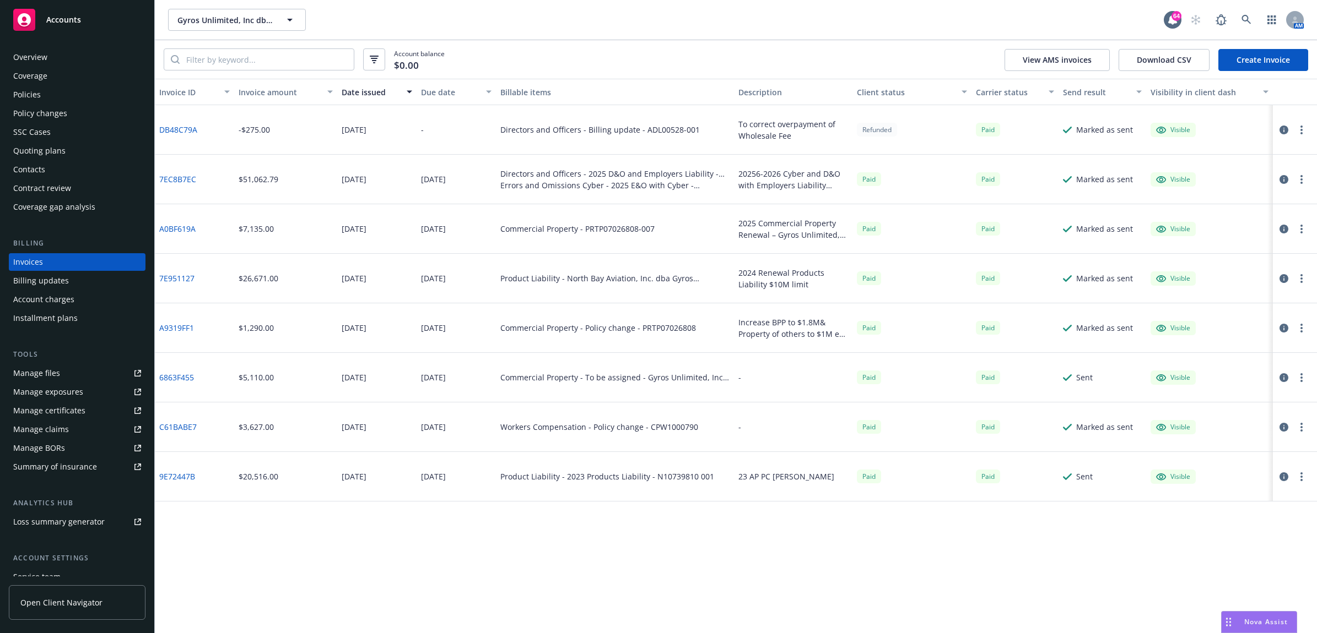
click at [1280, 61] on link "Create Invoice" at bounding box center [1263, 60] width 90 height 22
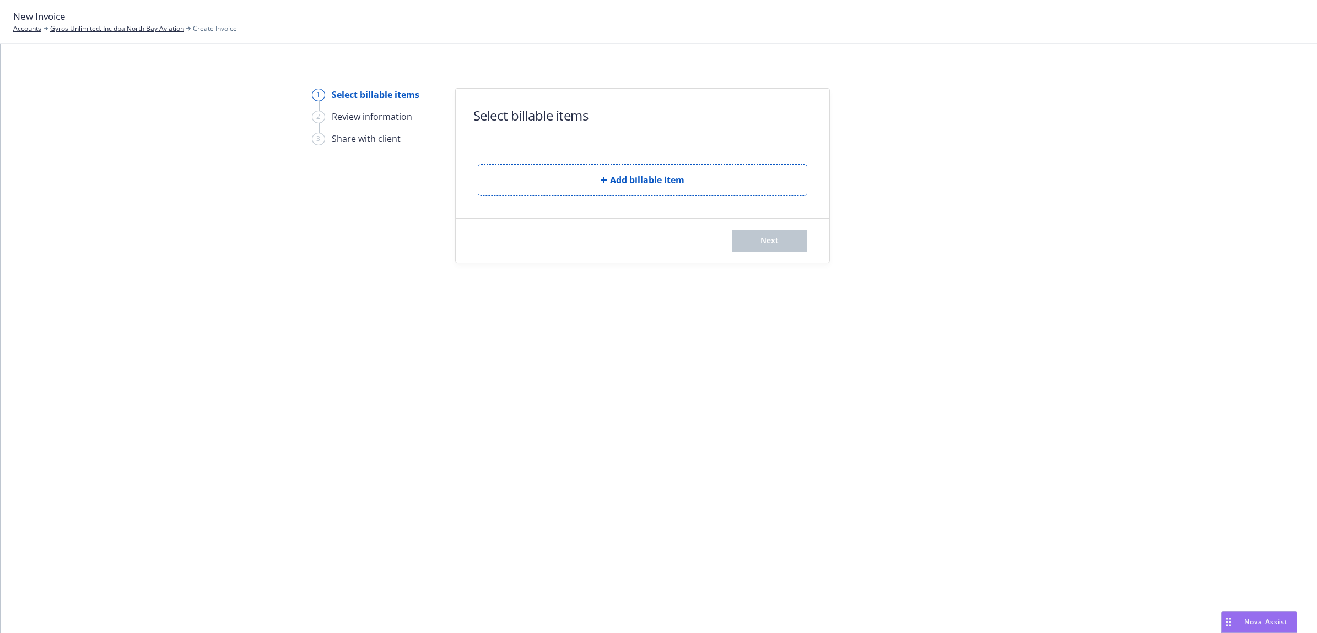
click at [629, 180] on span "Add billable item" at bounding box center [647, 180] width 74 height 13
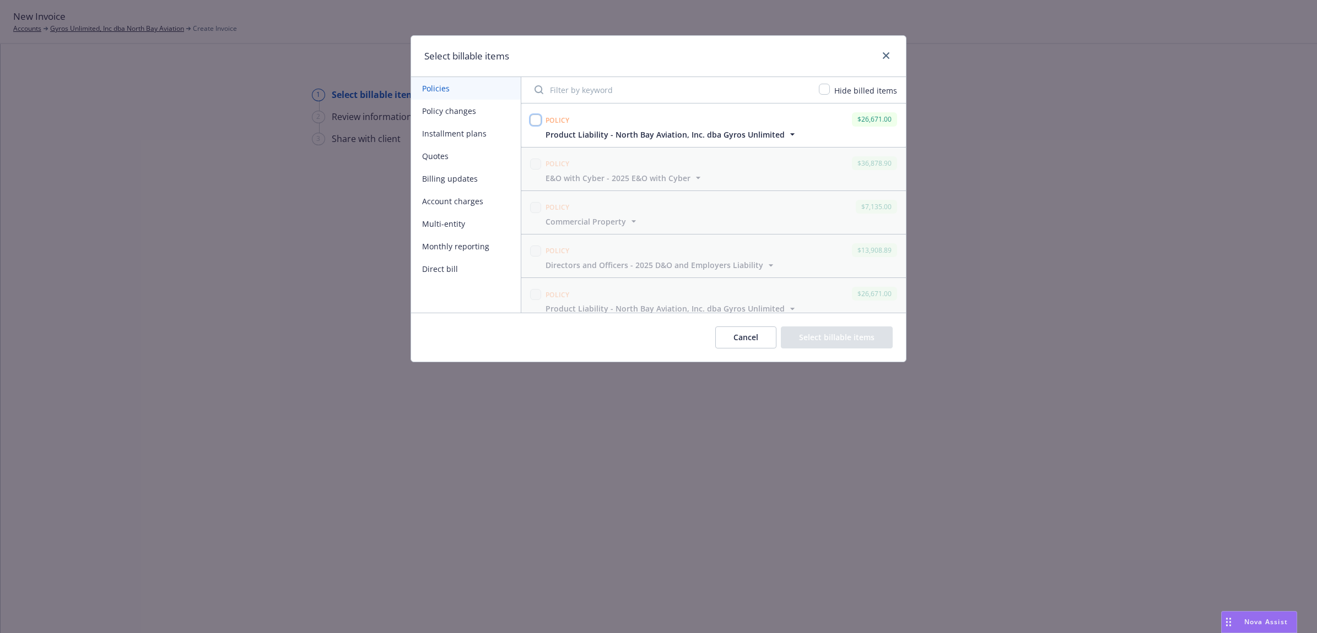
click at [534, 118] on input "checkbox" at bounding box center [535, 120] width 11 height 11
checkbox input "true"
click at [873, 340] on button "Select billable items" at bounding box center [837, 338] width 112 height 22
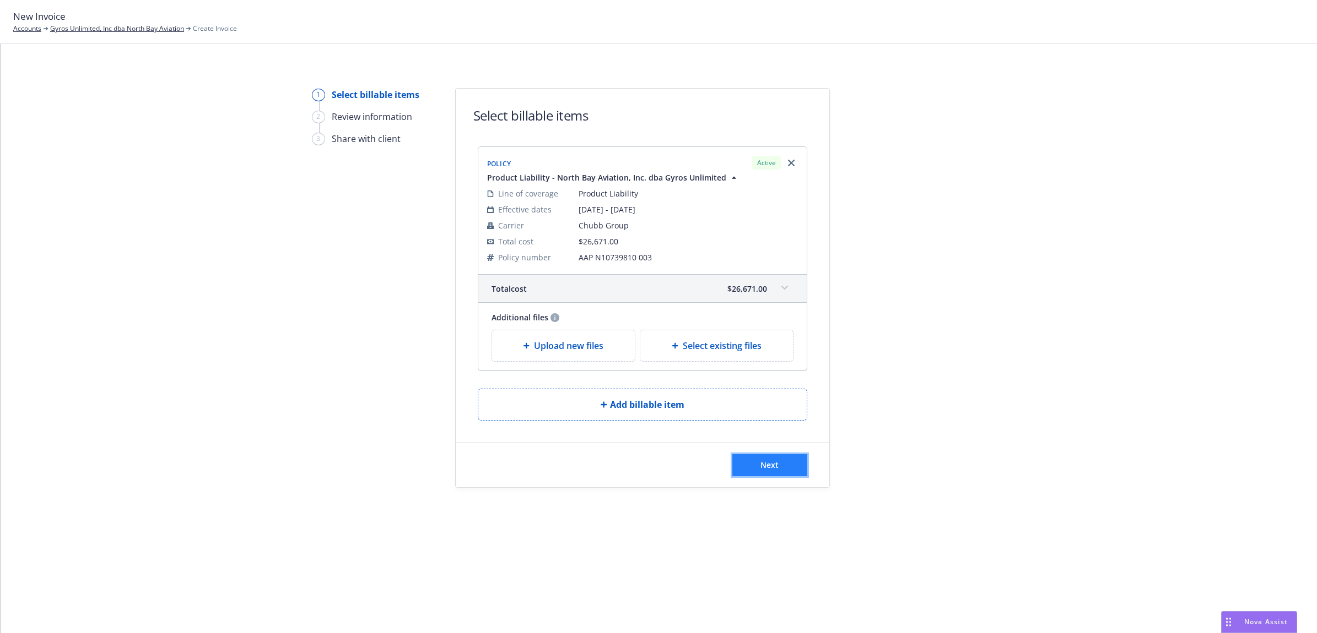
click at [787, 469] on button "Next" at bounding box center [769, 465] width 75 height 22
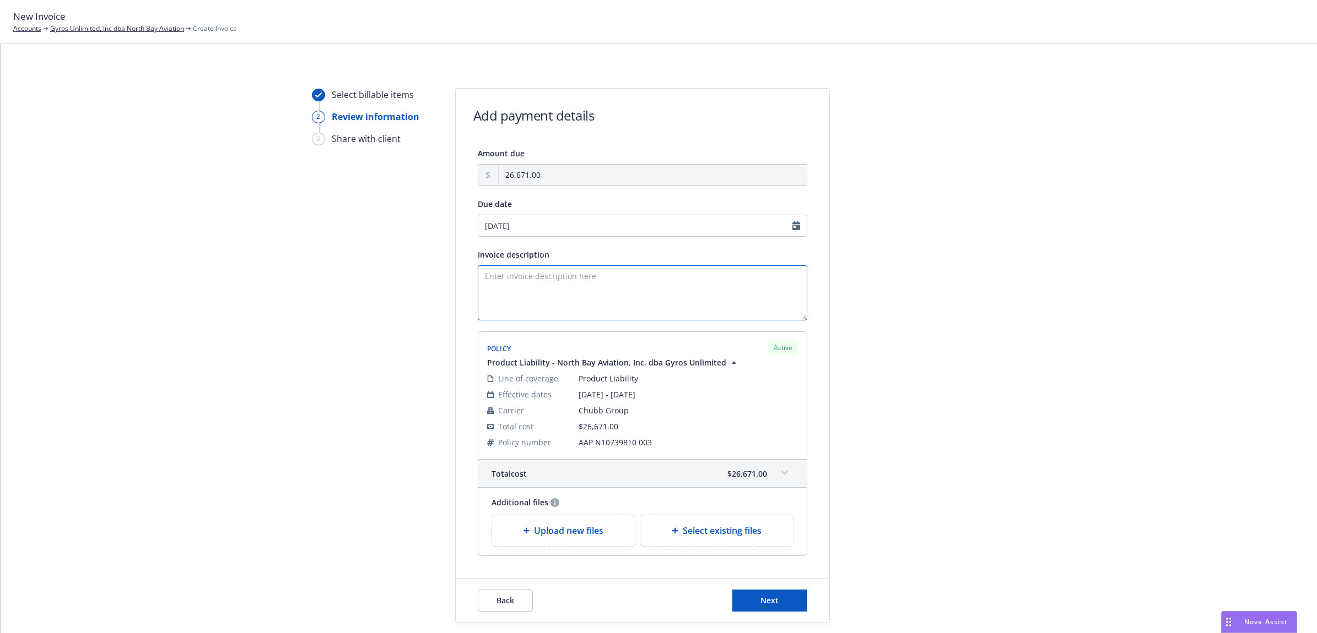
click at [554, 282] on textarea "Invoice description" at bounding box center [642, 293] width 329 height 55
type textarea "2025 Products Liability Renewal Invoice"
click at [762, 599] on span "Next" at bounding box center [769, 600] width 18 height 10
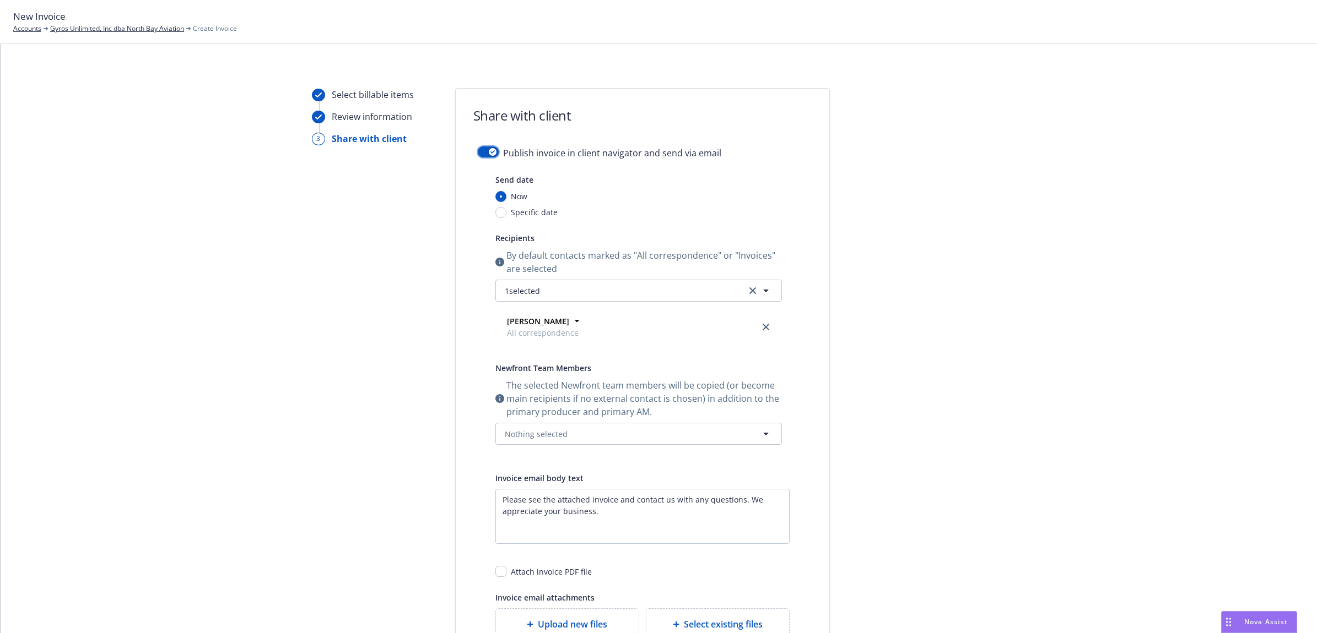
click at [490, 151] on icon "button" at bounding box center [492, 151] width 4 height 3
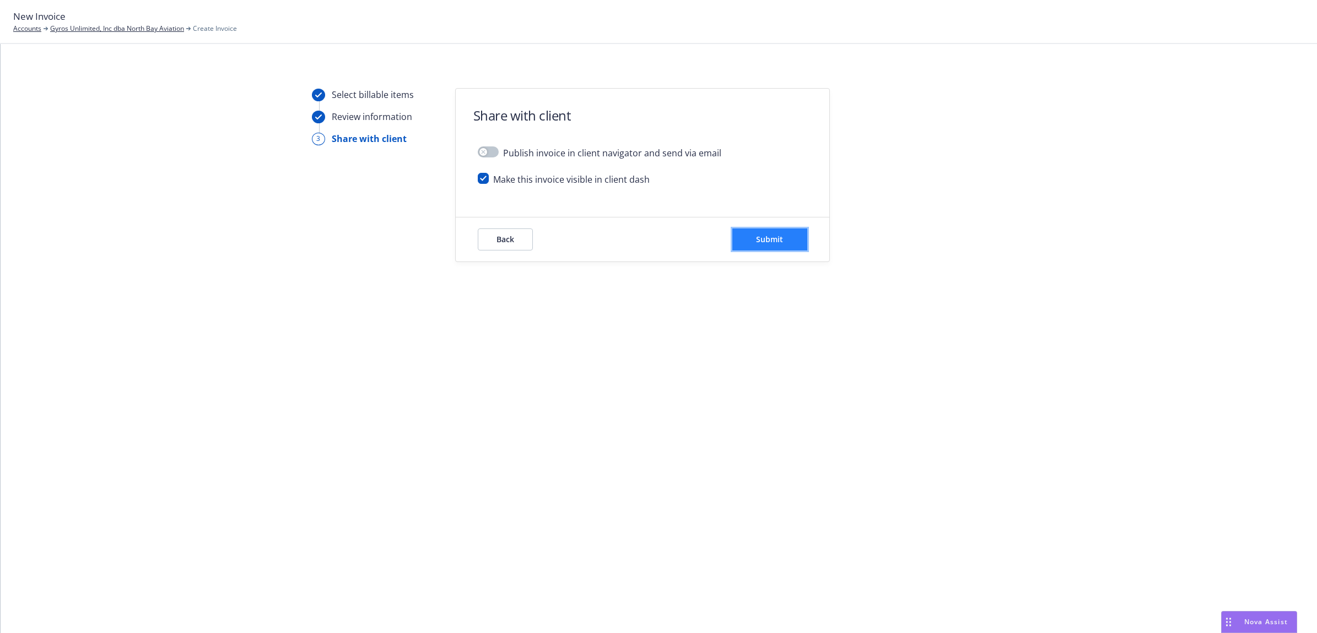
click at [773, 242] on span "Submit" at bounding box center [769, 239] width 27 height 10
